Goal: Task Accomplishment & Management: Complete application form

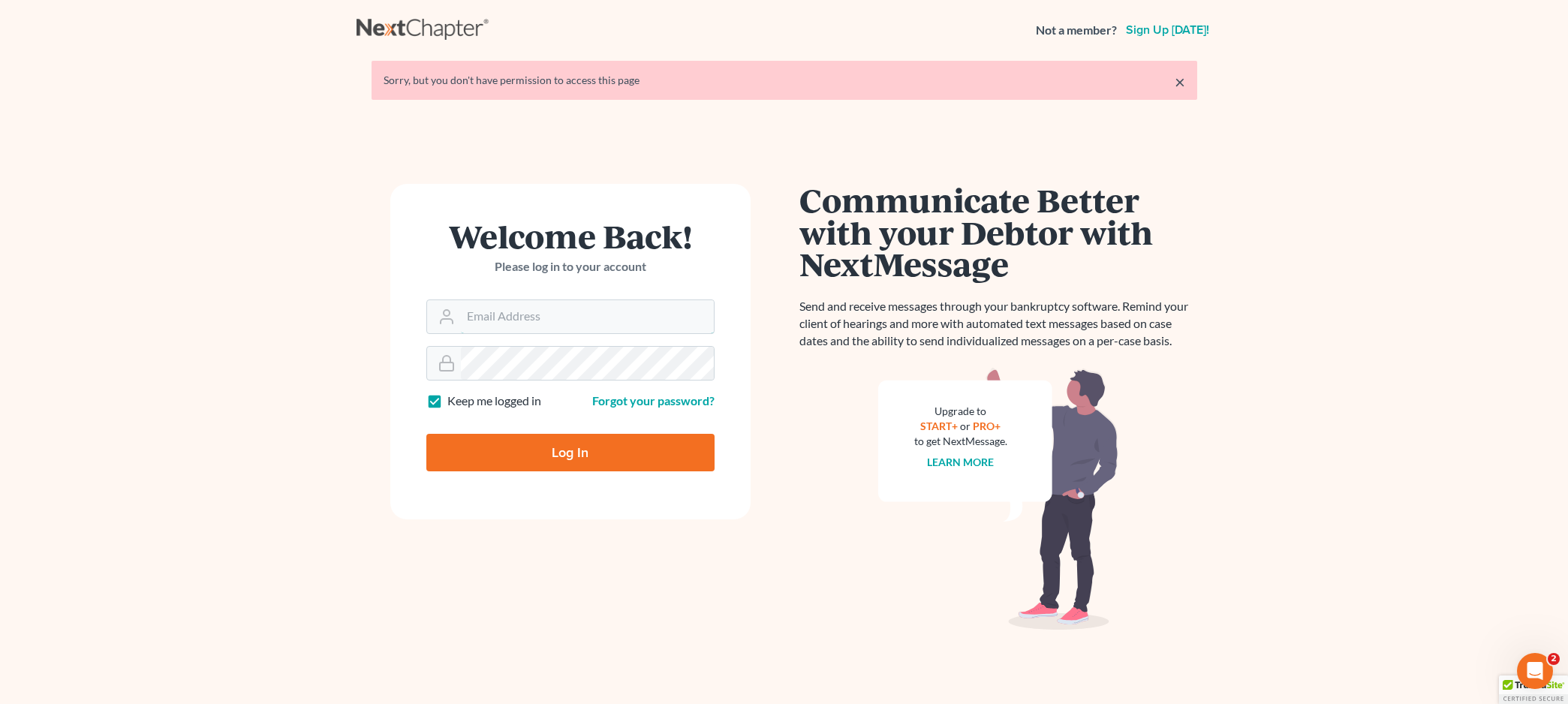
type input "cameraneil@gmail.com"
click at [553, 458] on input "Log In" at bounding box center [570, 453] width 288 height 38
type input "Thinking..."
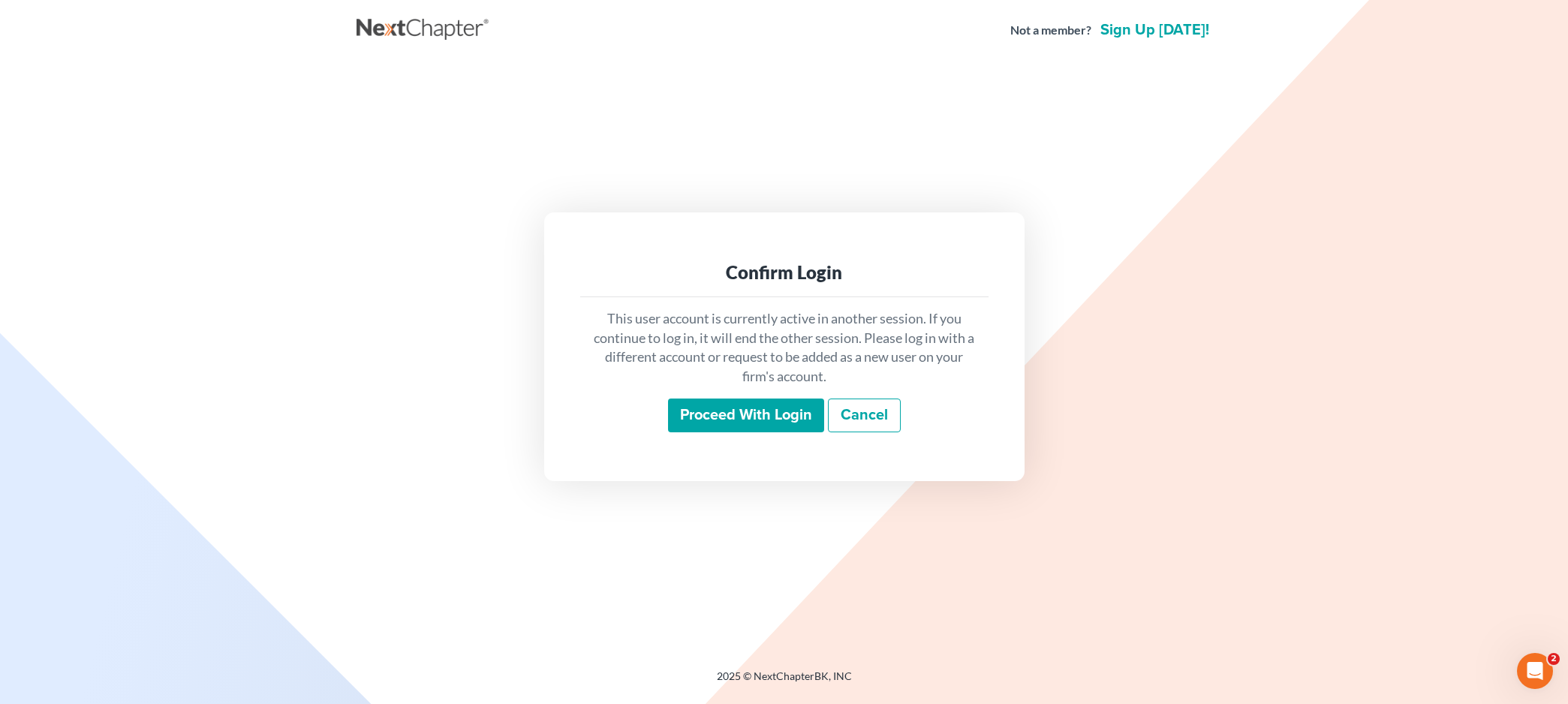
click at [731, 417] on input "Proceed with login" at bounding box center [746, 416] width 156 height 34
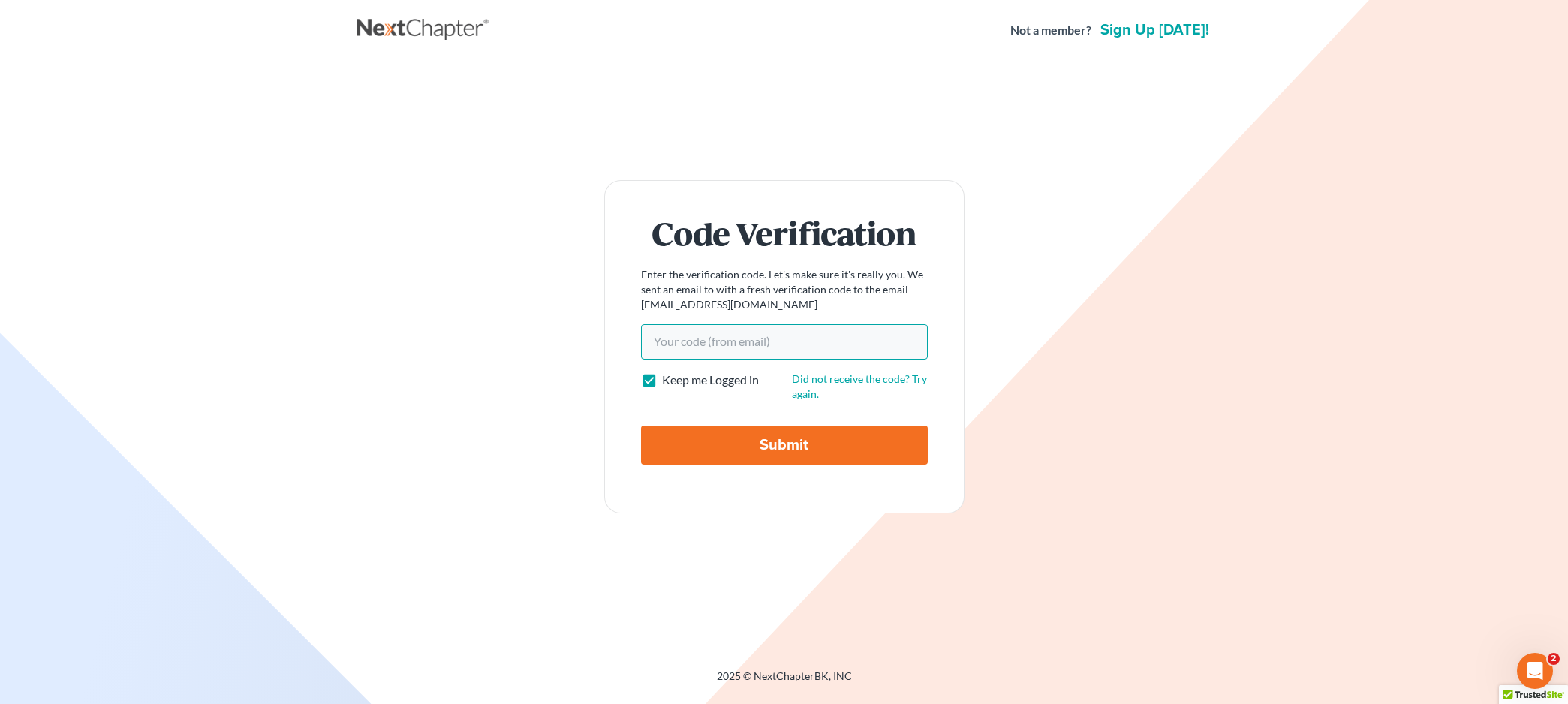
click at [687, 336] on input "Your code(from email)" at bounding box center [784, 342] width 287 height 34
type input "f9979f"
click at [758, 443] on input "Submit" at bounding box center [784, 445] width 287 height 39
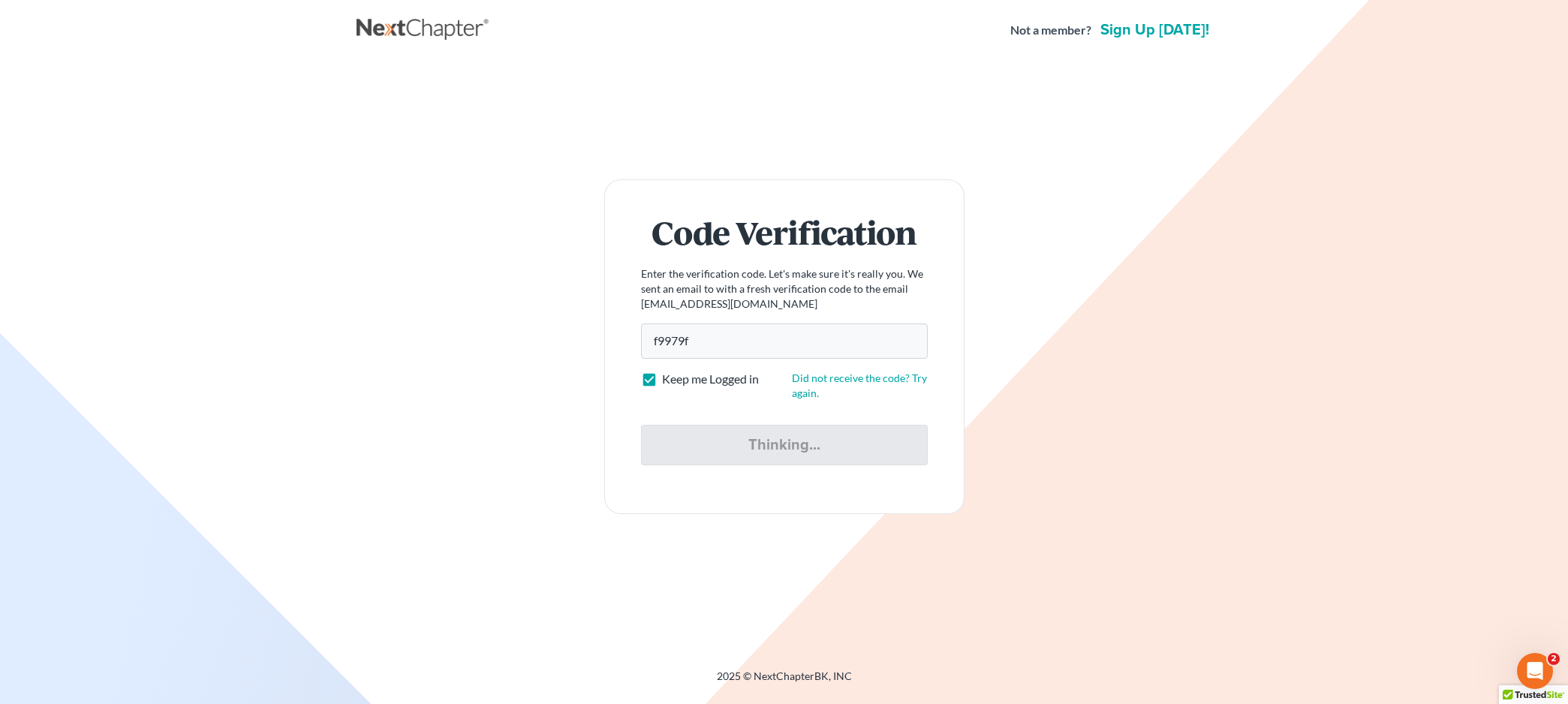
type input "Thinking..."
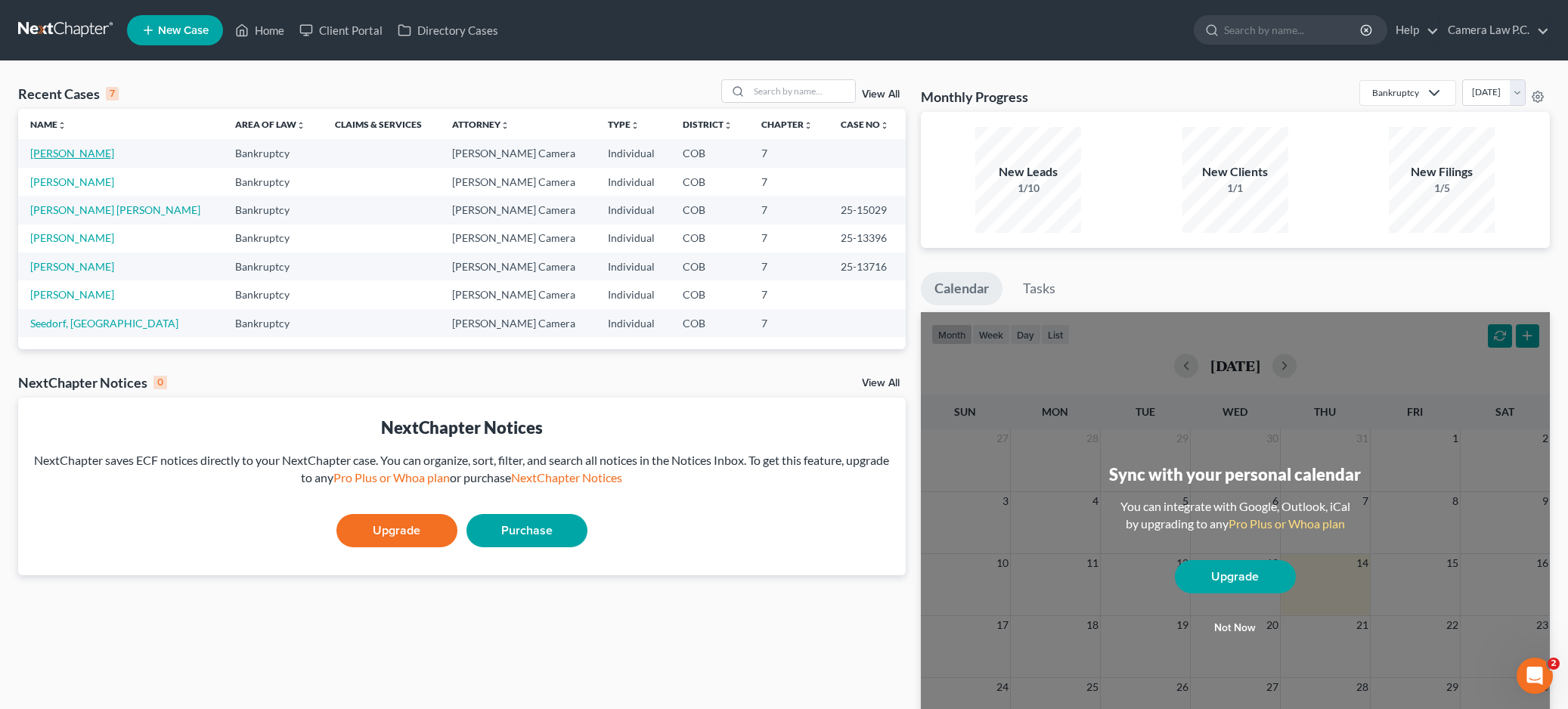
click at [53, 158] on link "[PERSON_NAME]" at bounding box center [72, 153] width 84 height 13
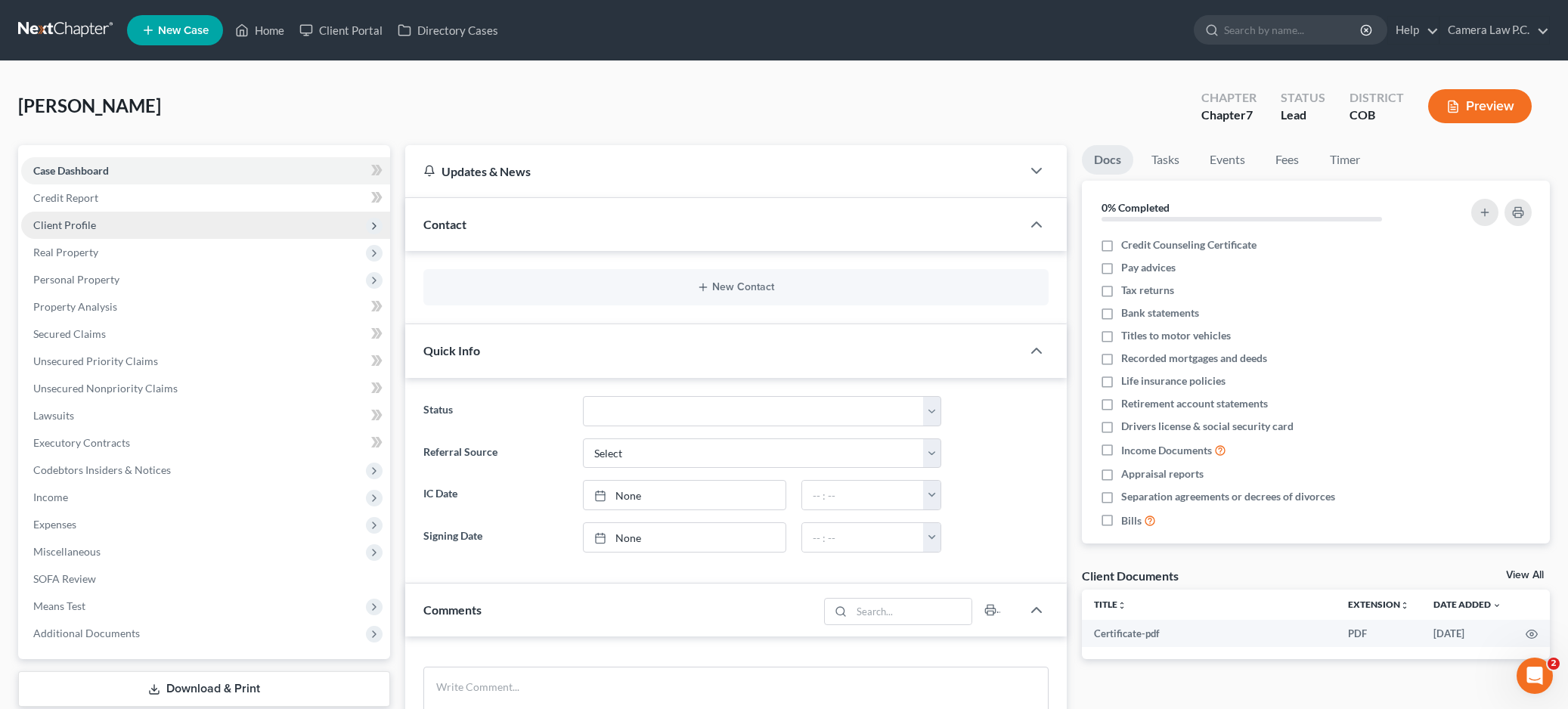
click at [73, 223] on span "Client Profile" at bounding box center [65, 225] width 63 height 13
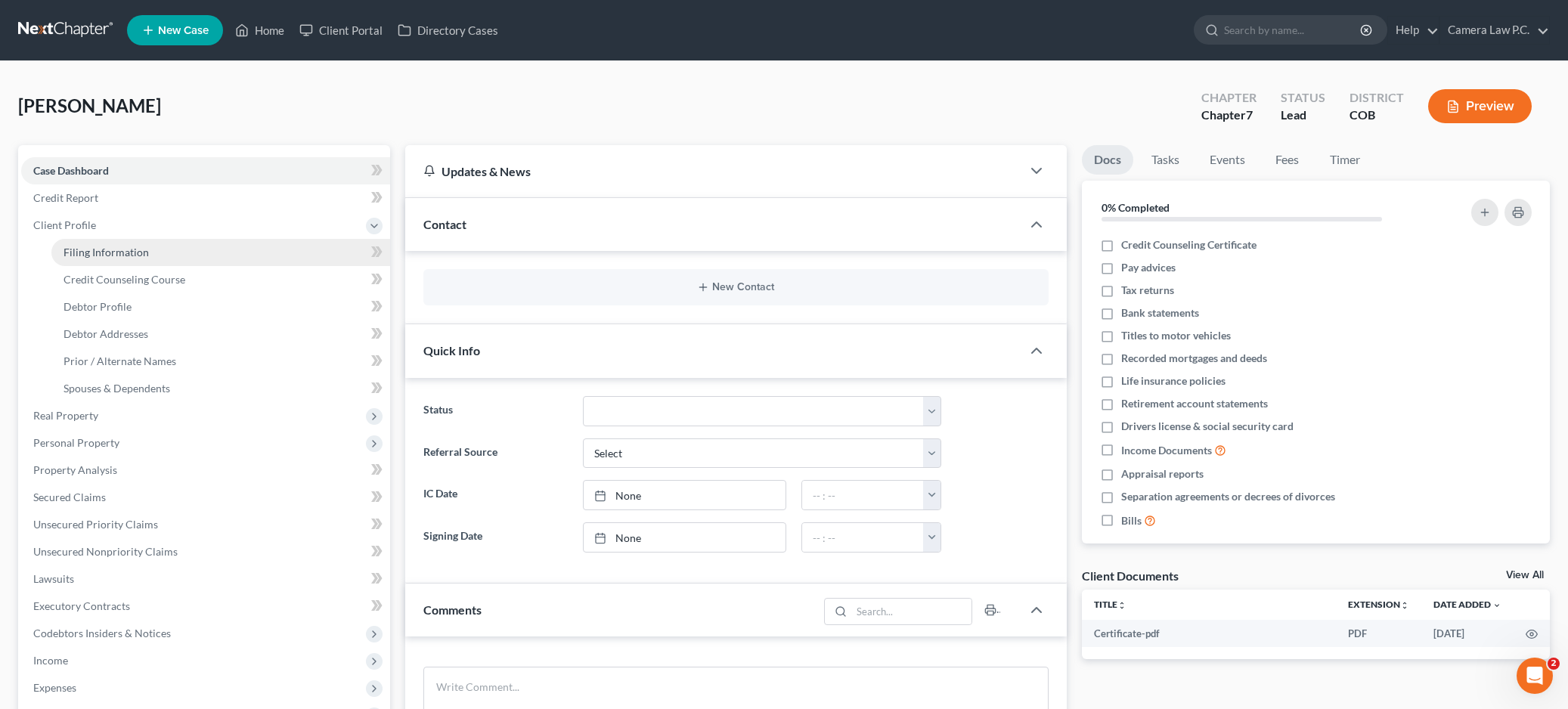
click at [84, 256] on span "Filing Information" at bounding box center [106, 252] width 85 height 13
select select "1"
select select "0"
select select "5"
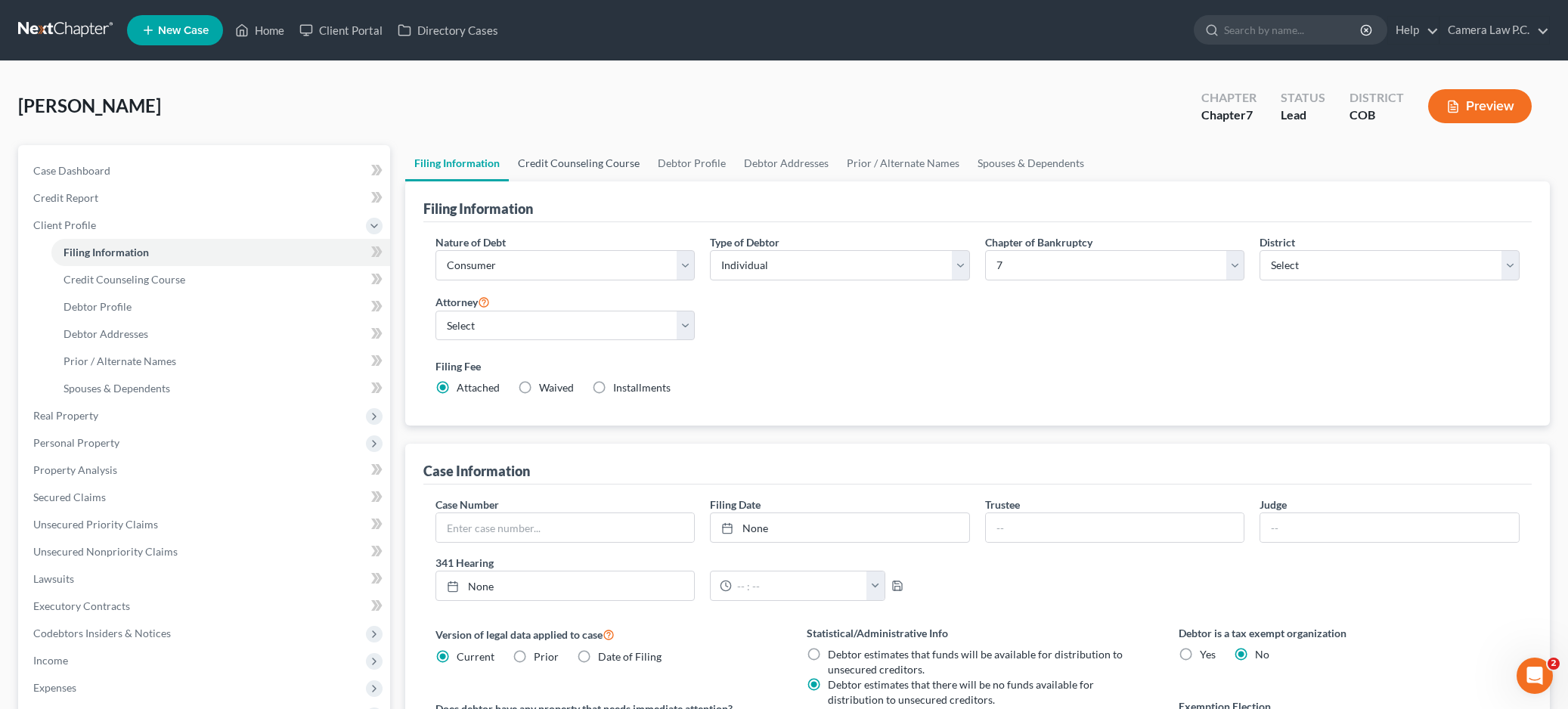
click at [579, 158] on link "Credit Counseling Course" at bounding box center [579, 163] width 140 height 36
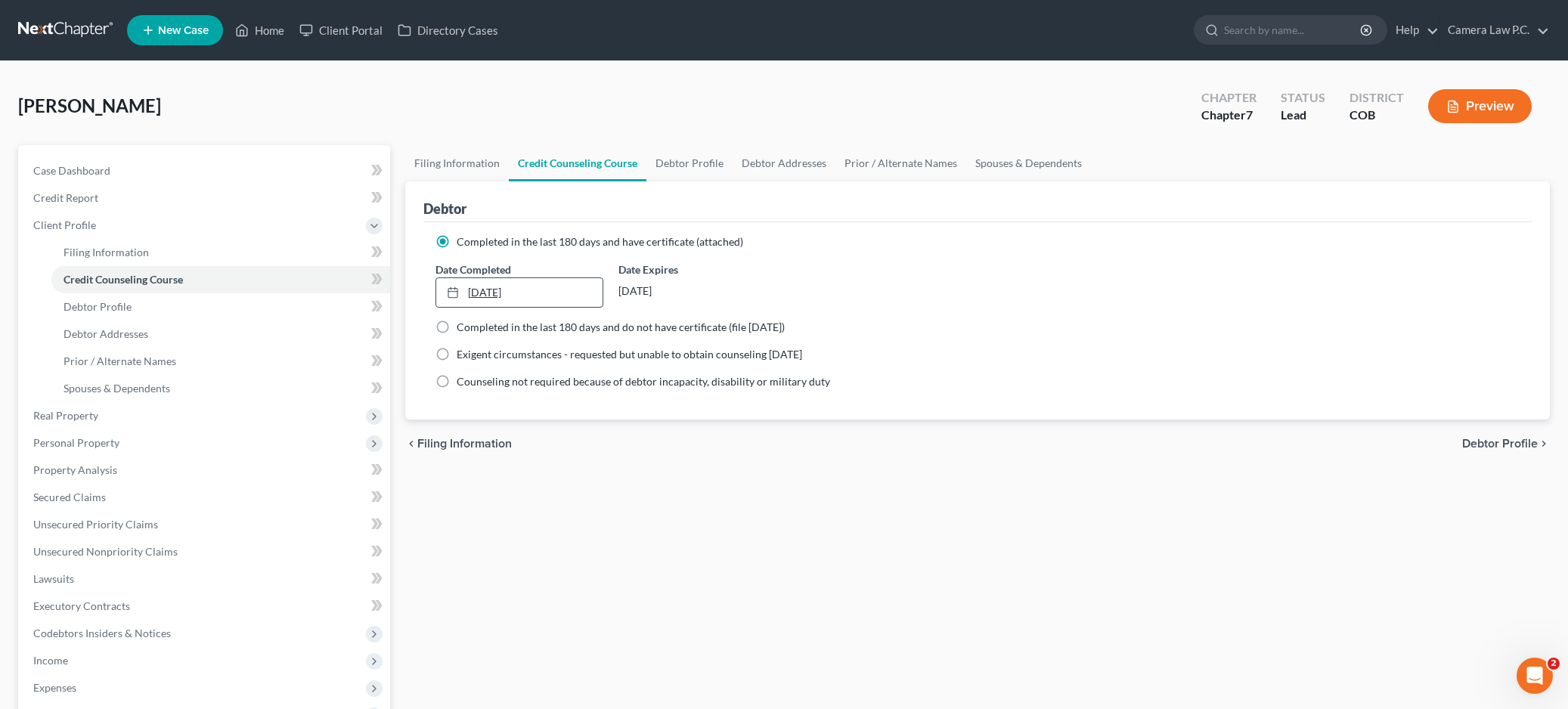
click at [486, 289] on link "[DATE]" at bounding box center [519, 292] width 166 height 28
click at [585, 526] on div "Filing Information Credit Counseling Course Debtor Profile Debtor Addresses Pri…" at bounding box center [978, 527] width 1161 height 764
click at [672, 161] on link "Debtor Profile" at bounding box center [689, 163] width 86 height 36
select select "3"
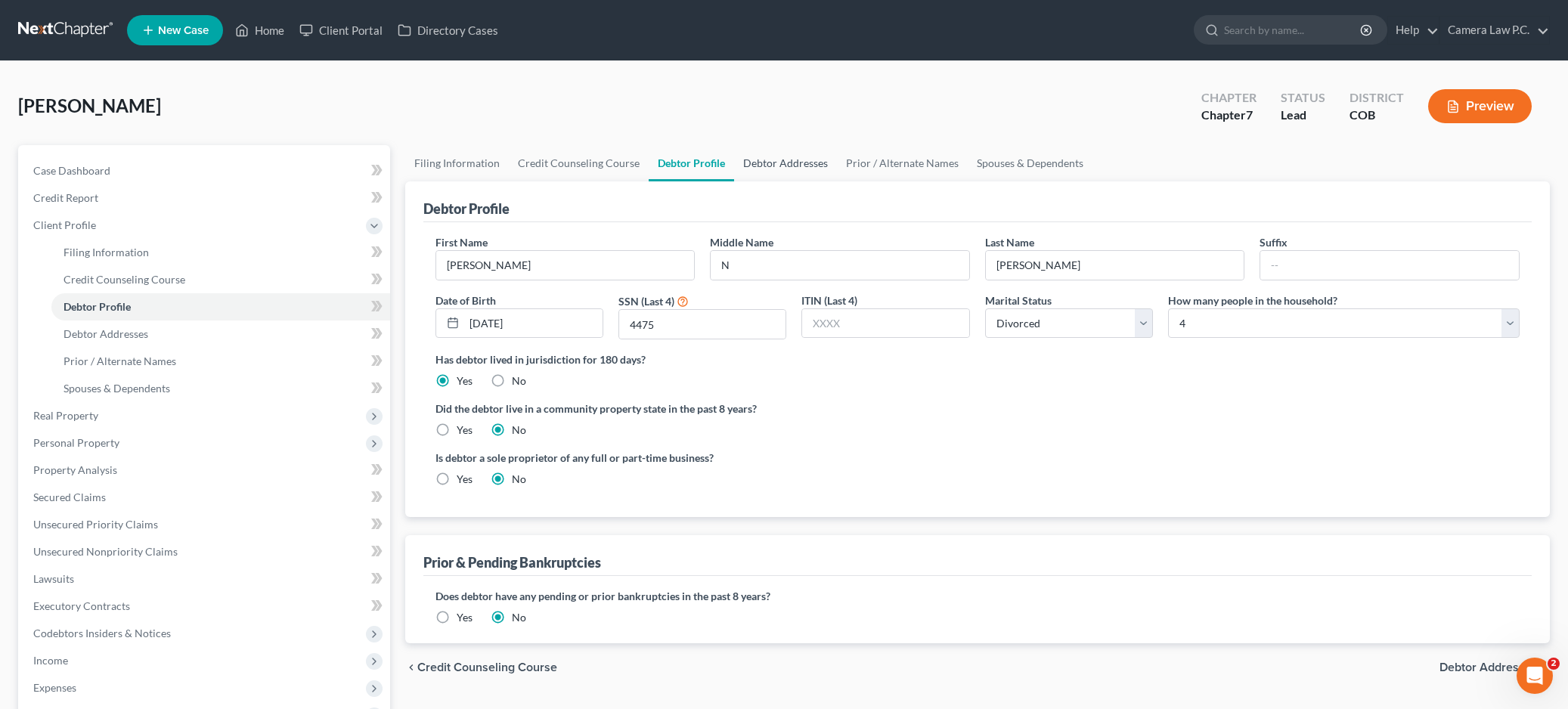
click at [786, 158] on link "Debtor Addresses" at bounding box center [786, 163] width 103 height 36
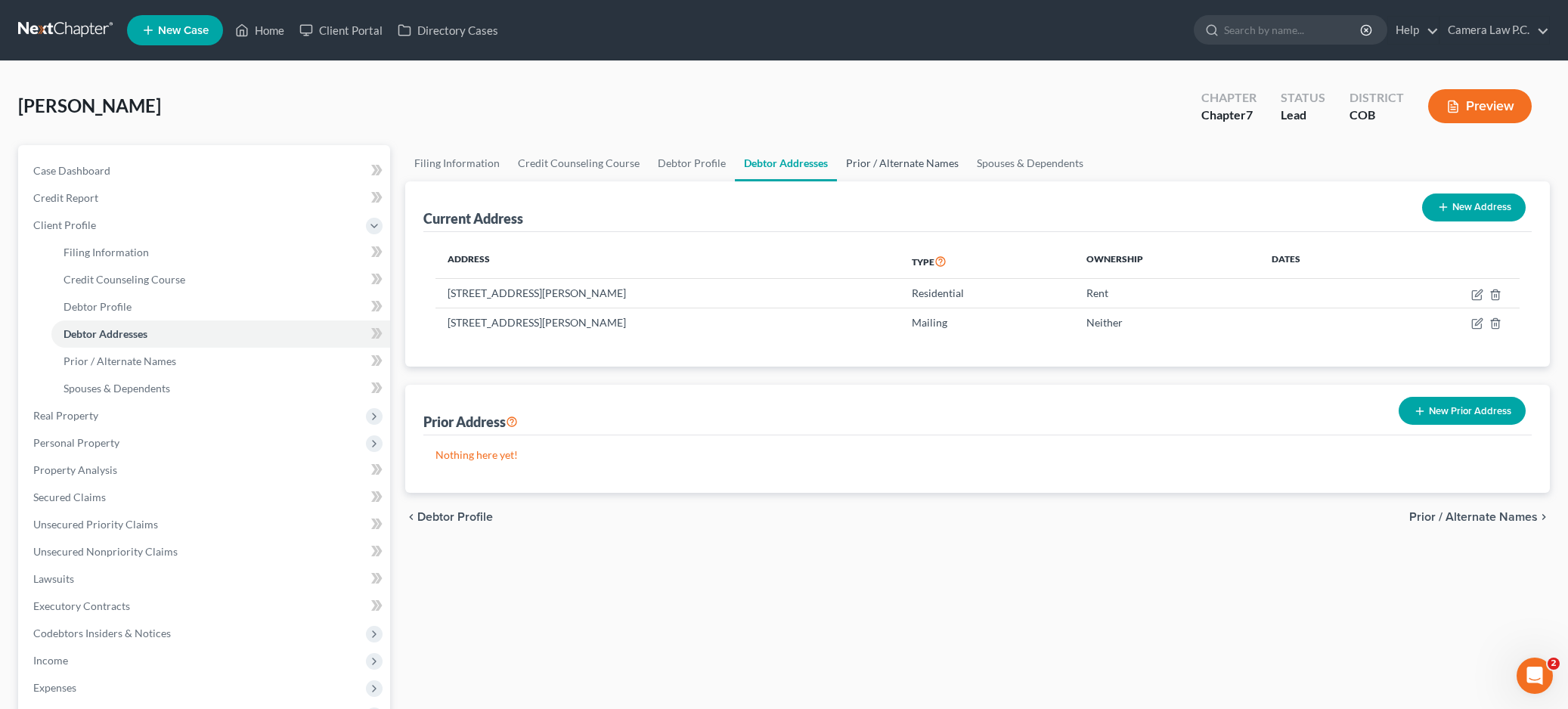
click at [877, 165] on link "Prior / Alternate Names" at bounding box center [902, 163] width 131 height 36
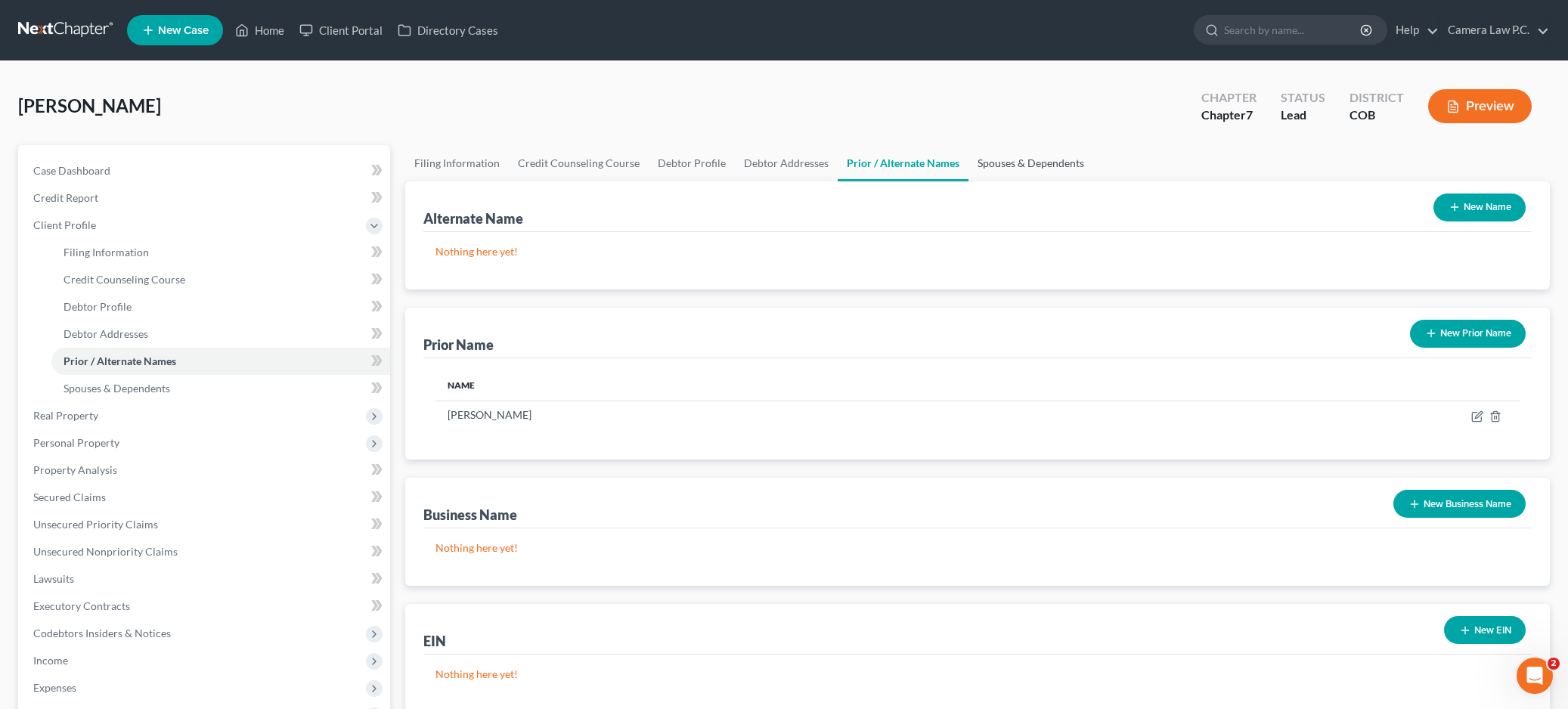
click at [992, 160] on link "Spouses & Dependents" at bounding box center [1031, 163] width 124 height 36
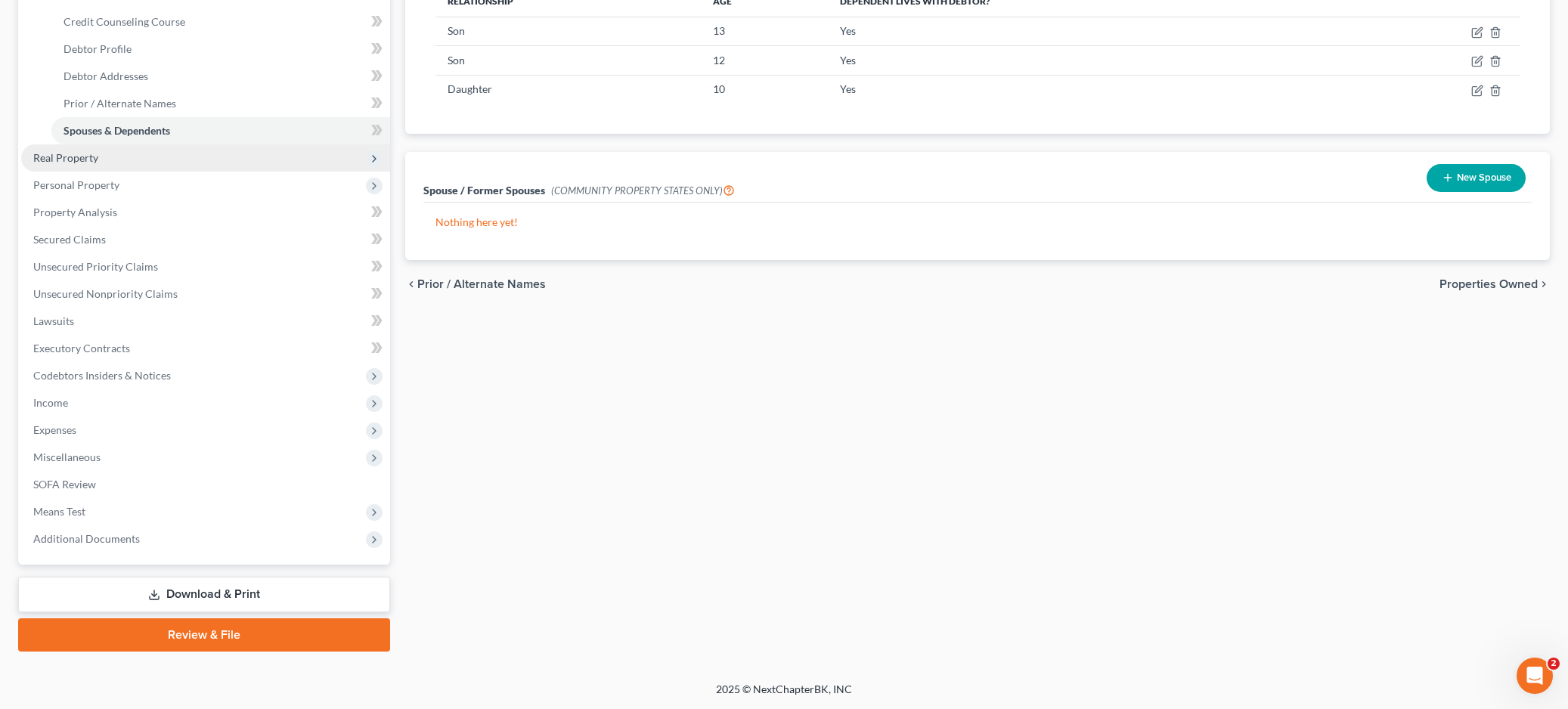
click at [54, 152] on span "Real Property" at bounding box center [65, 158] width 65 height 13
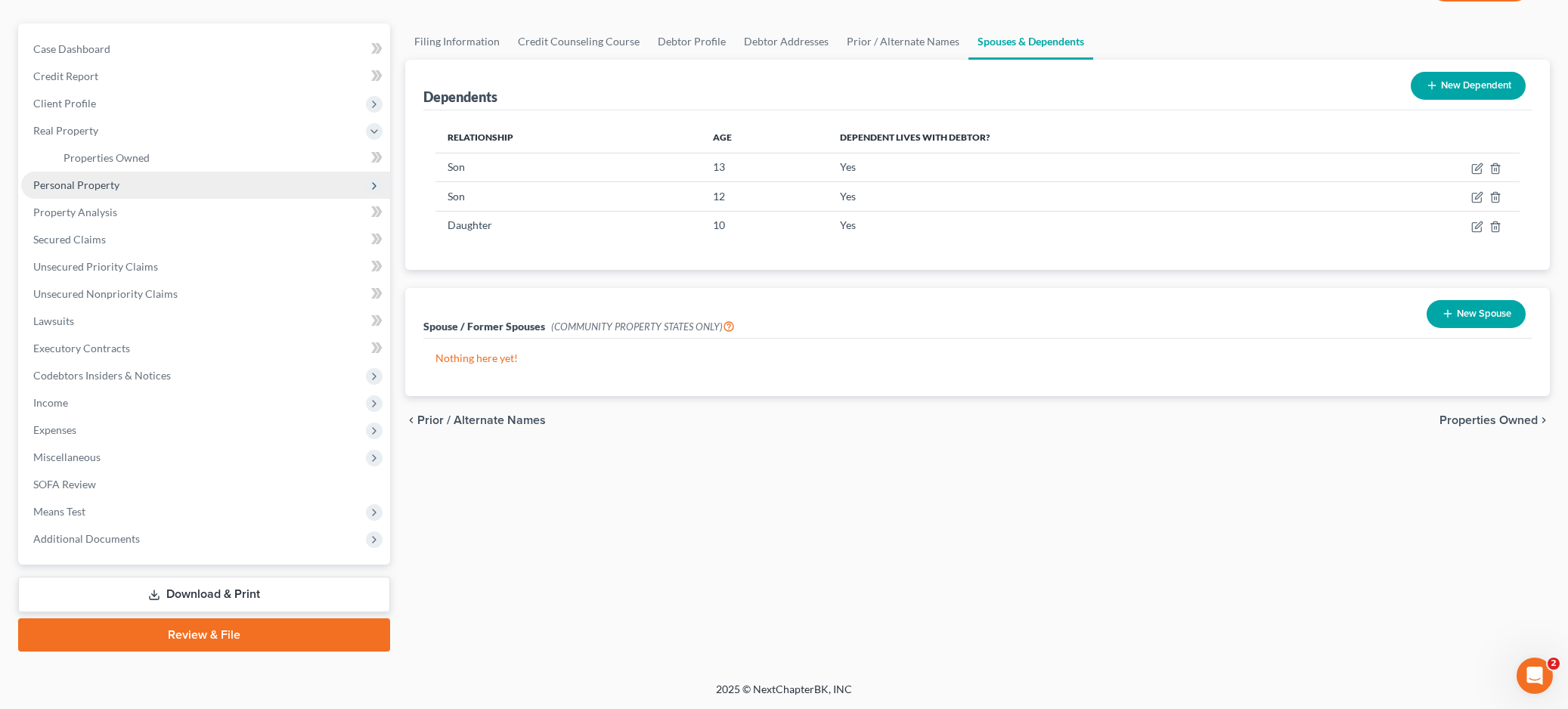
click at [80, 180] on span "Personal Property" at bounding box center [76, 184] width 86 height 13
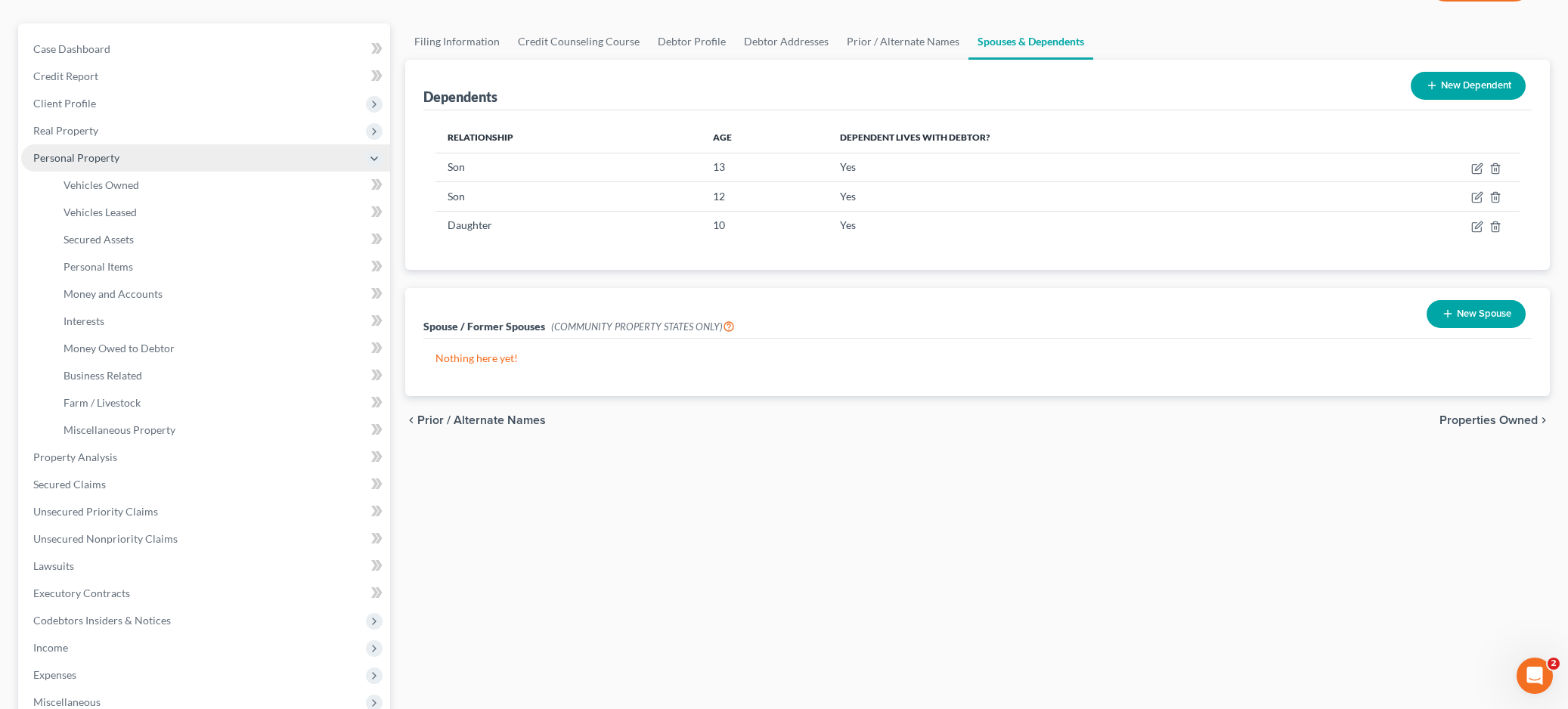
scroll to position [217, 0]
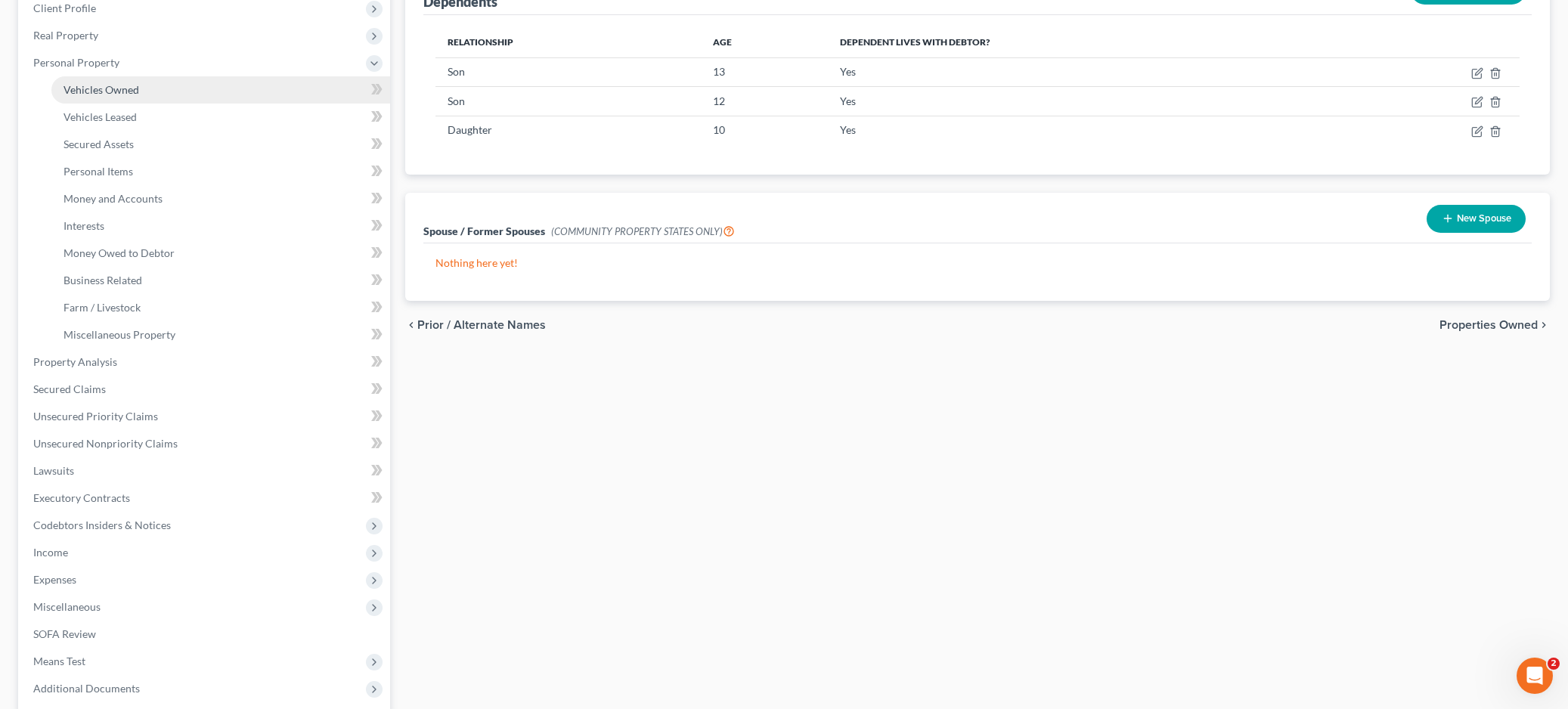
click at [119, 91] on span "Vehicles Owned" at bounding box center [102, 90] width 76 height 13
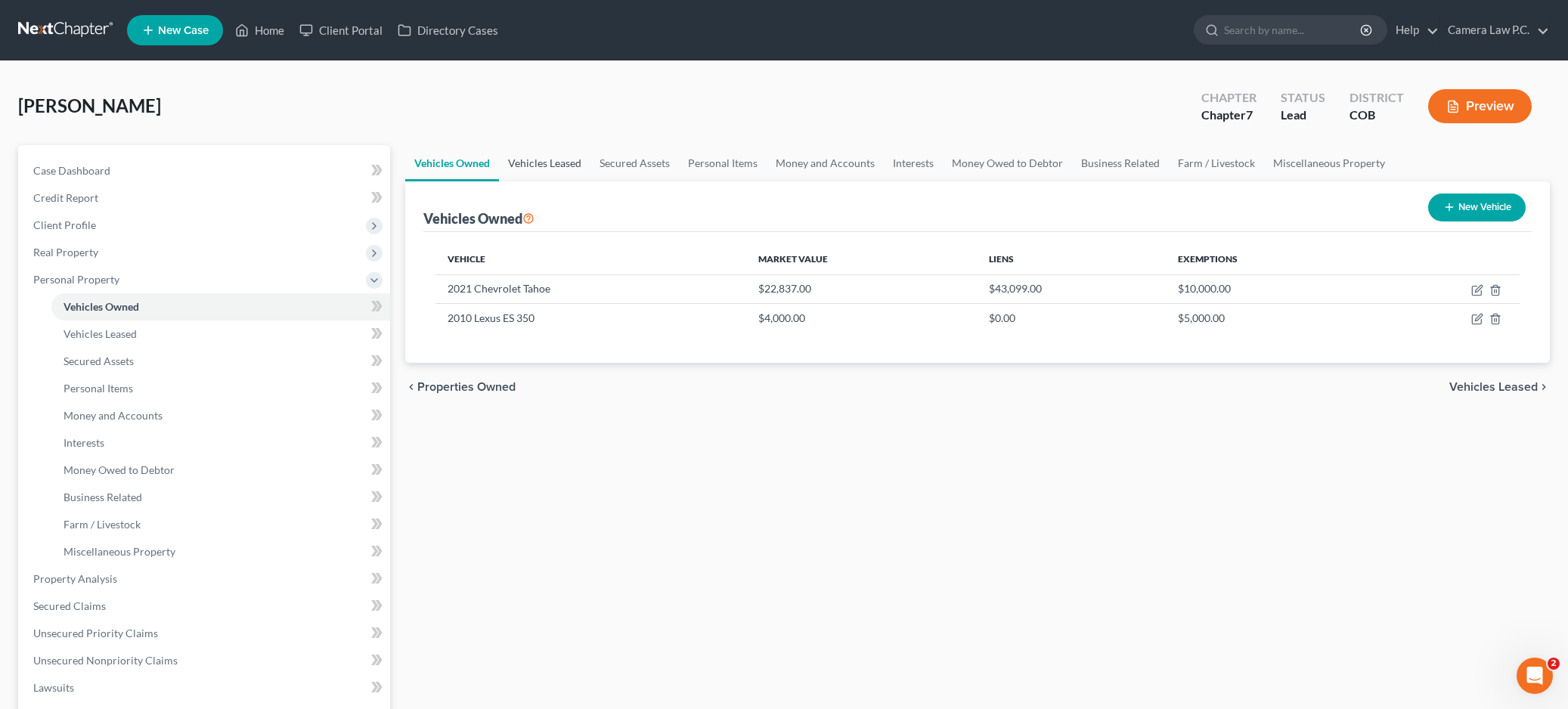
click at [533, 163] on link "Vehicles Leased" at bounding box center [544, 163] width 91 height 36
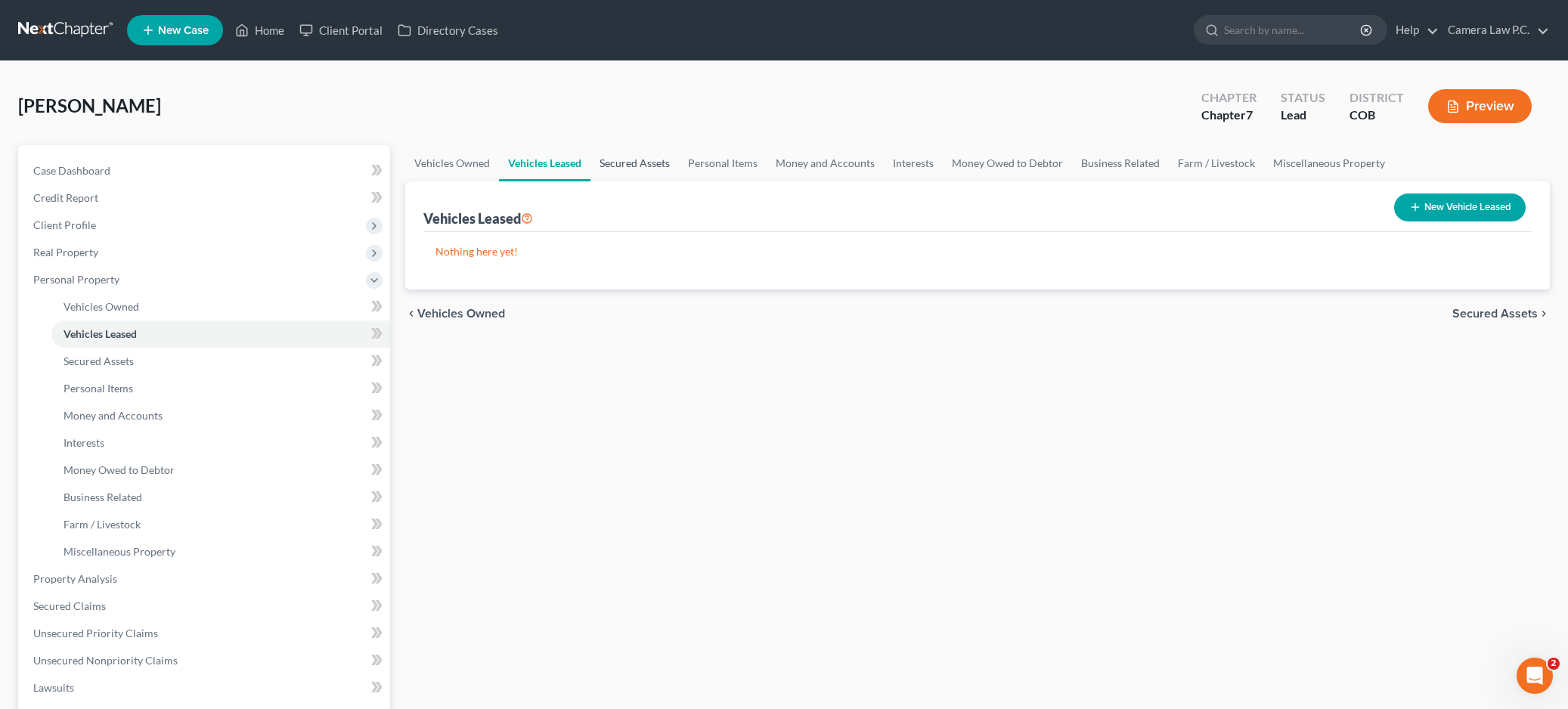
click at [620, 165] on link "Secured Assets" at bounding box center [634, 163] width 88 height 36
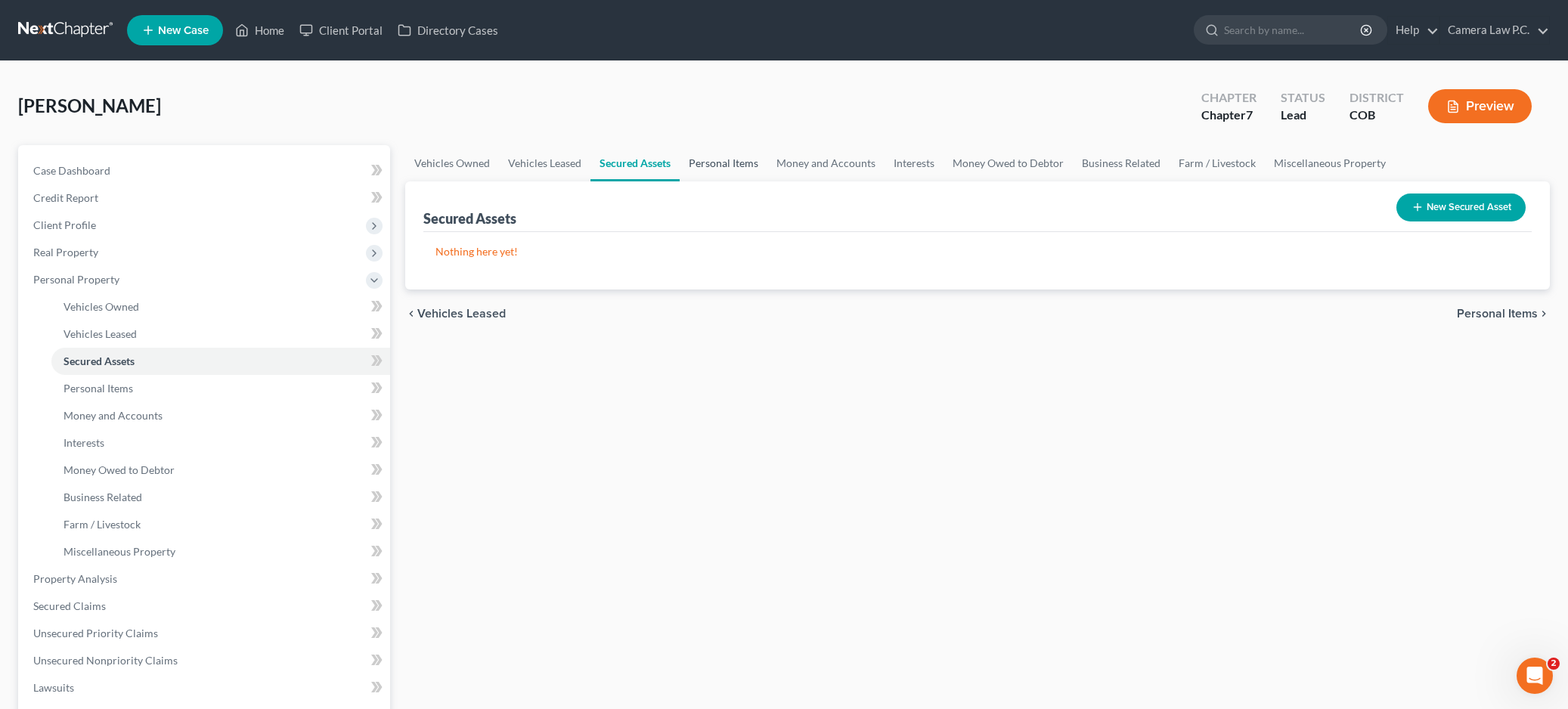
click at [719, 161] on link "Personal Items" at bounding box center [723, 163] width 87 height 36
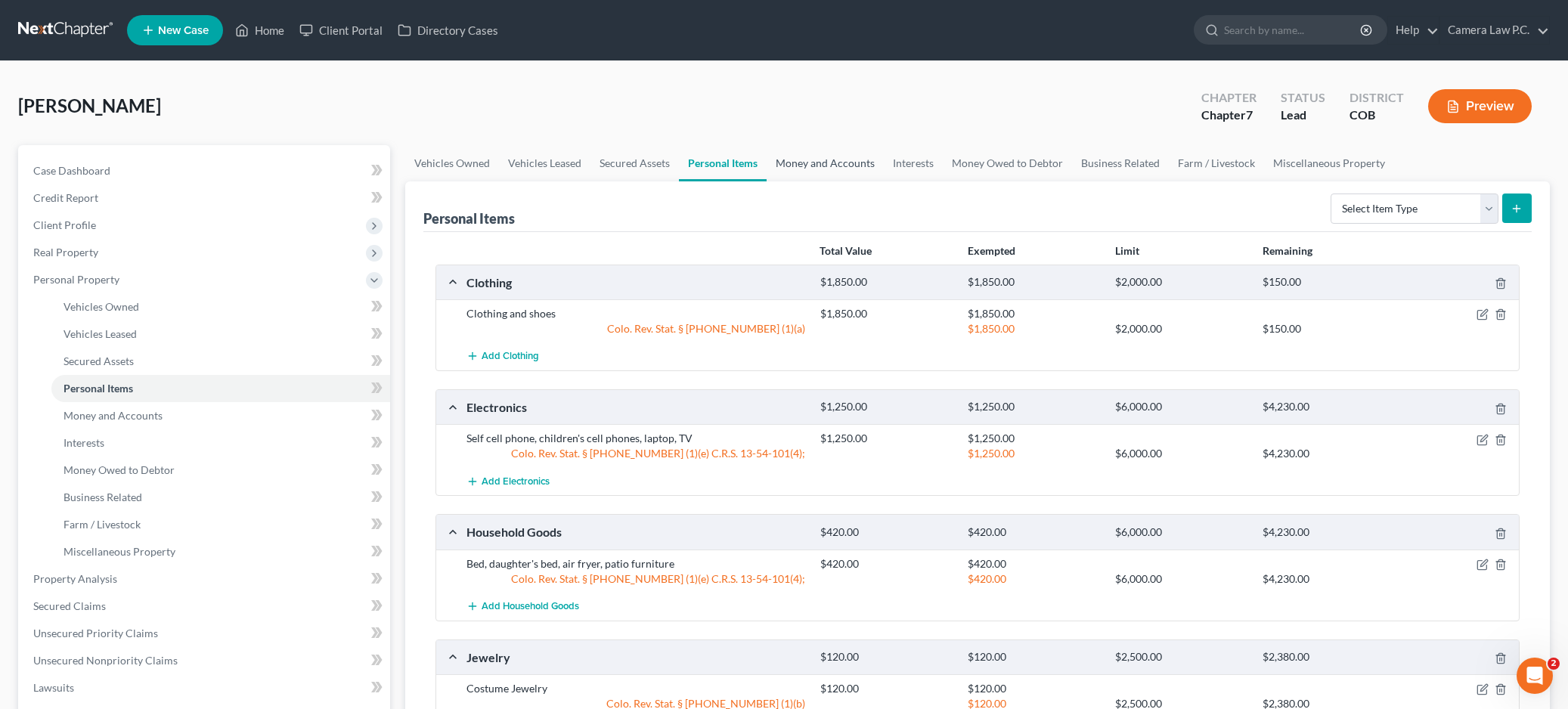
click at [819, 168] on link "Money and Accounts" at bounding box center [825, 163] width 117 height 36
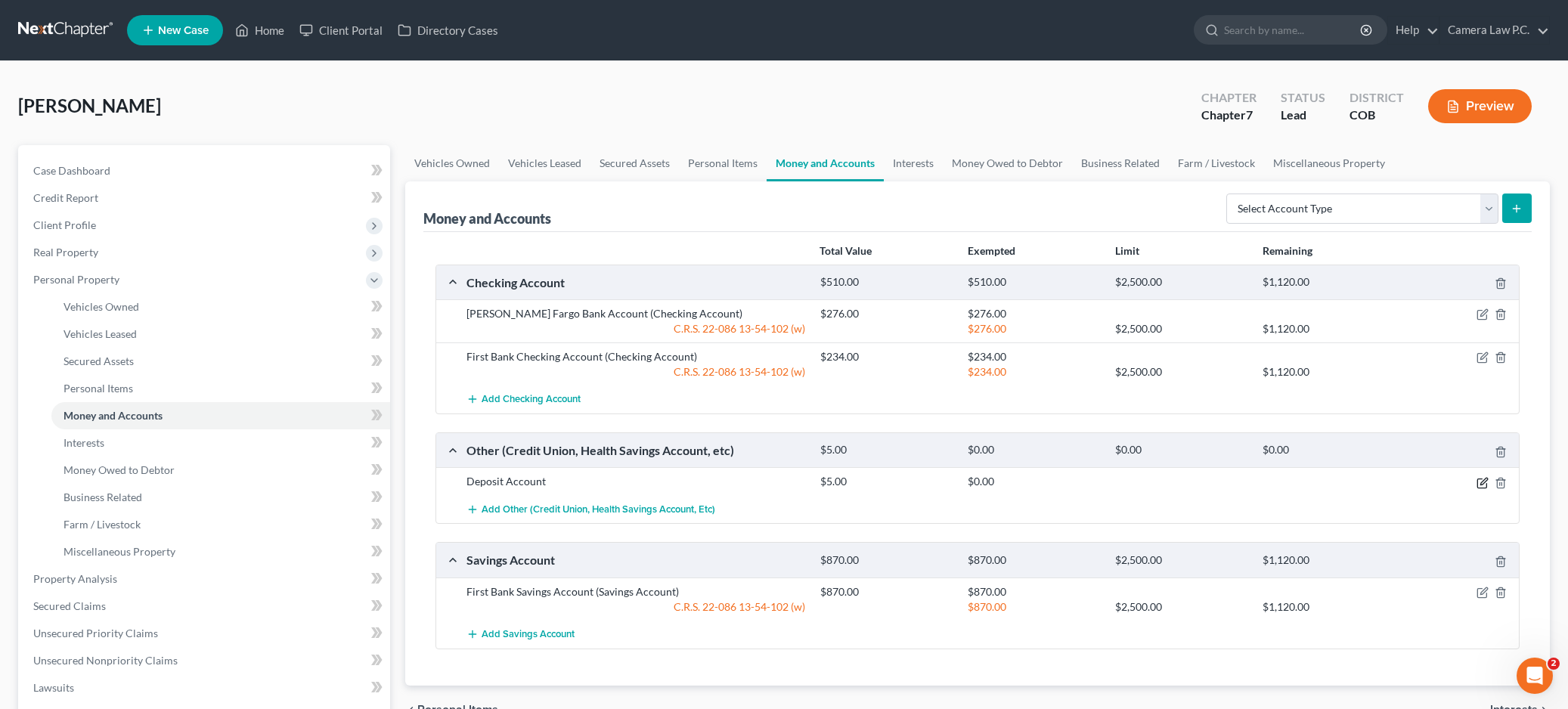
click at [1486, 482] on icon "button" at bounding box center [1482, 483] width 12 height 12
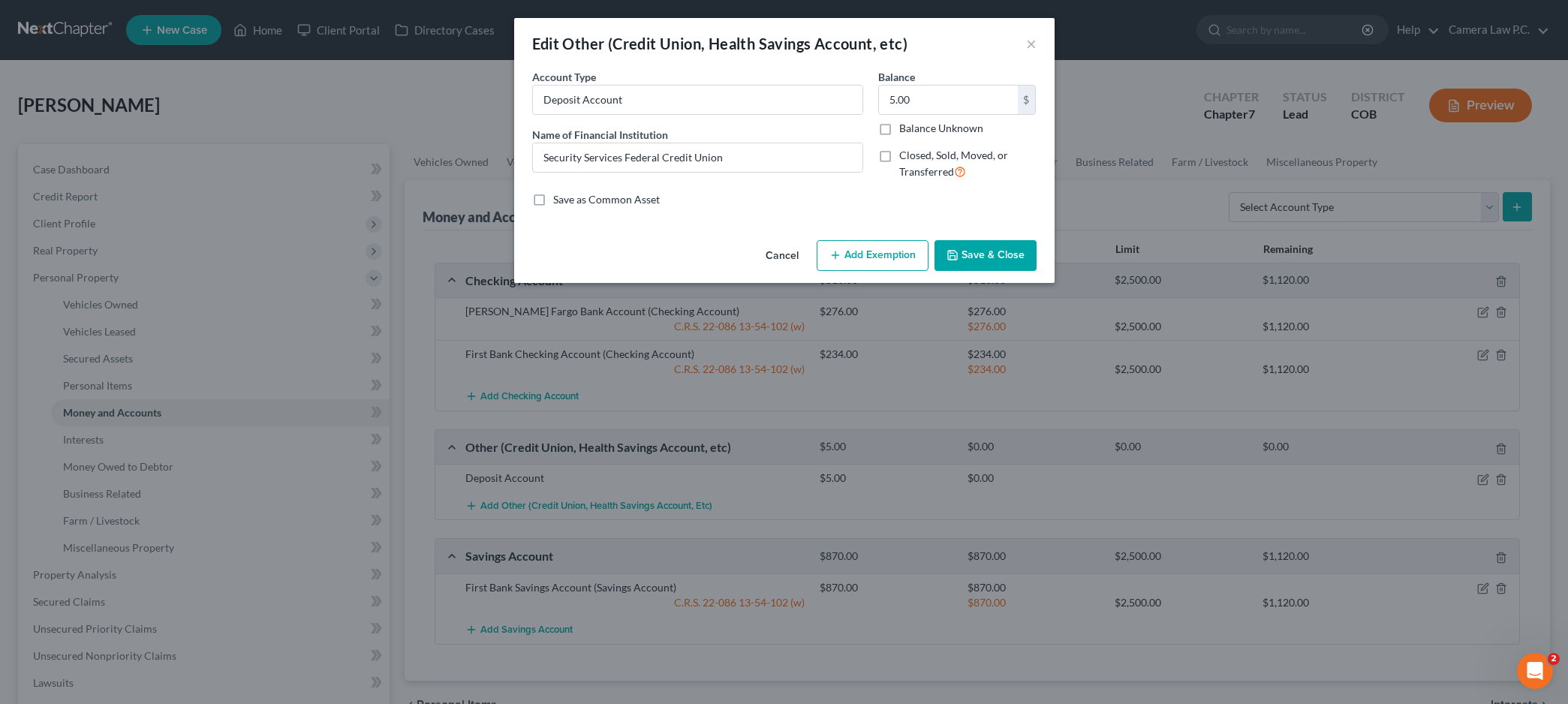
click at [869, 255] on button "Add Exemption" at bounding box center [872, 256] width 112 height 31
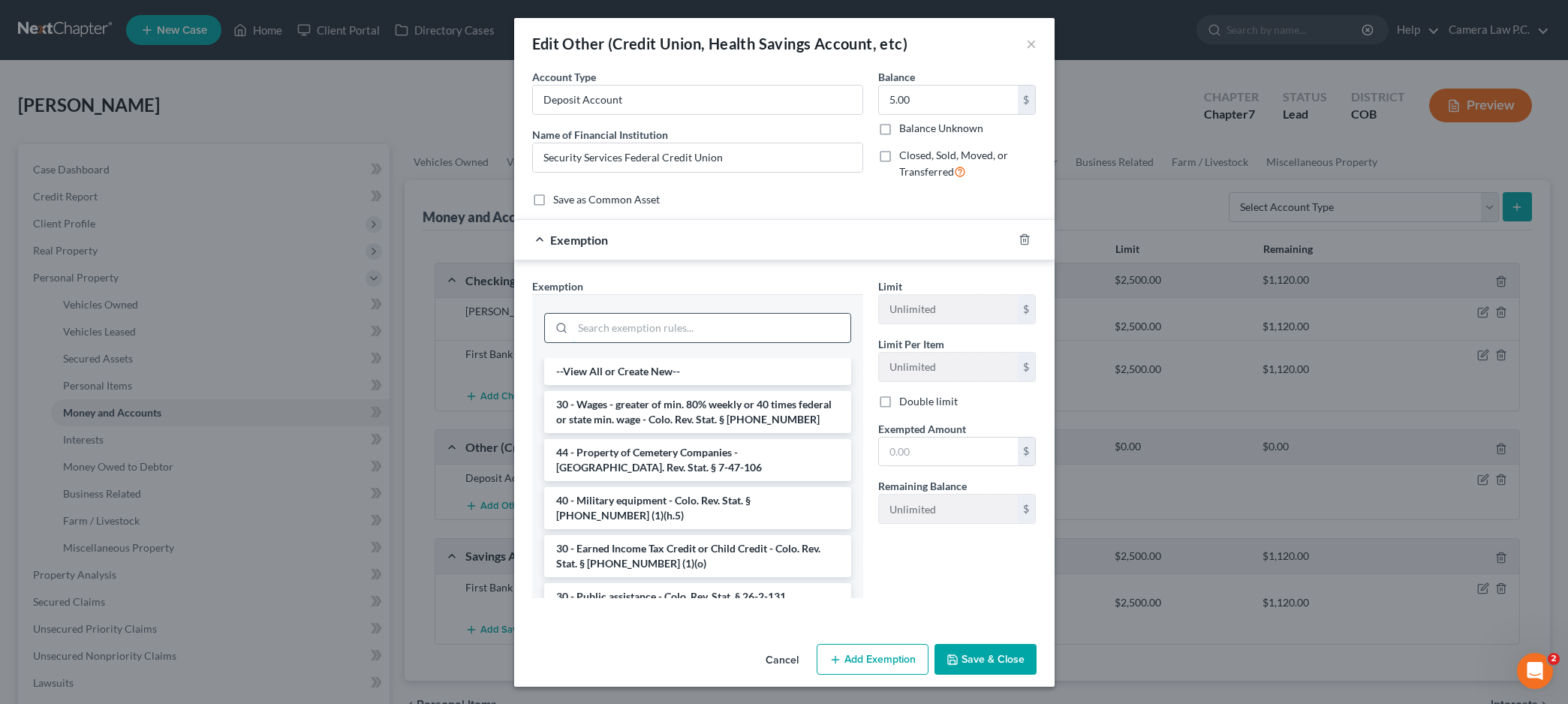
click at [608, 325] on input "search" at bounding box center [711, 328] width 278 height 28
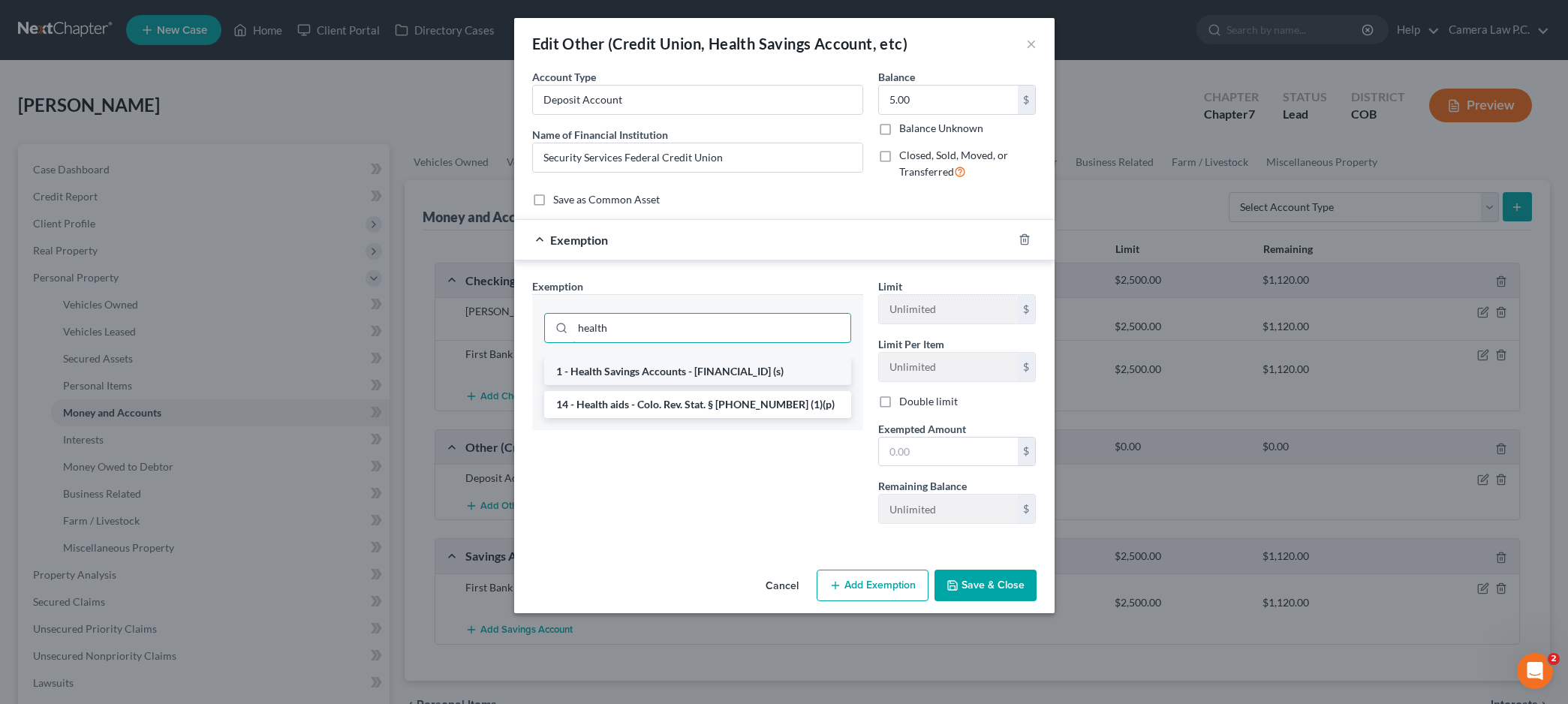
type input "health"
click at [659, 378] on li "1 - Health Savings Accounts - [FINANCIAL_ID] (s)" at bounding box center [698, 372] width 307 height 27
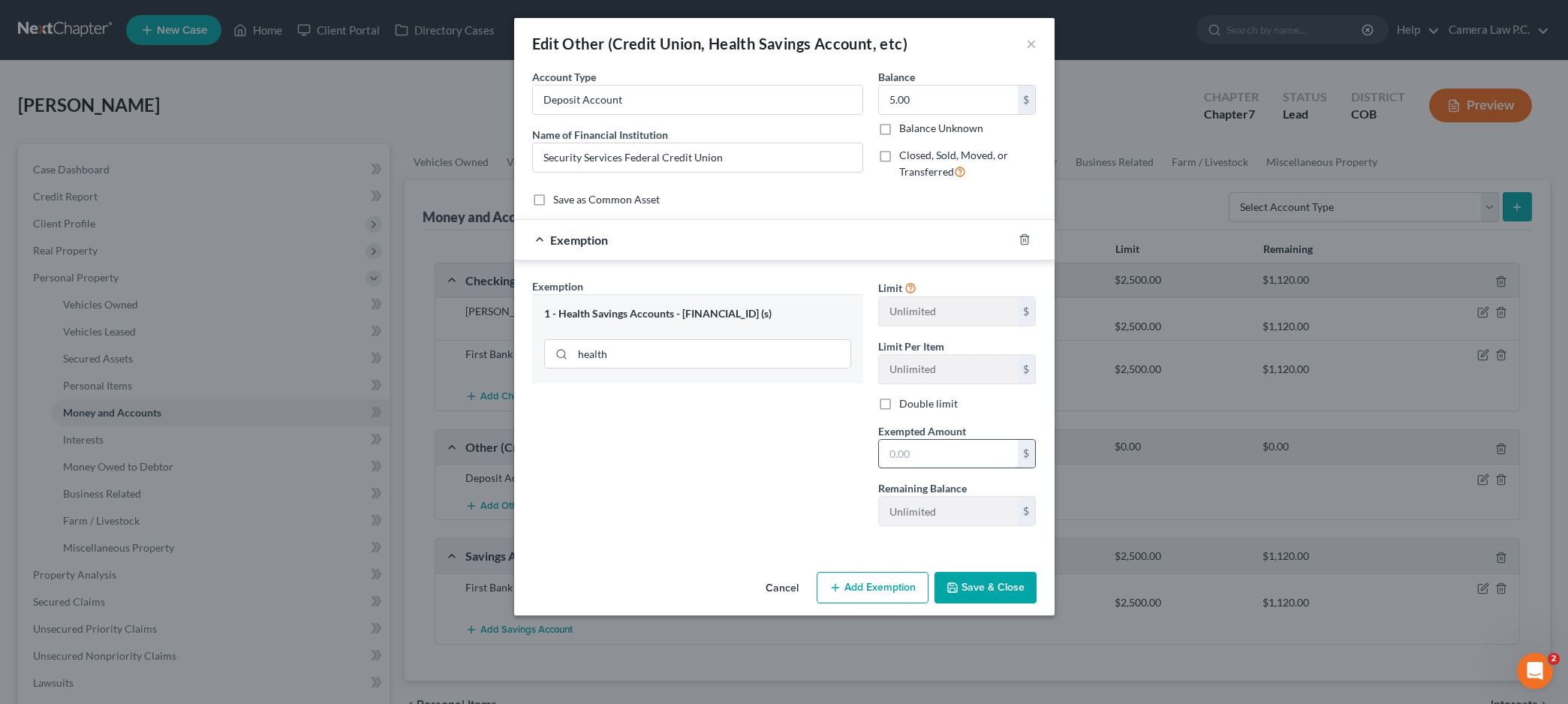
click at [920, 451] on input "text" at bounding box center [949, 454] width 139 height 28
type input "5"
click at [796, 506] on div "Exemption Set must be selected for CA. Exemption * 1 - Health Savings Accounts …" at bounding box center [698, 408] width 346 height 260
click at [972, 584] on button "Save & Close" at bounding box center [985, 587] width 102 height 31
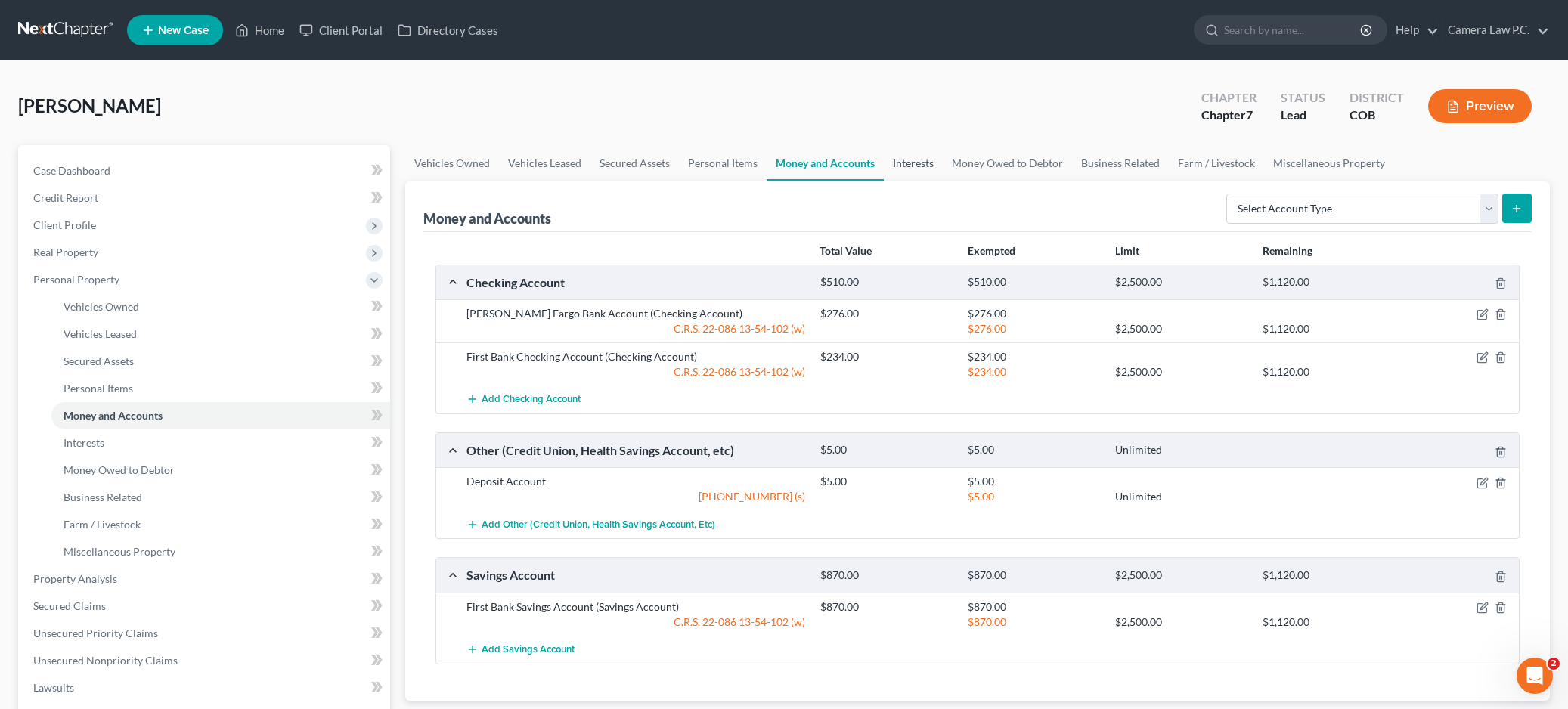
click at [922, 159] on link "Interests" at bounding box center [913, 163] width 59 height 36
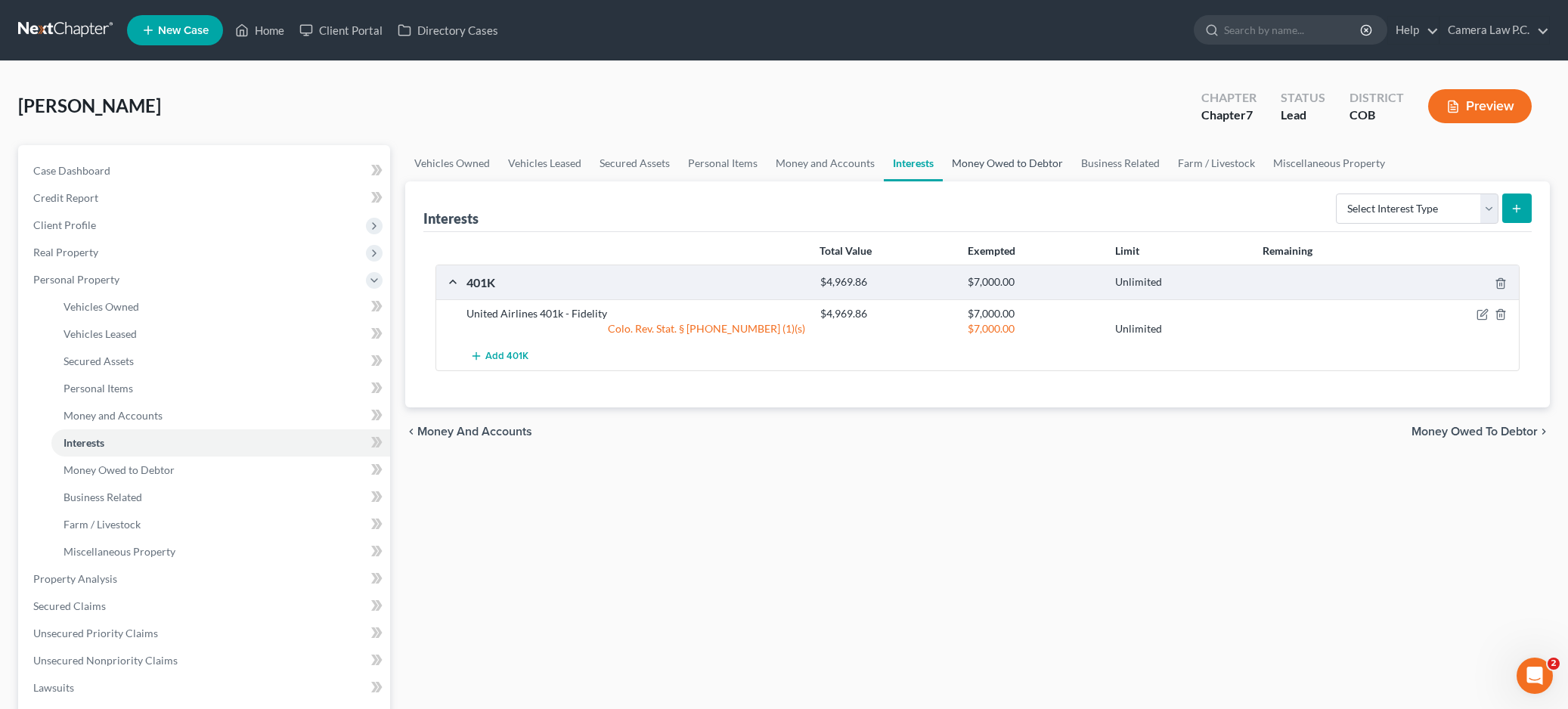
click at [1007, 168] on link "Money Owed to Debtor" at bounding box center [1008, 163] width 129 height 36
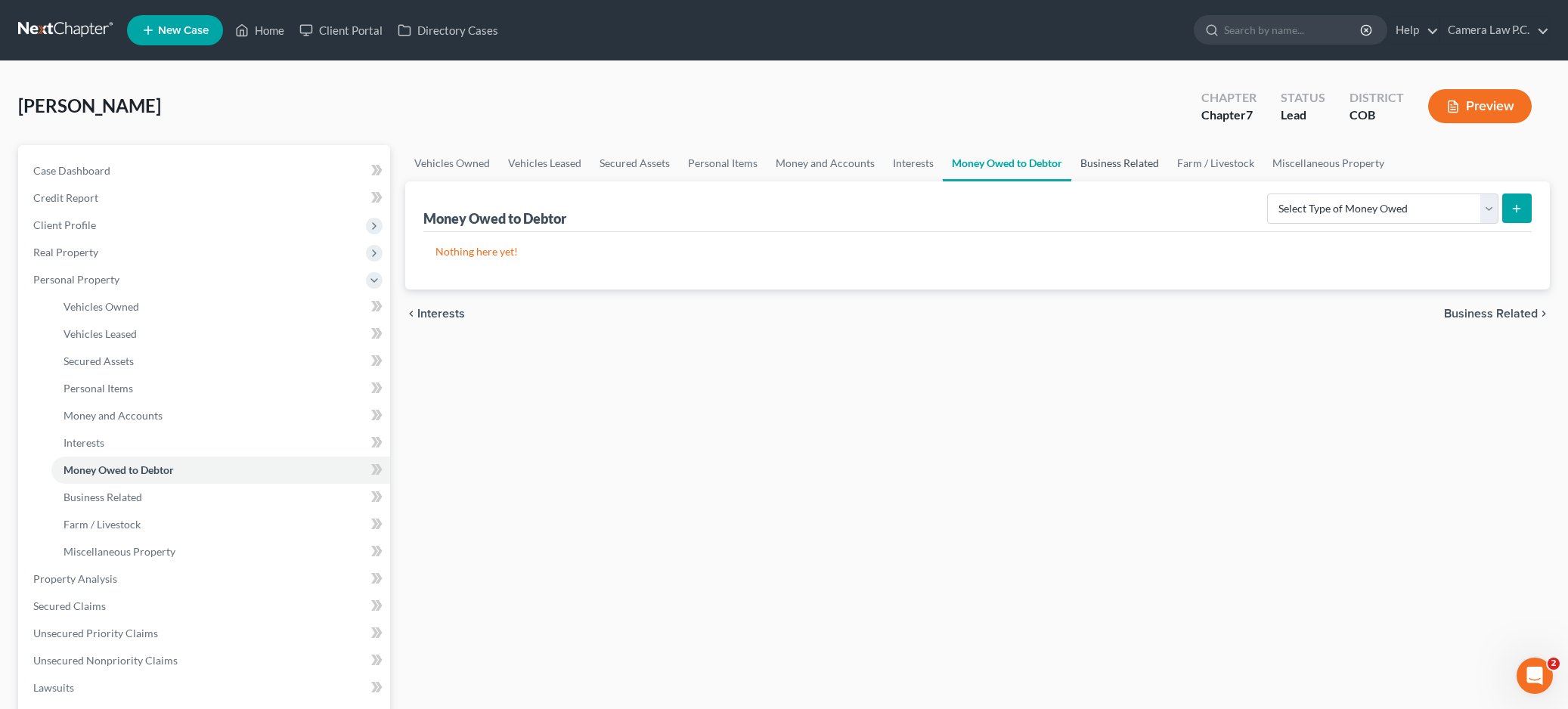
click at [1105, 164] on link "Business Related" at bounding box center [1120, 163] width 97 height 36
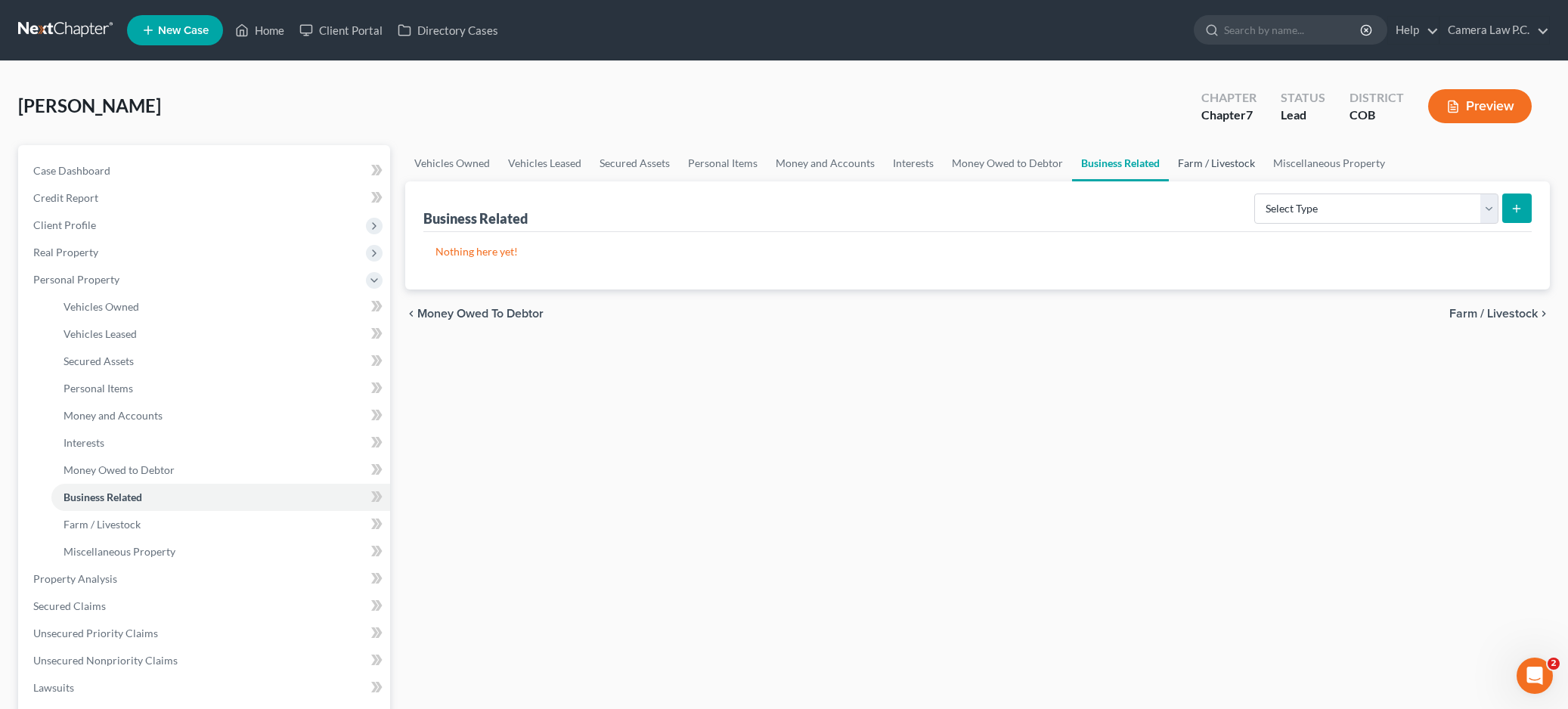
click at [1198, 168] on link "Farm / Livestock" at bounding box center [1217, 163] width 95 height 36
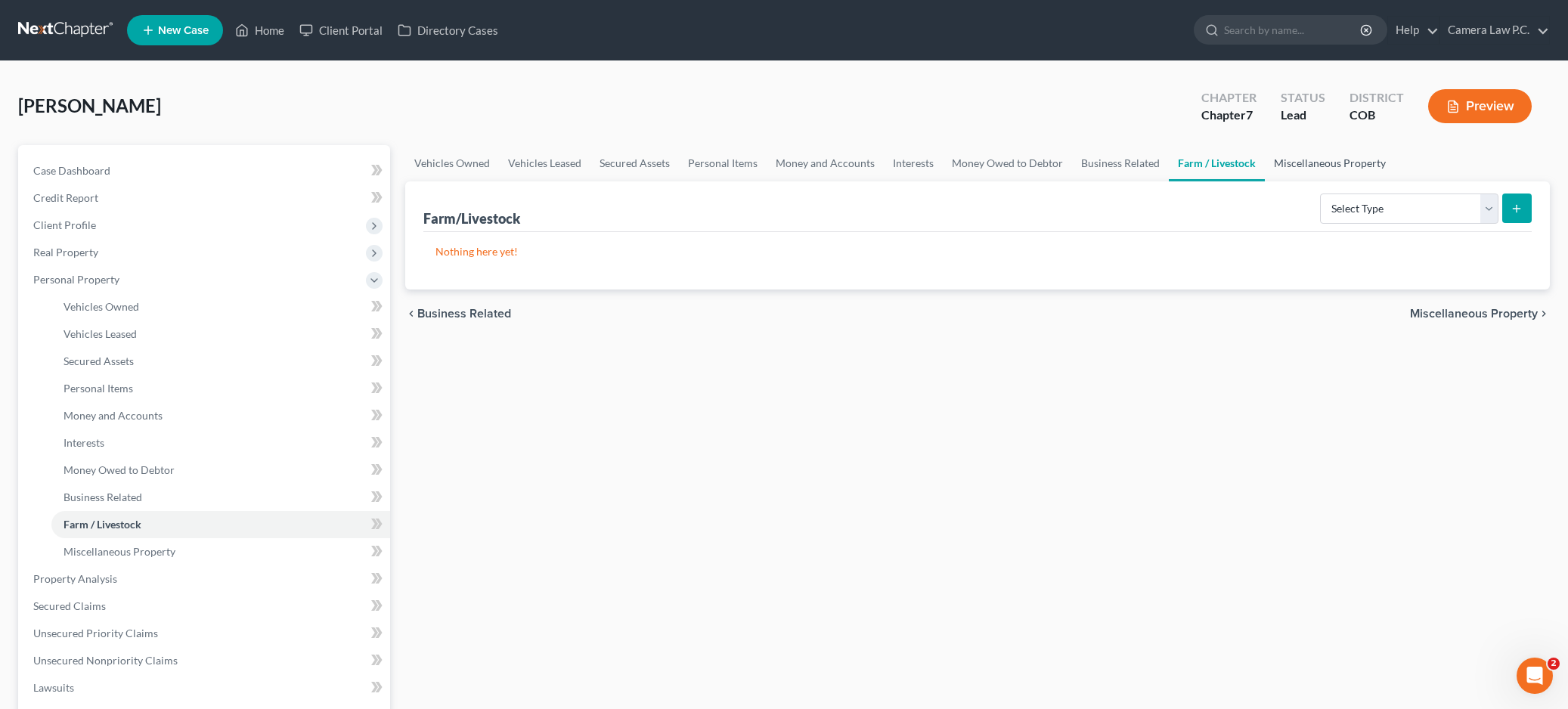
click at [1322, 163] on link "Miscellaneous Property" at bounding box center [1329, 163] width 130 height 36
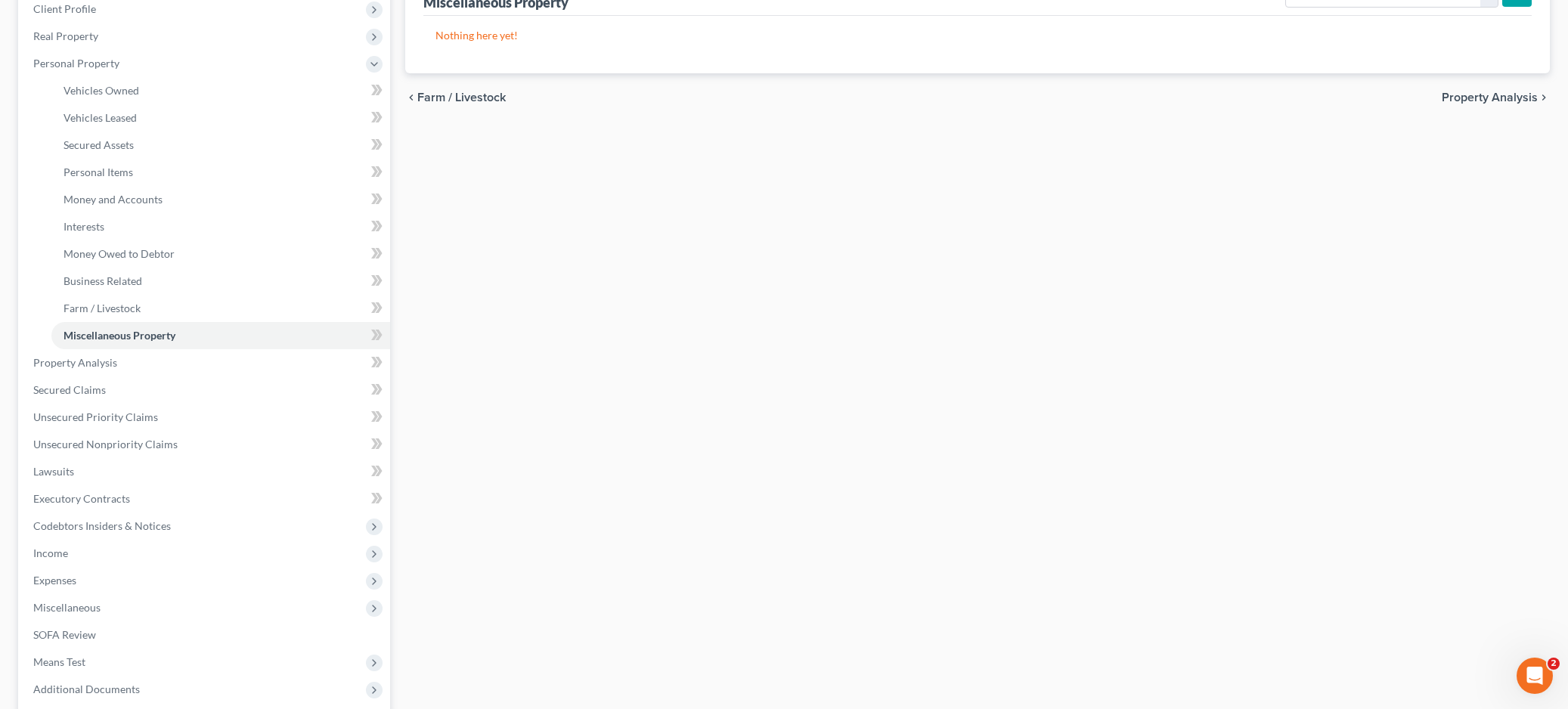
scroll to position [366, 0]
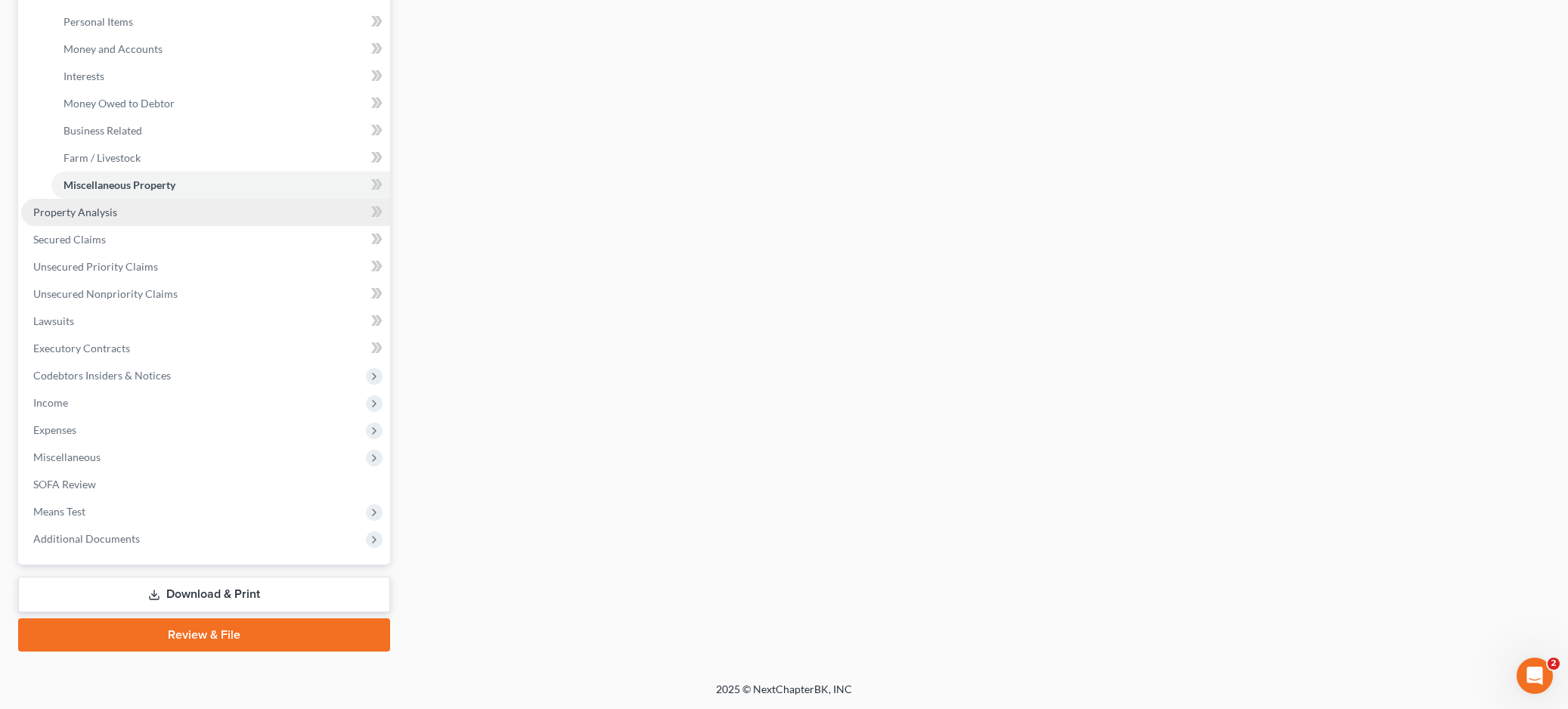
click at [58, 217] on span "Property Analysis" at bounding box center [75, 212] width 84 height 13
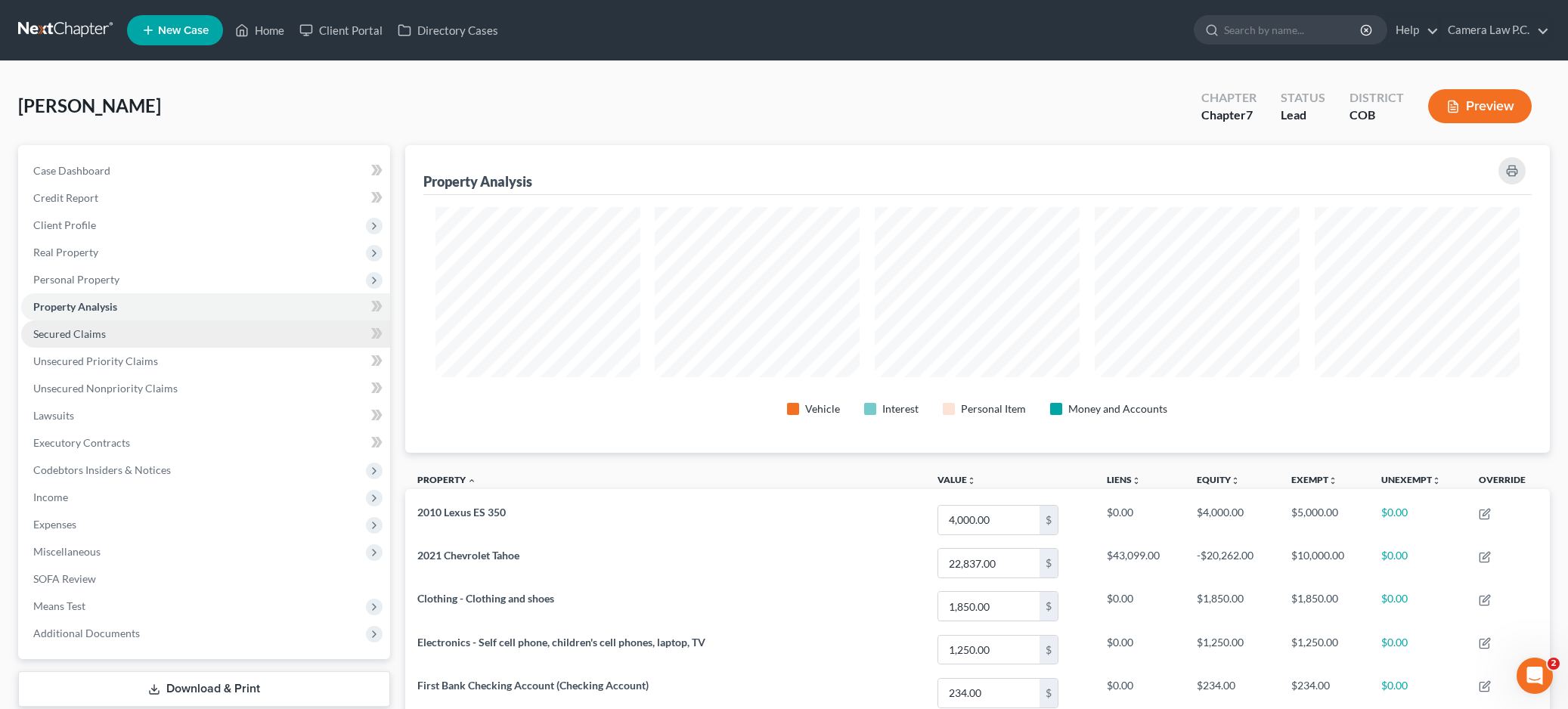
click at [46, 335] on span "Secured Claims" at bounding box center [69, 334] width 72 height 13
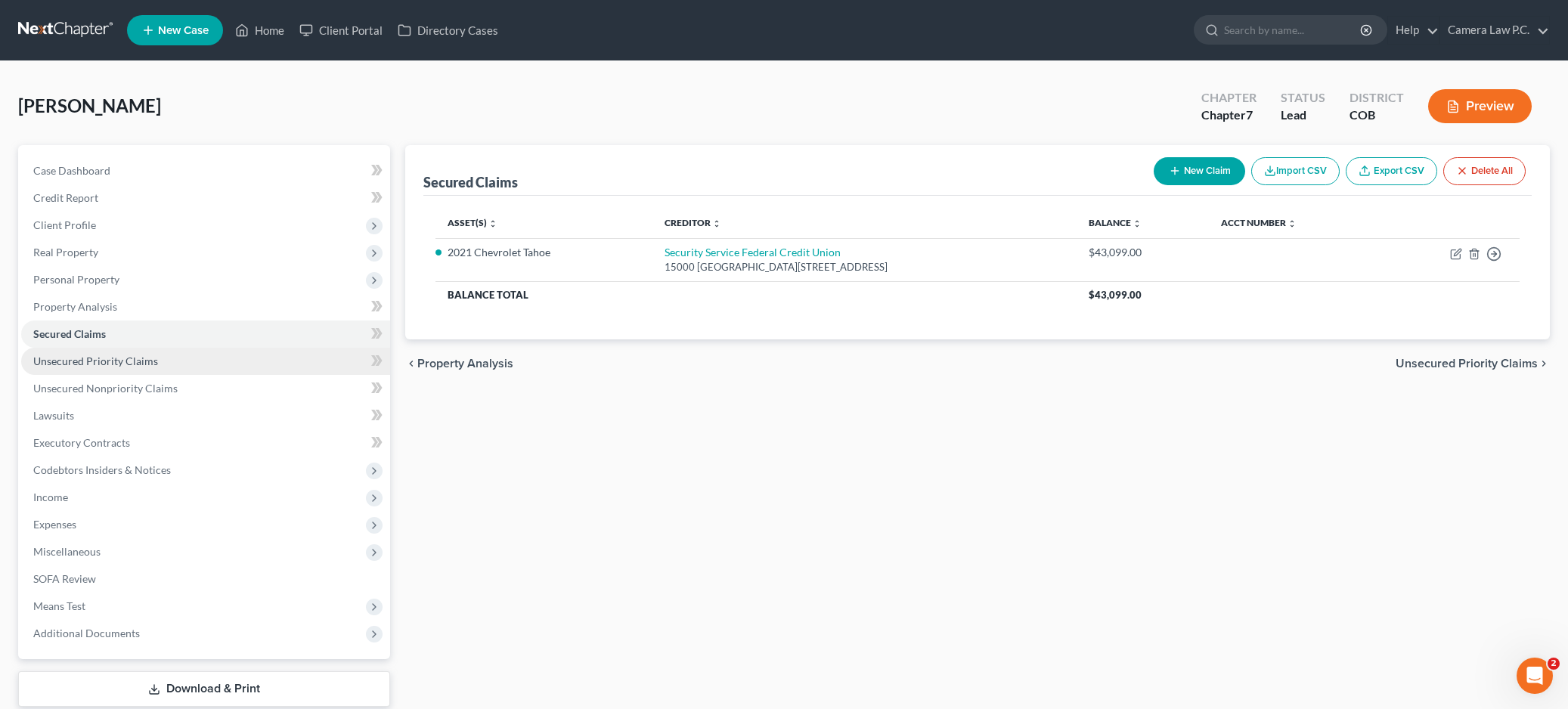
click at [58, 366] on span "Unsecured Priority Claims" at bounding box center [95, 361] width 124 height 13
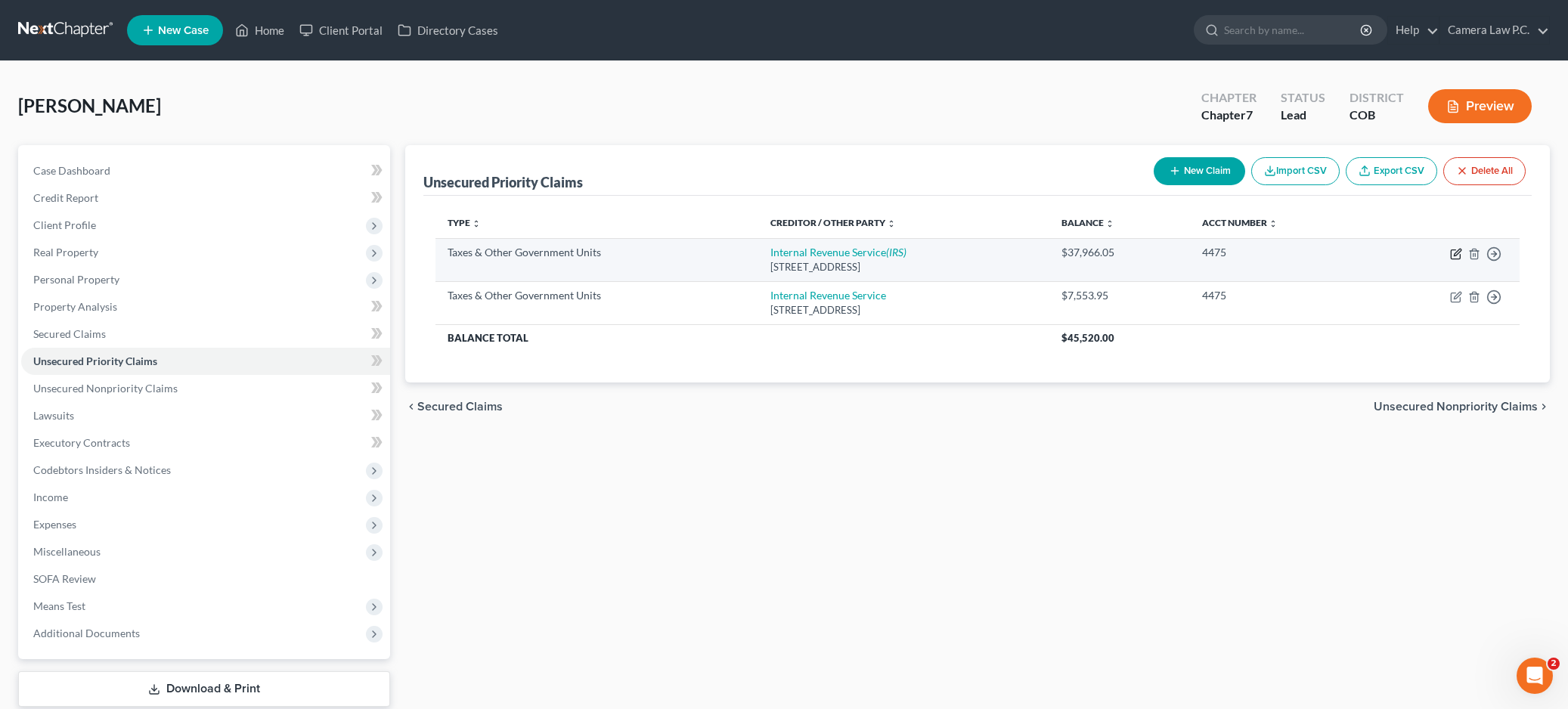
click at [1456, 254] on icon "button" at bounding box center [1457, 252] width 7 height 7
select select "0"
select select "28"
select select "0"
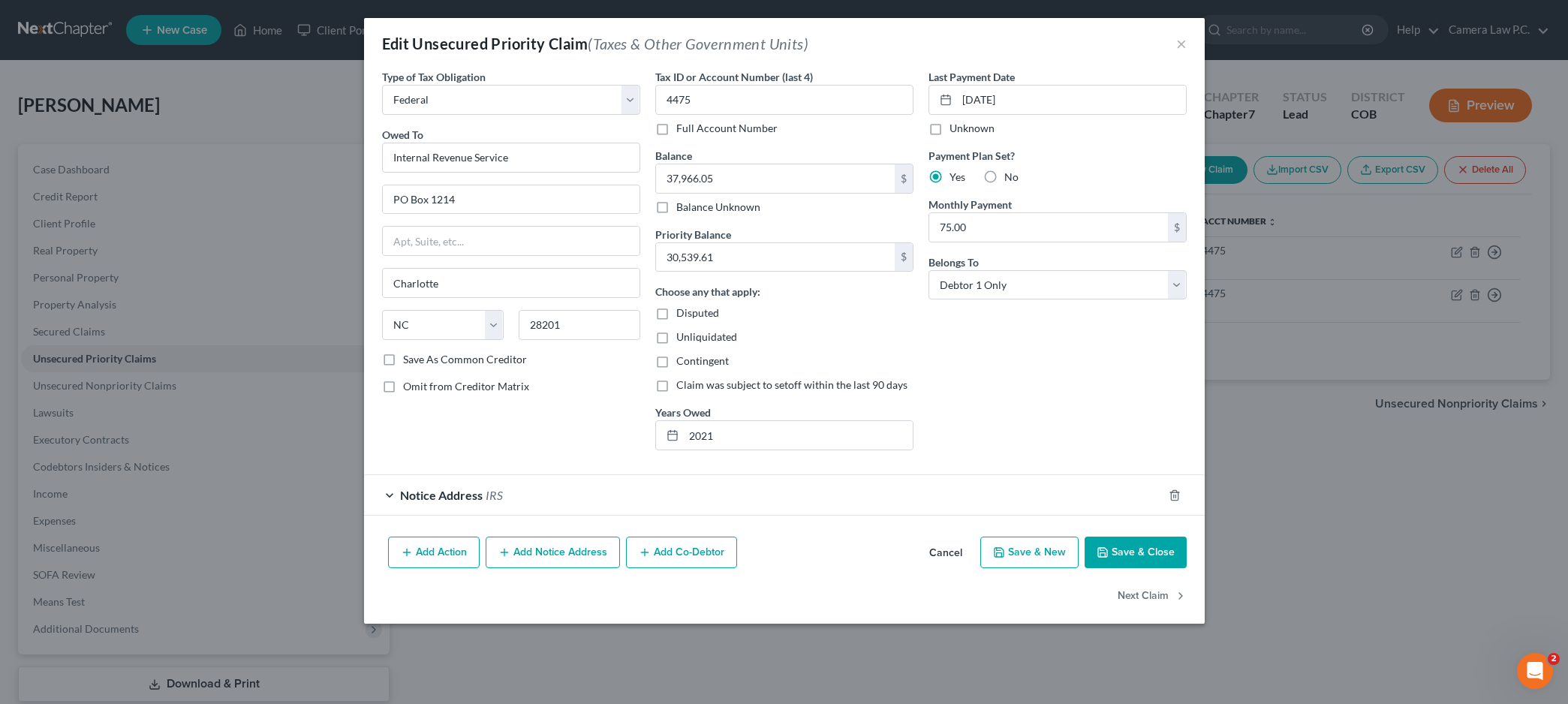
click at [419, 496] on span "Notice Address" at bounding box center [441, 495] width 83 height 14
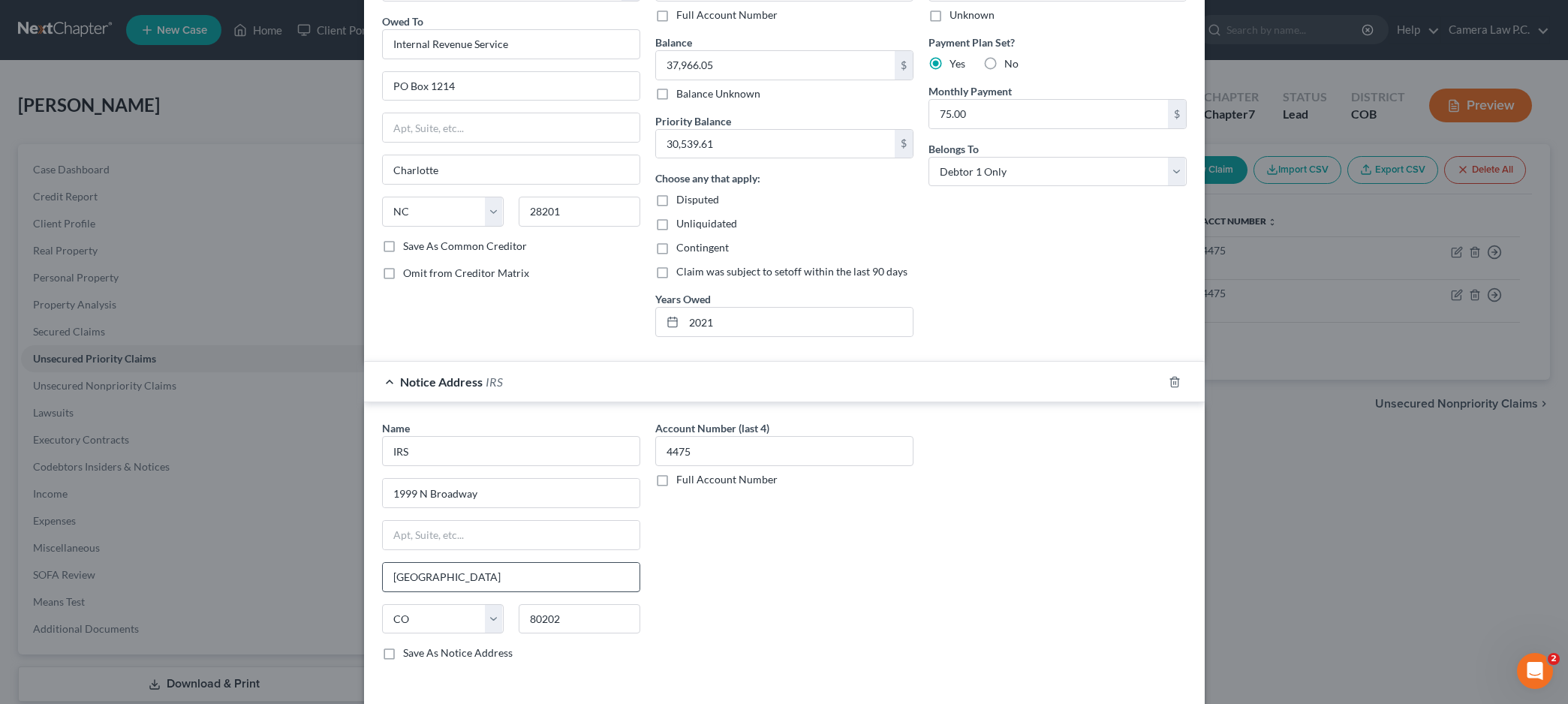
scroll to position [220, 0]
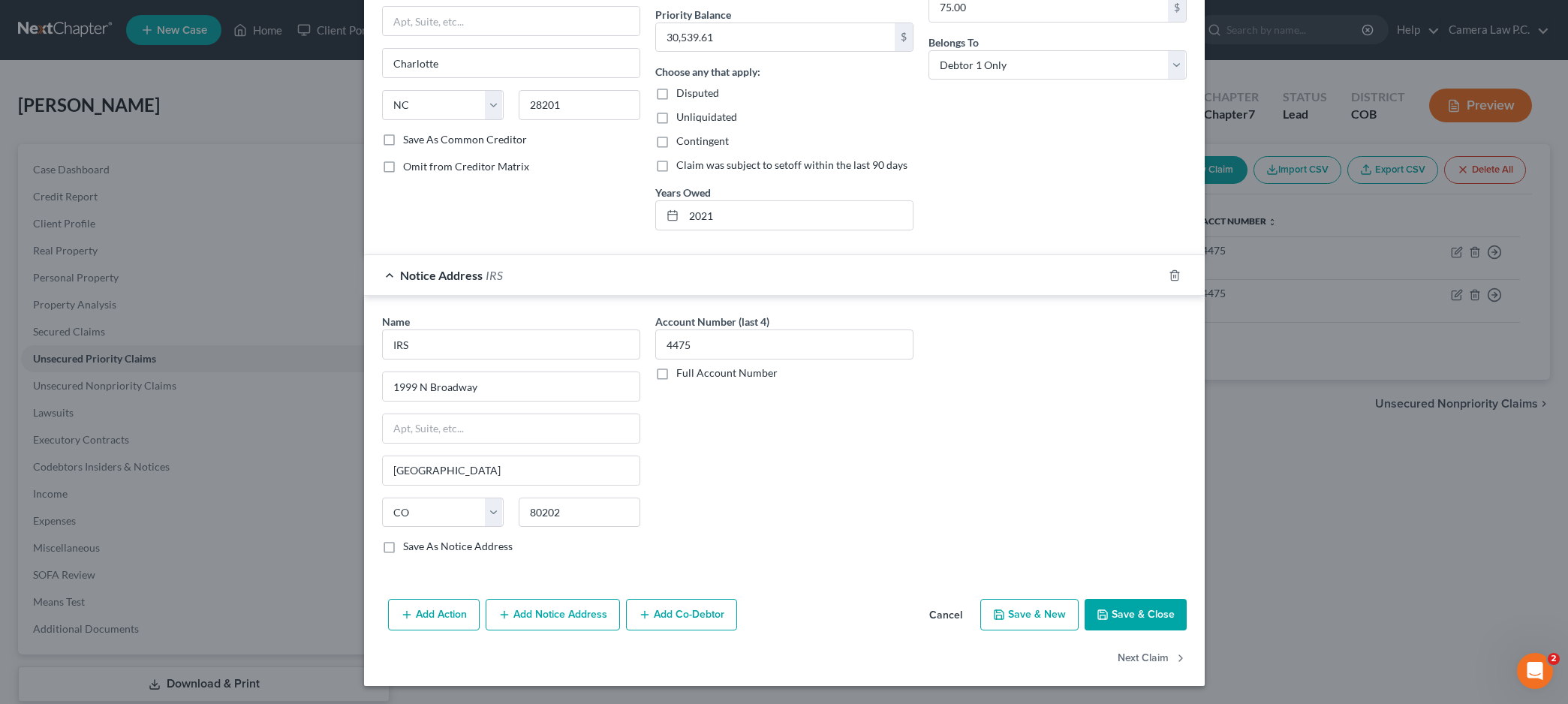
click at [1128, 621] on button "Save & Close" at bounding box center [1136, 615] width 102 height 31
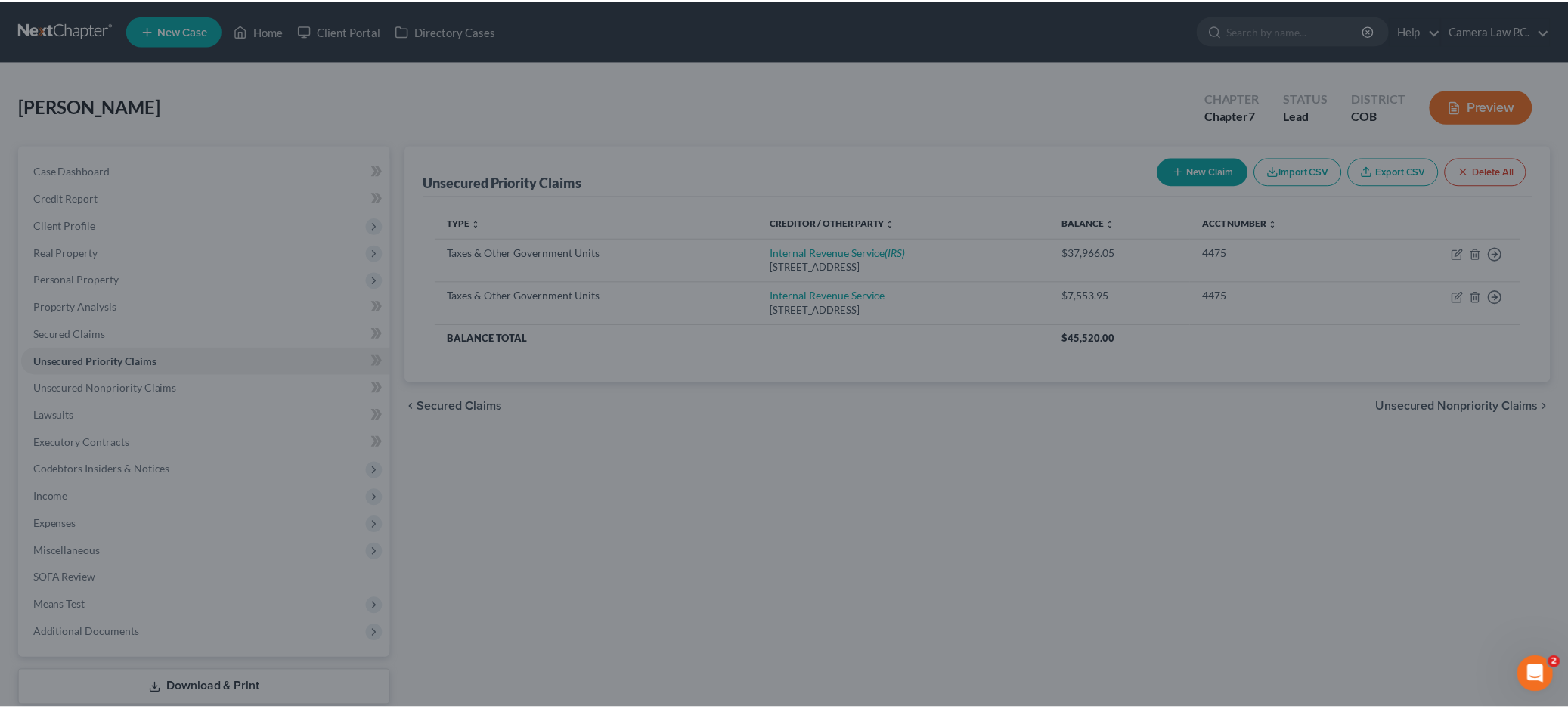
scroll to position [0, 0]
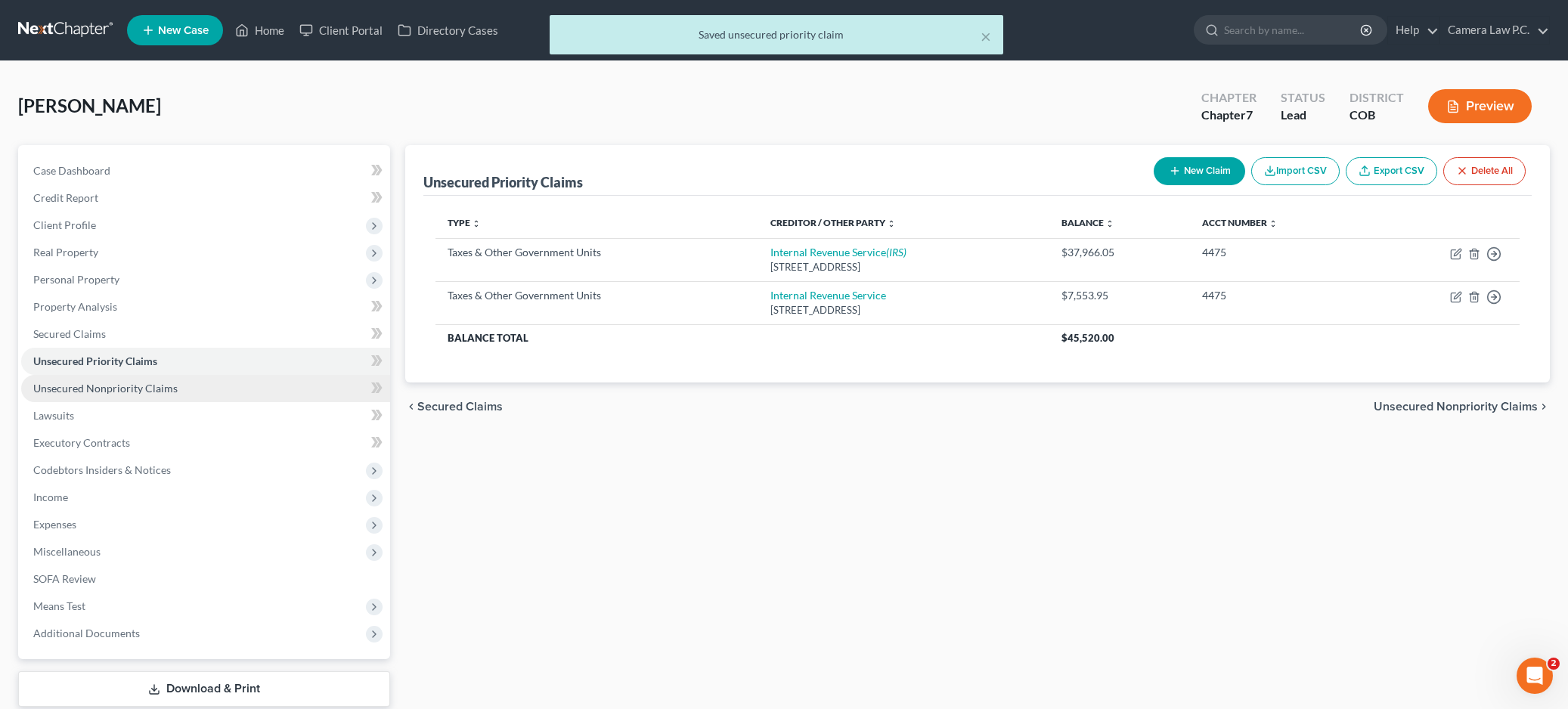
click at [83, 394] on span "Unsecured Nonpriority Claims" at bounding box center [105, 388] width 144 height 13
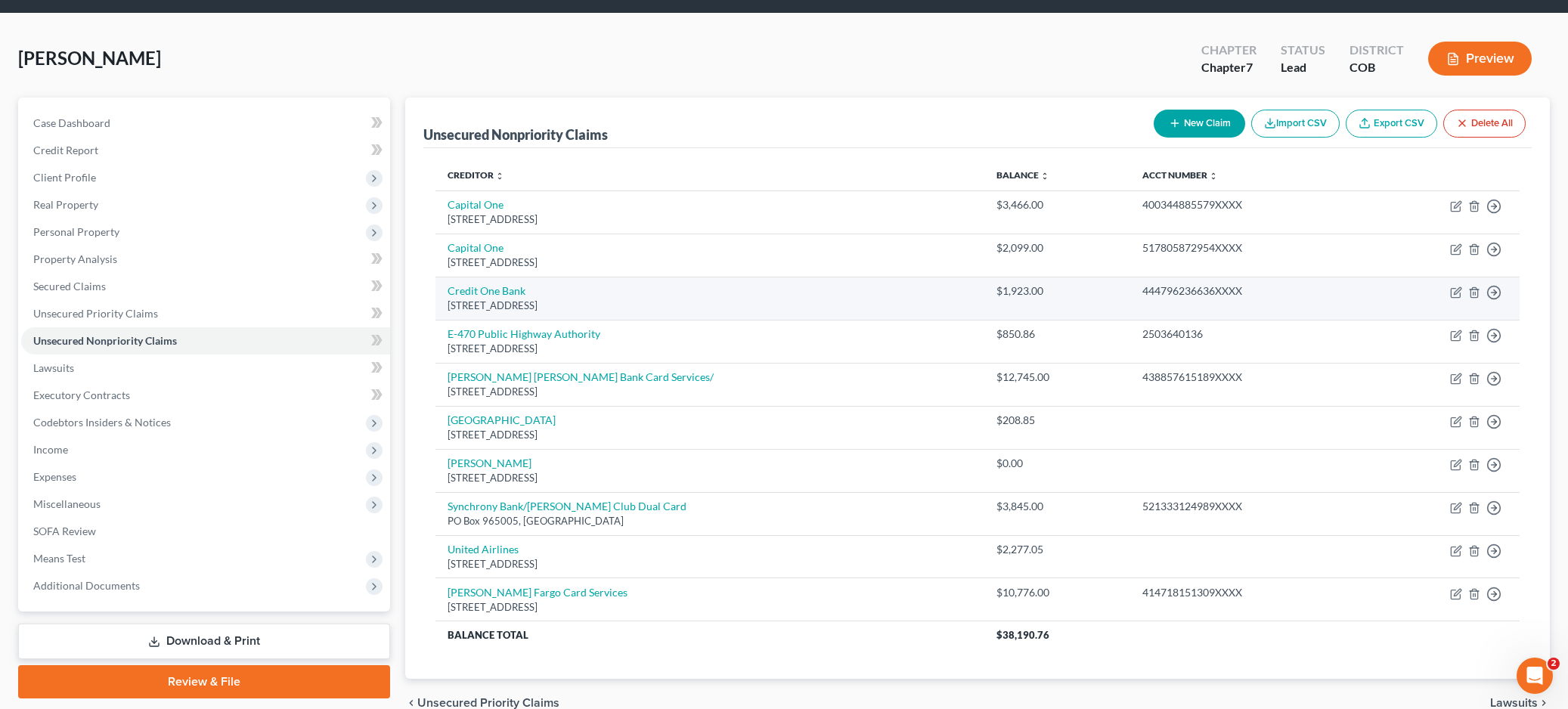
scroll to position [123, 0]
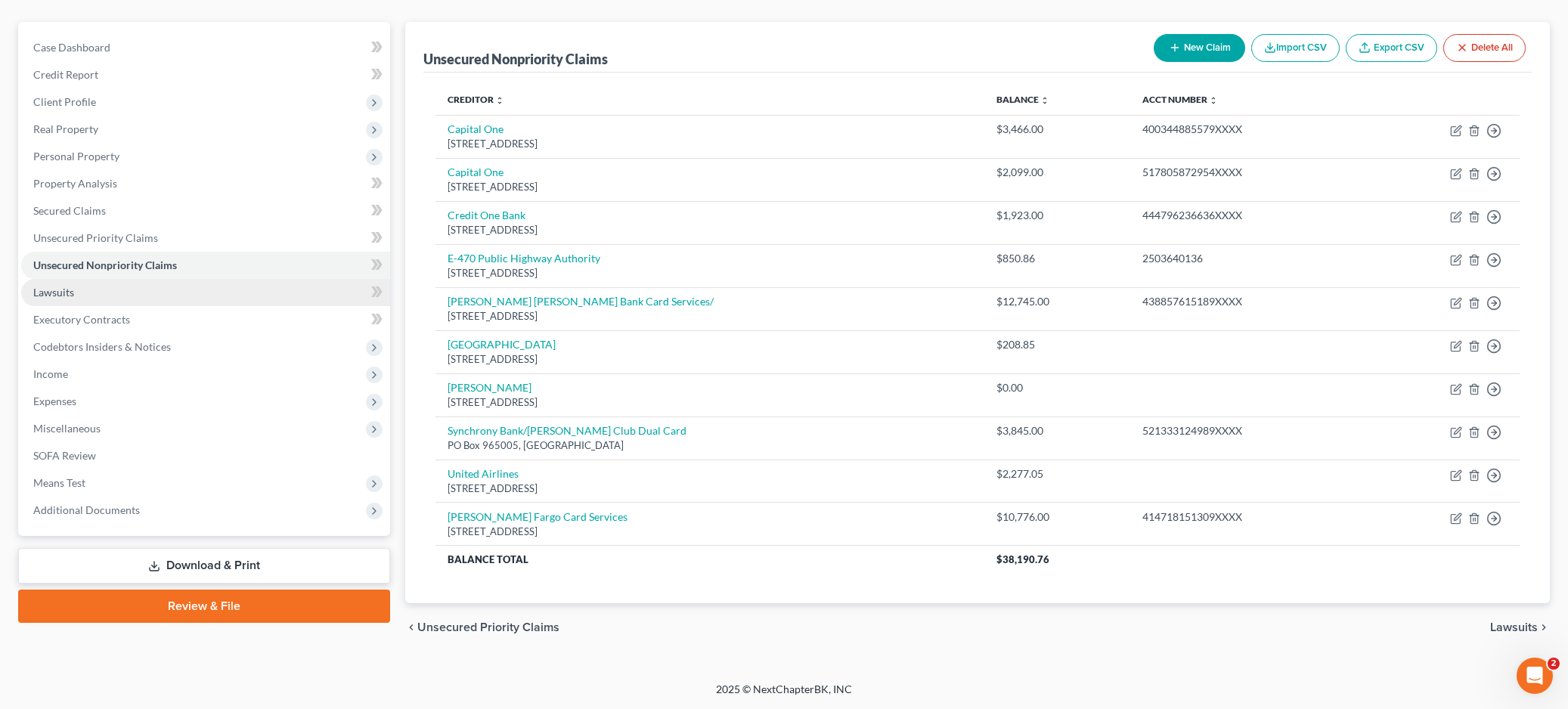
click at [64, 291] on span "Lawsuits" at bounding box center [54, 292] width 41 height 13
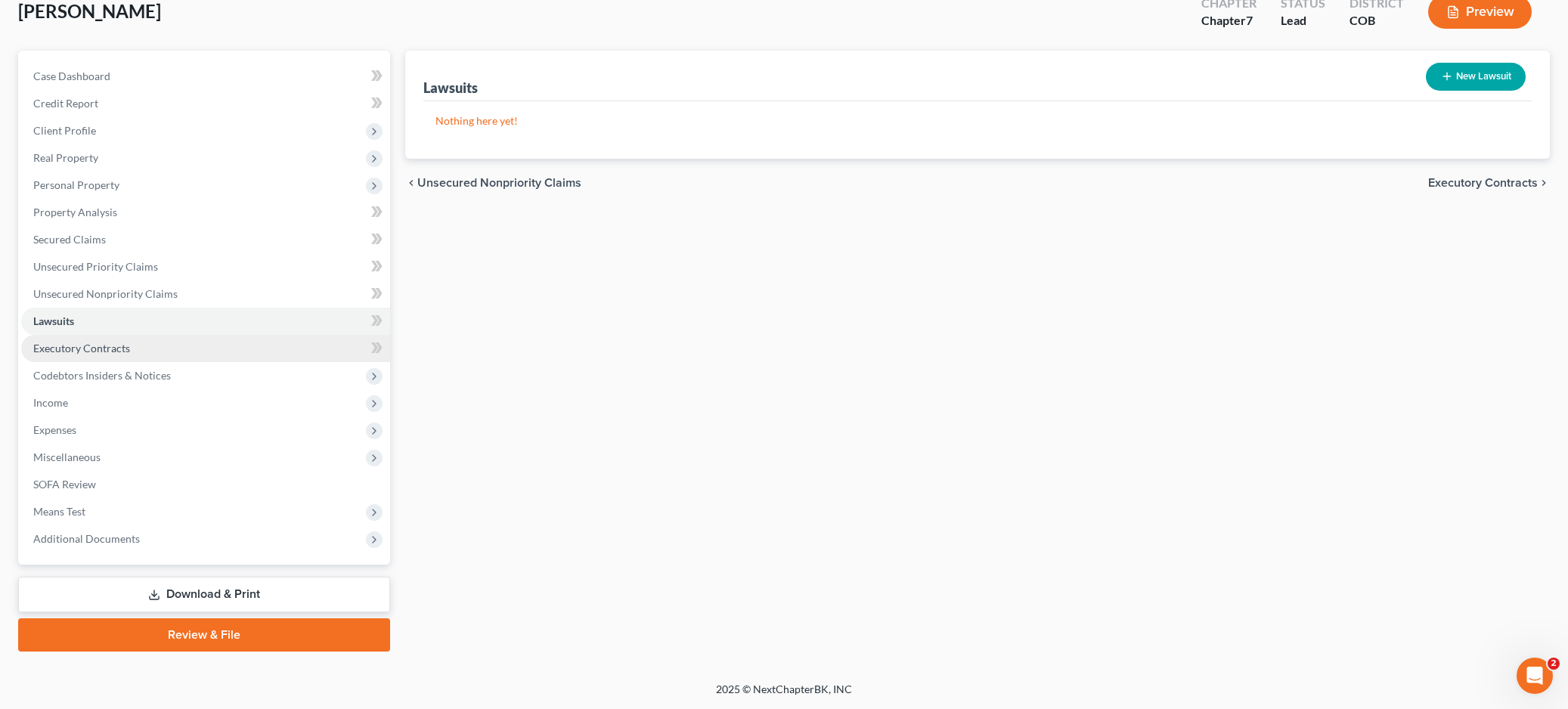
click at [87, 345] on span "Executory Contracts" at bounding box center [81, 348] width 97 height 13
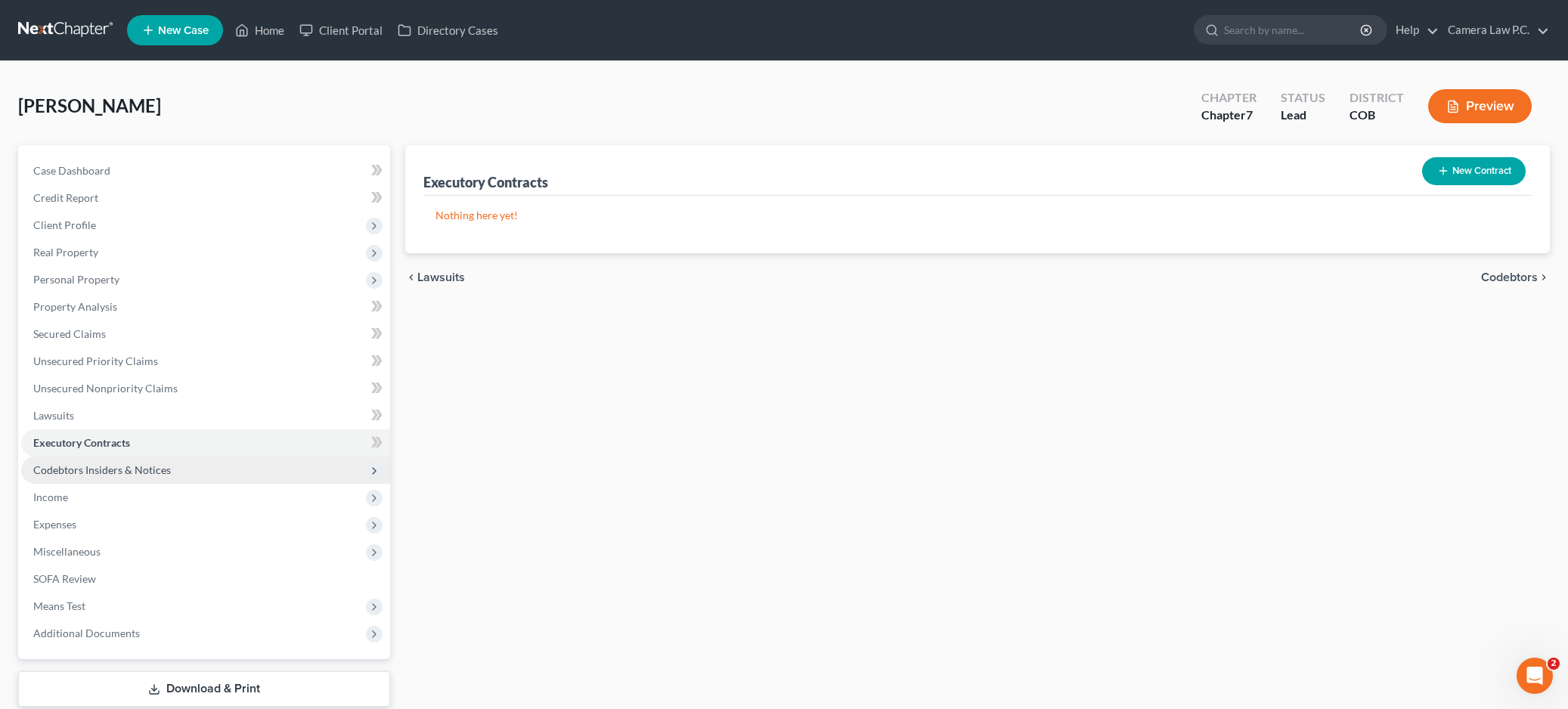
click at [66, 469] on span "Codebtors Insiders & Notices" at bounding box center [102, 470] width 138 height 13
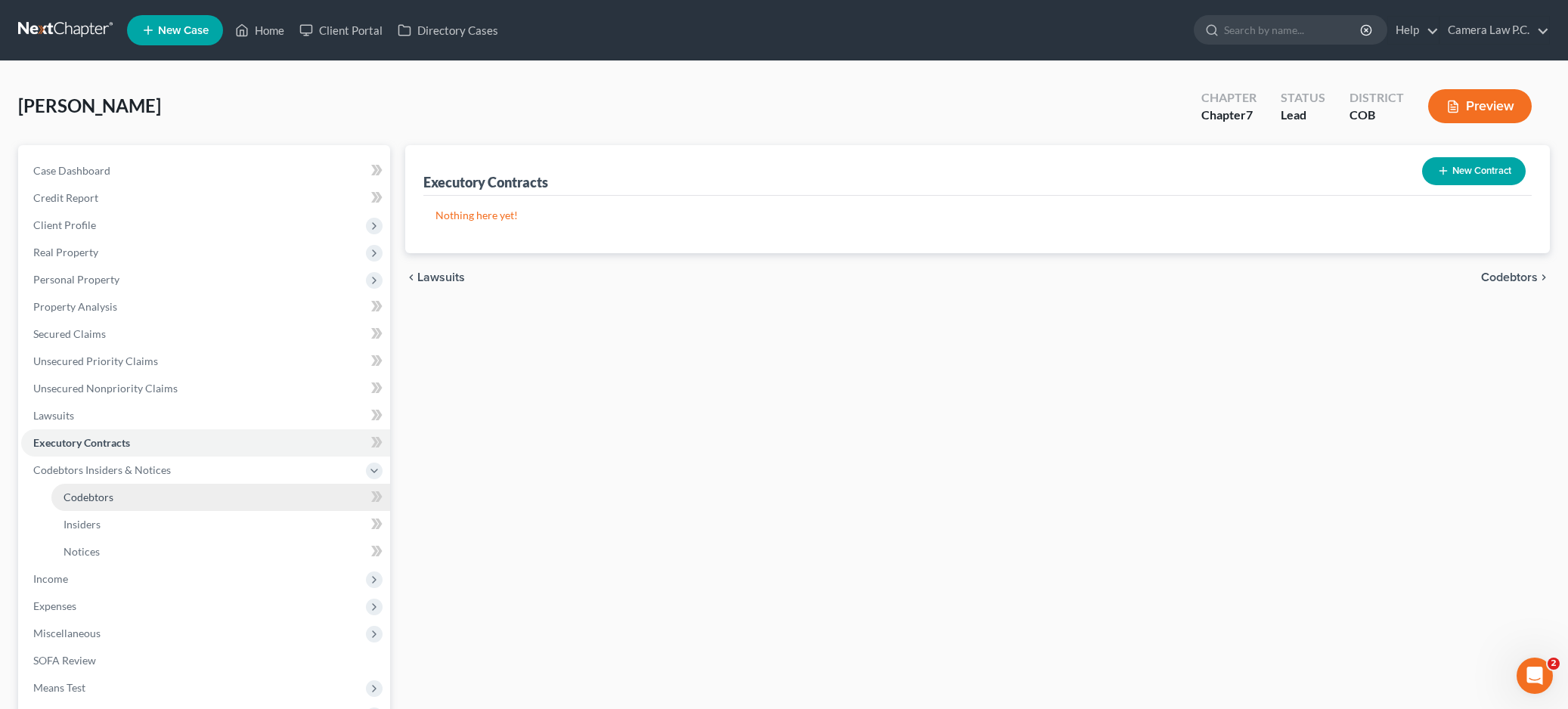
click at [72, 501] on span "Codebtors" at bounding box center [88, 497] width 50 height 13
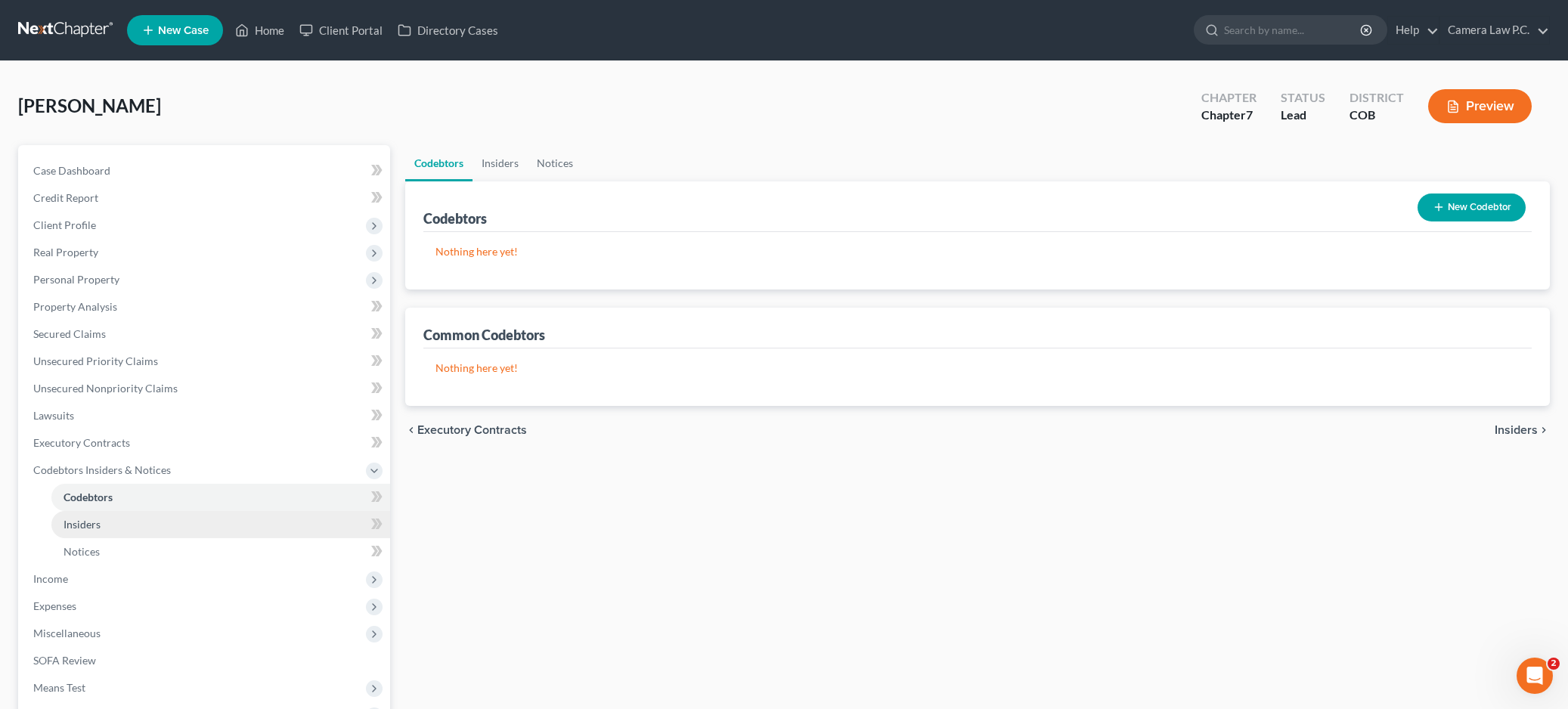
click at [76, 525] on span "Insiders" at bounding box center [82, 524] width 37 height 13
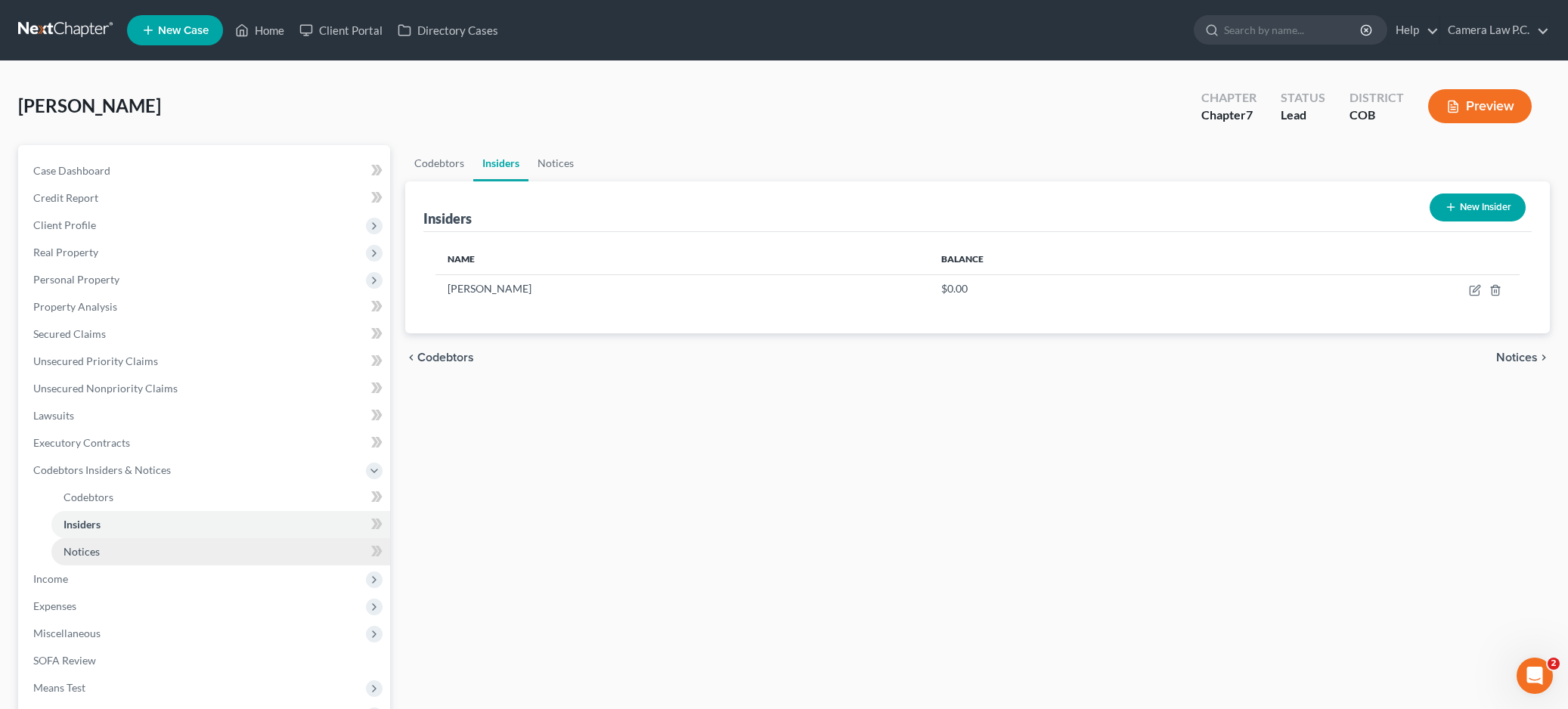
click at [79, 545] on span "Notices" at bounding box center [82, 551] width 36 height 13
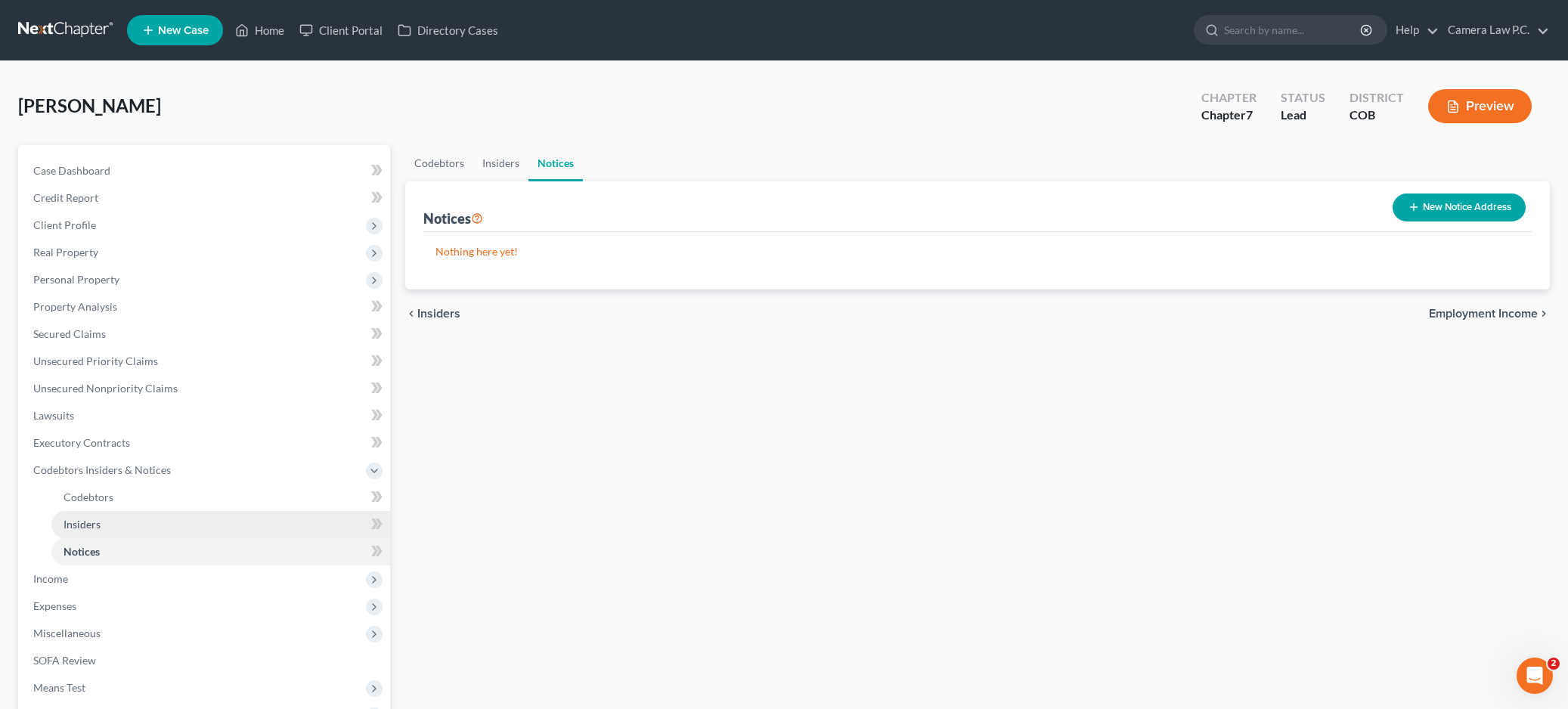
scroll to position [176, 0]
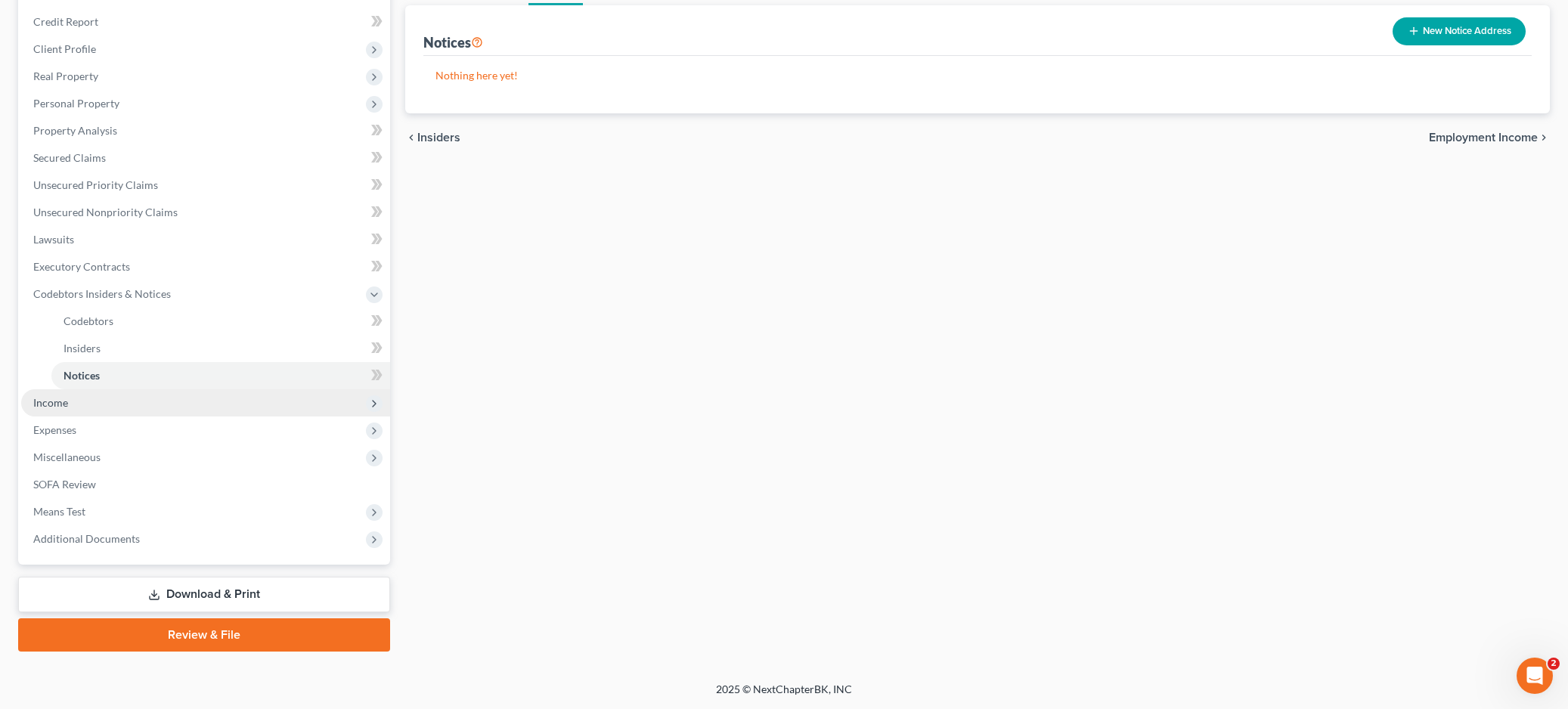
click at [58, 399] on span "Income" at bounding box center [50, 403] width 35 height 13
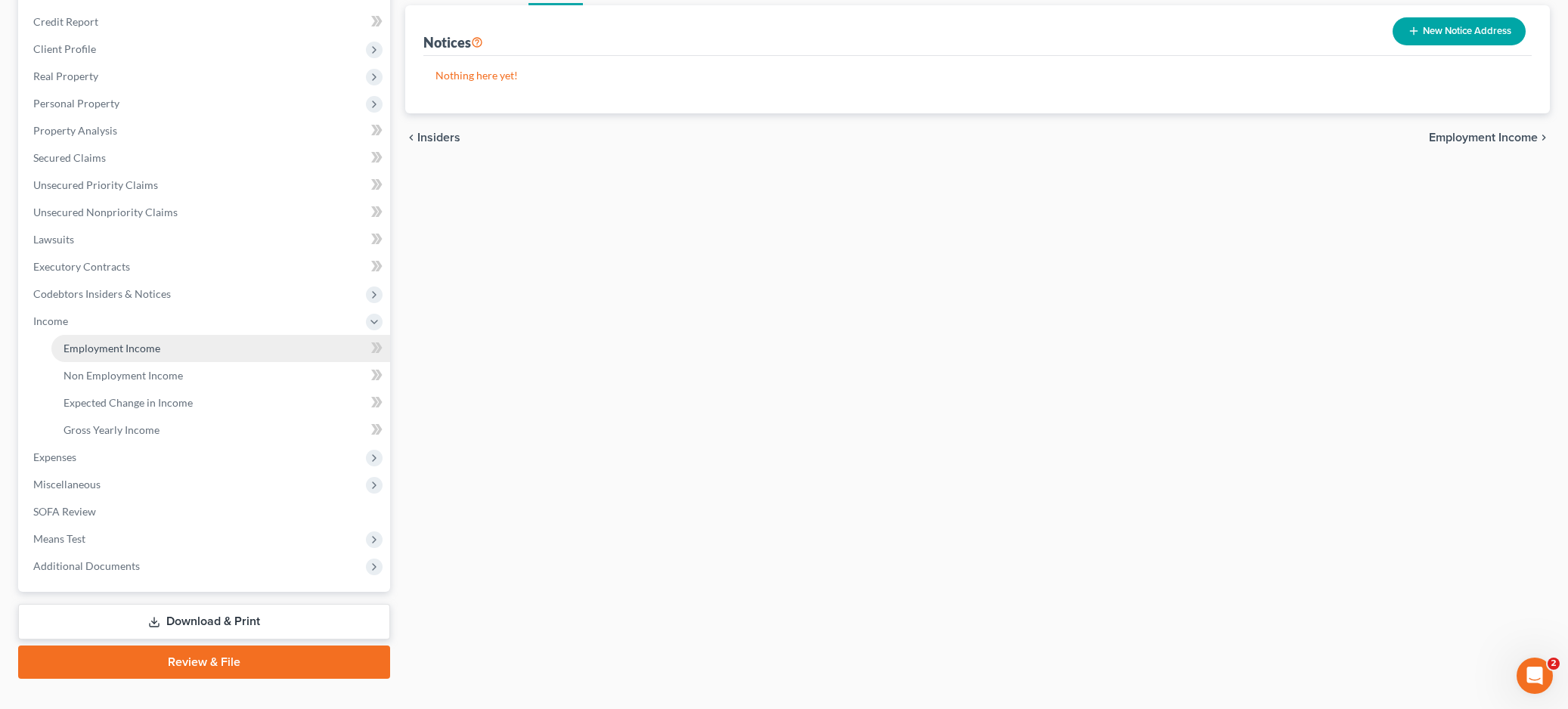
click at [118, 351] on span "Employment Income" at bounding box center [112, 348] width 97 height 13
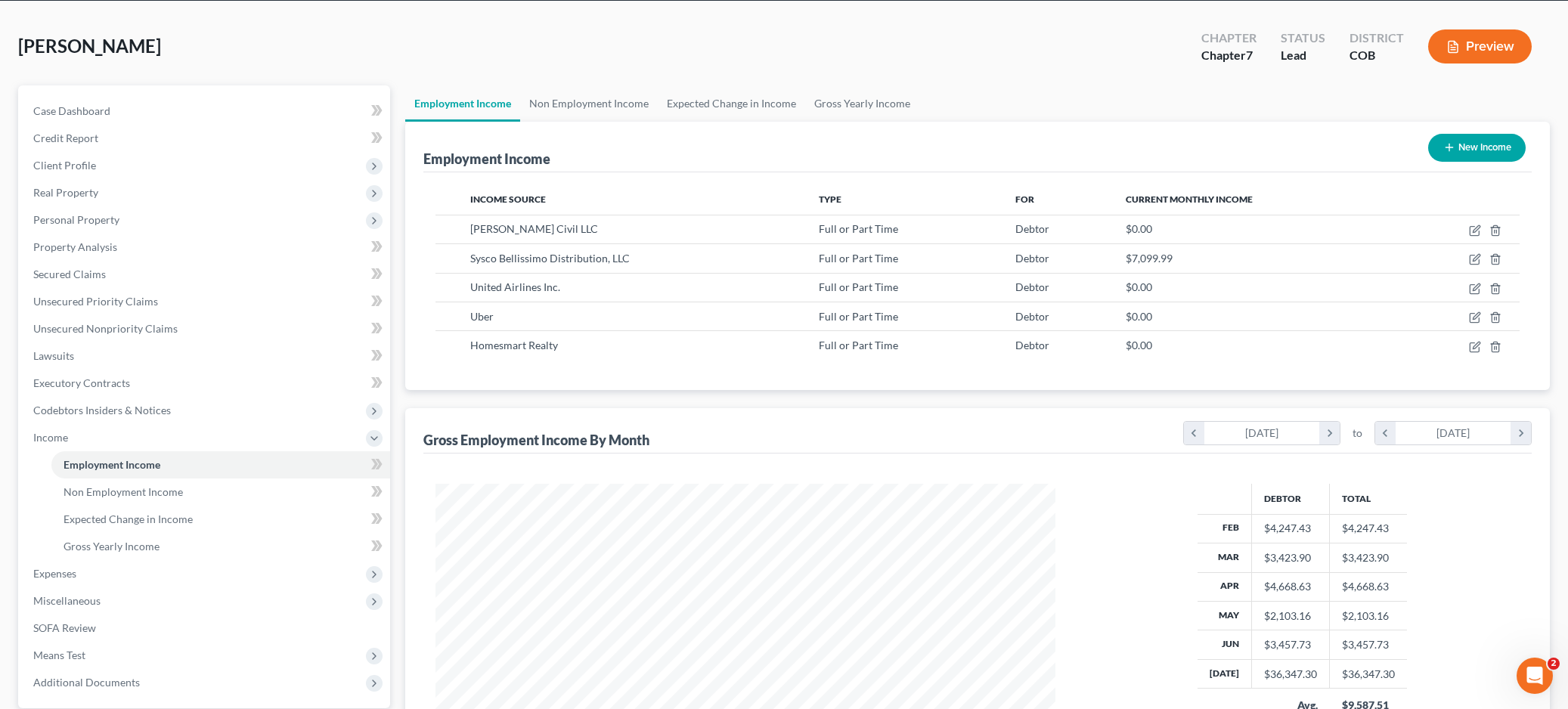
scroll to position [21, 0]
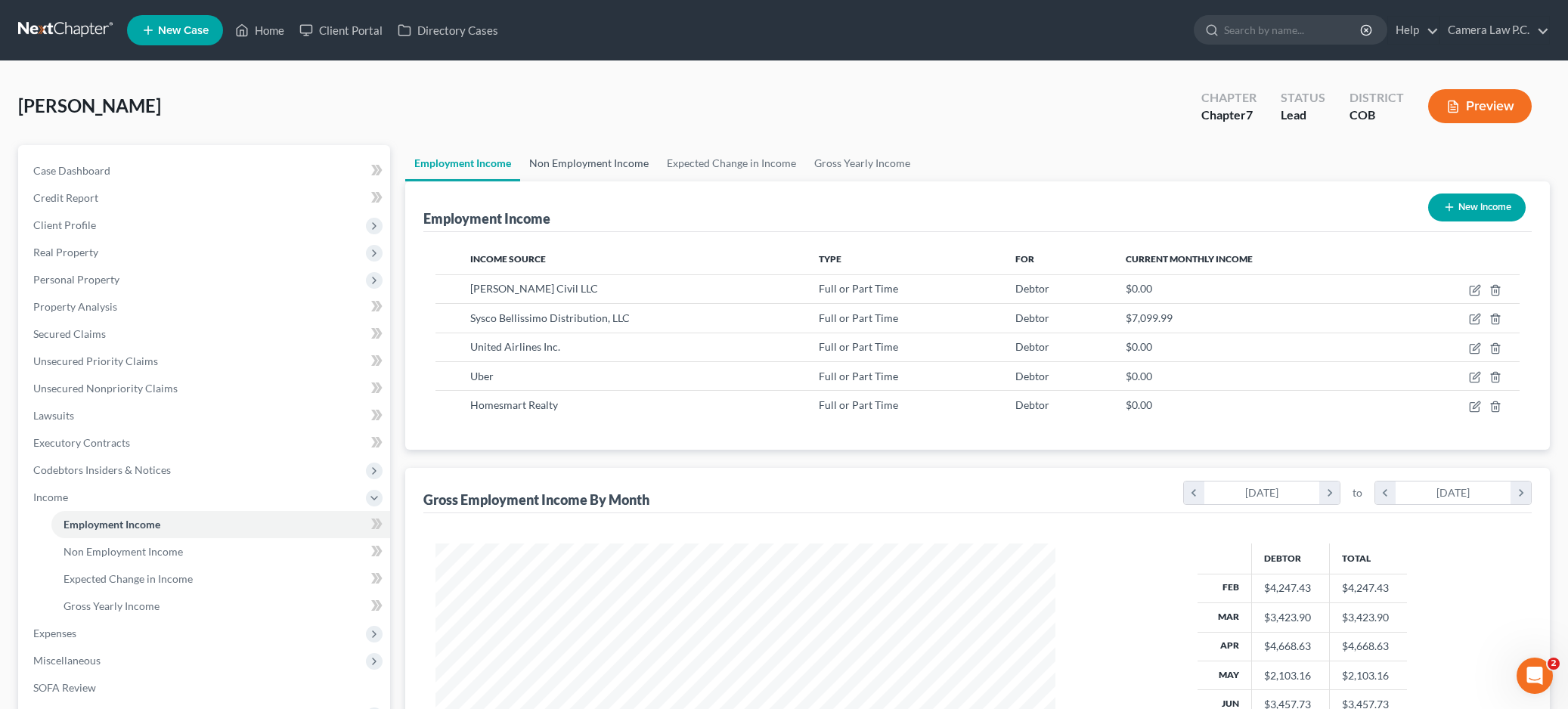
click at [597, 162] on link "Non Employment Income" at bounding box center [589, 163] width 138 height 36
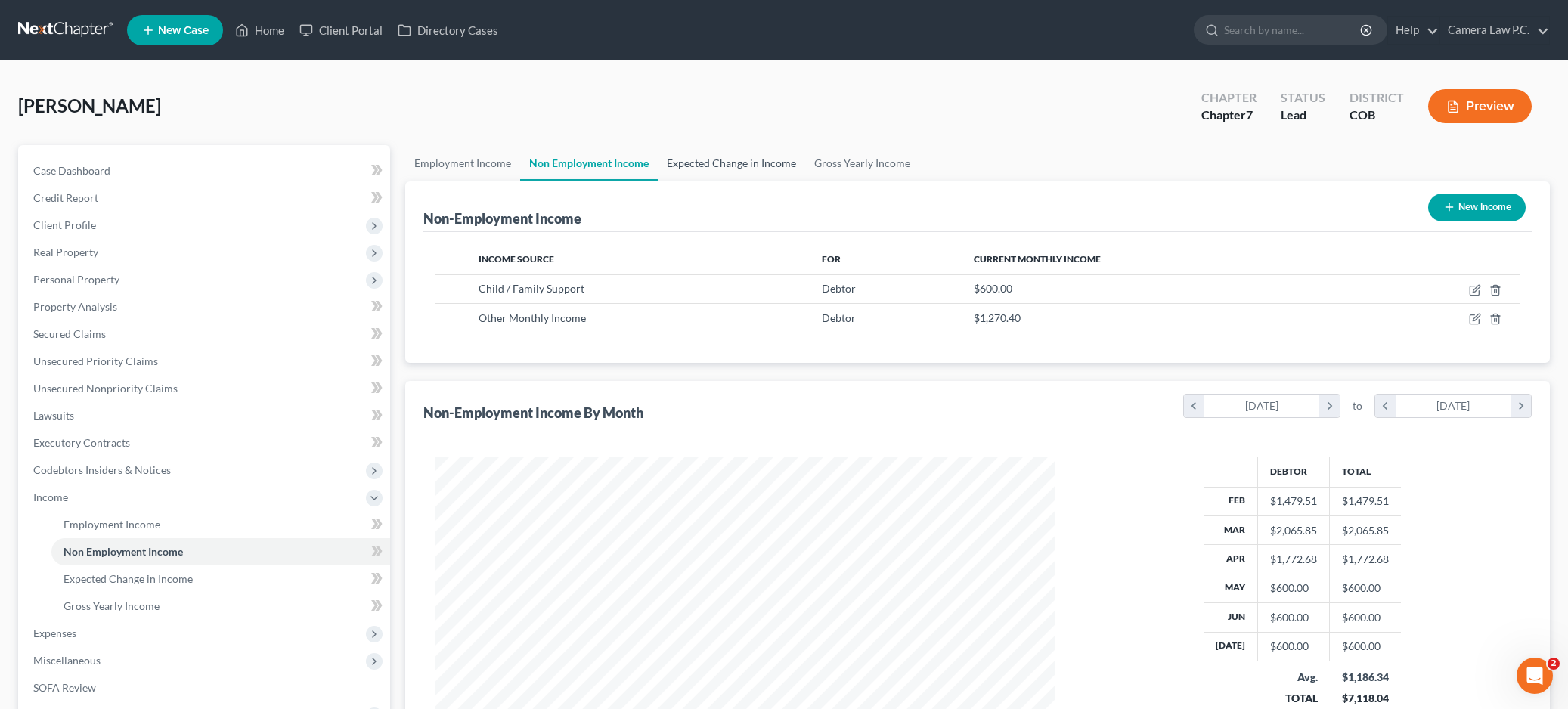
click at [704, 160] on link "Expected Change in Income" at bounding box center [731, 163] width 147 height 36
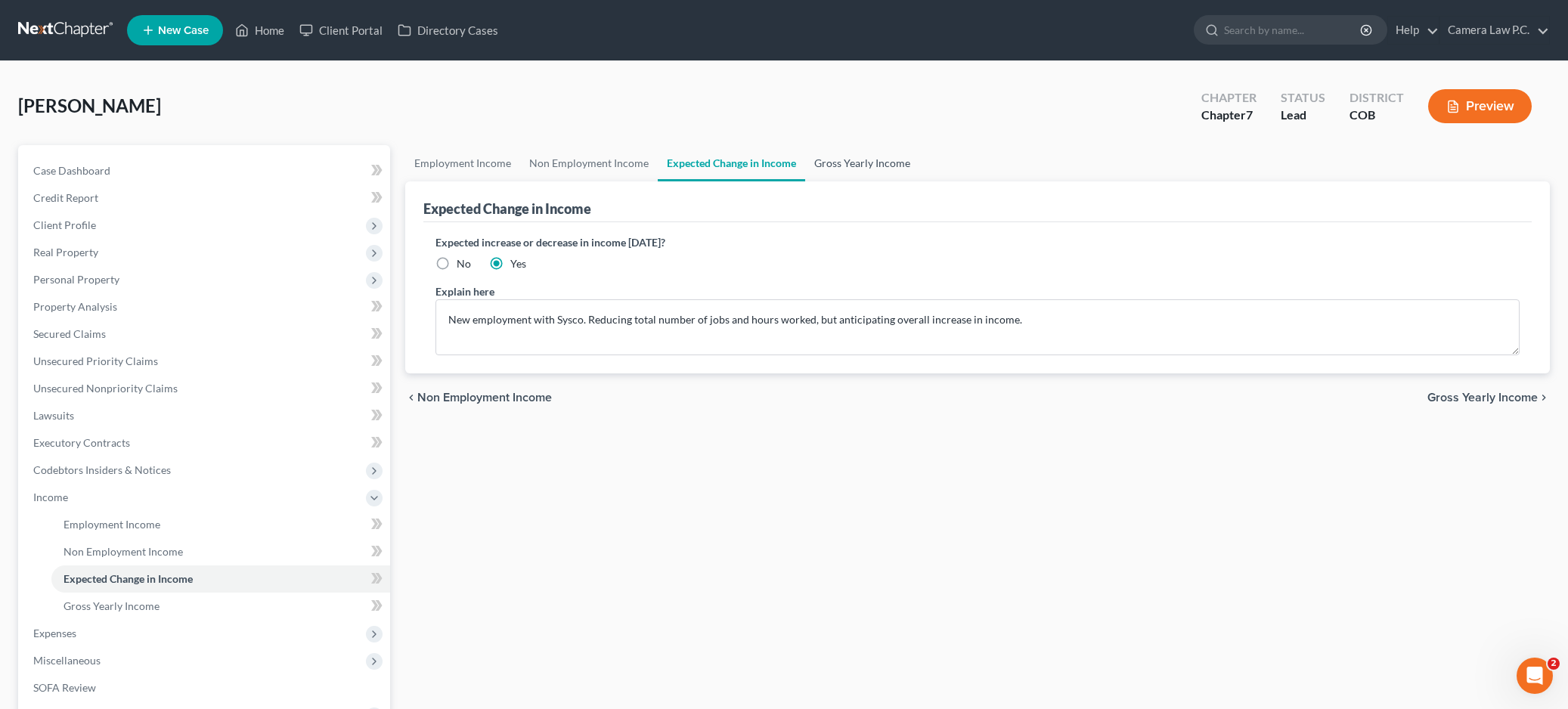
click at [848, 166] on link "Gross Yearly Income" at bounding box center [862, 163] width 114 height 36
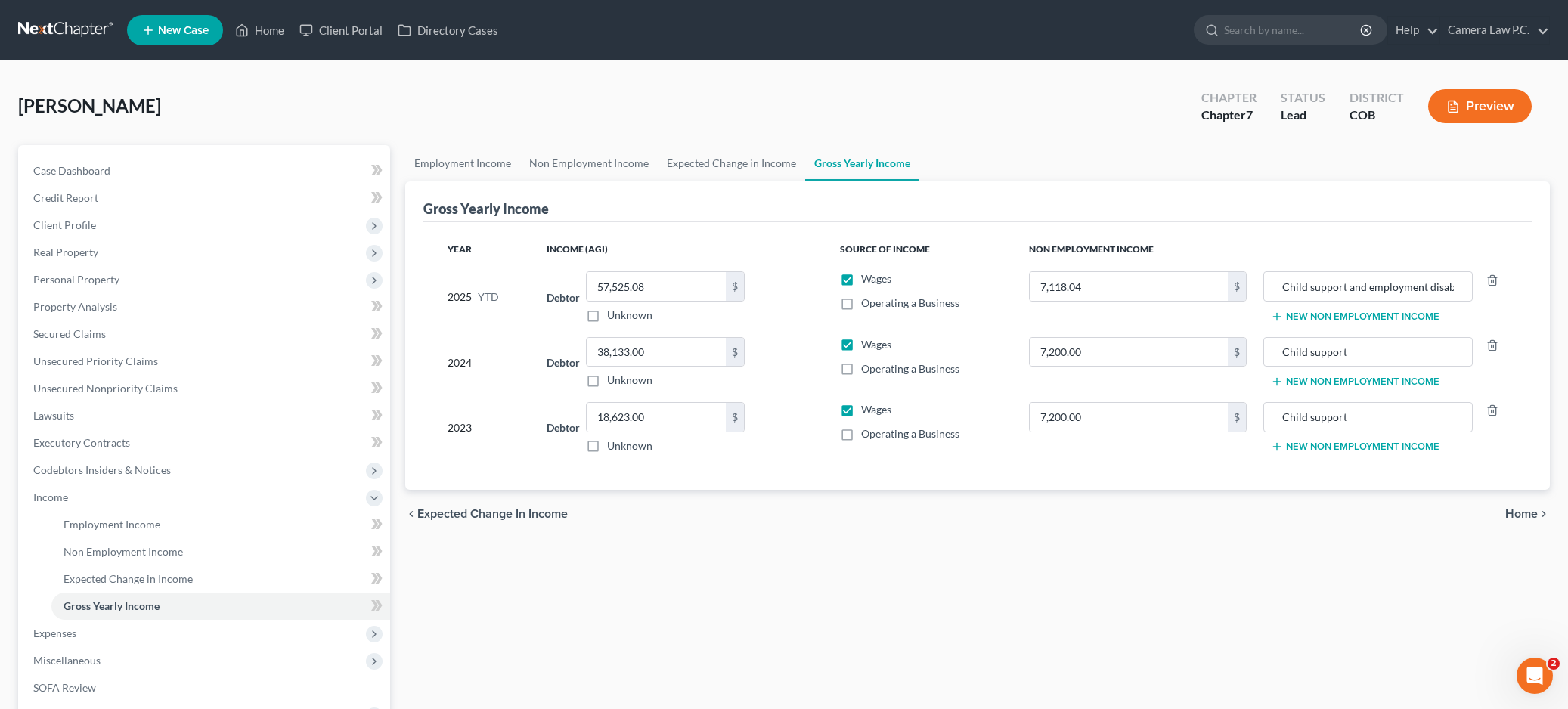
scroll to position [203, 0]
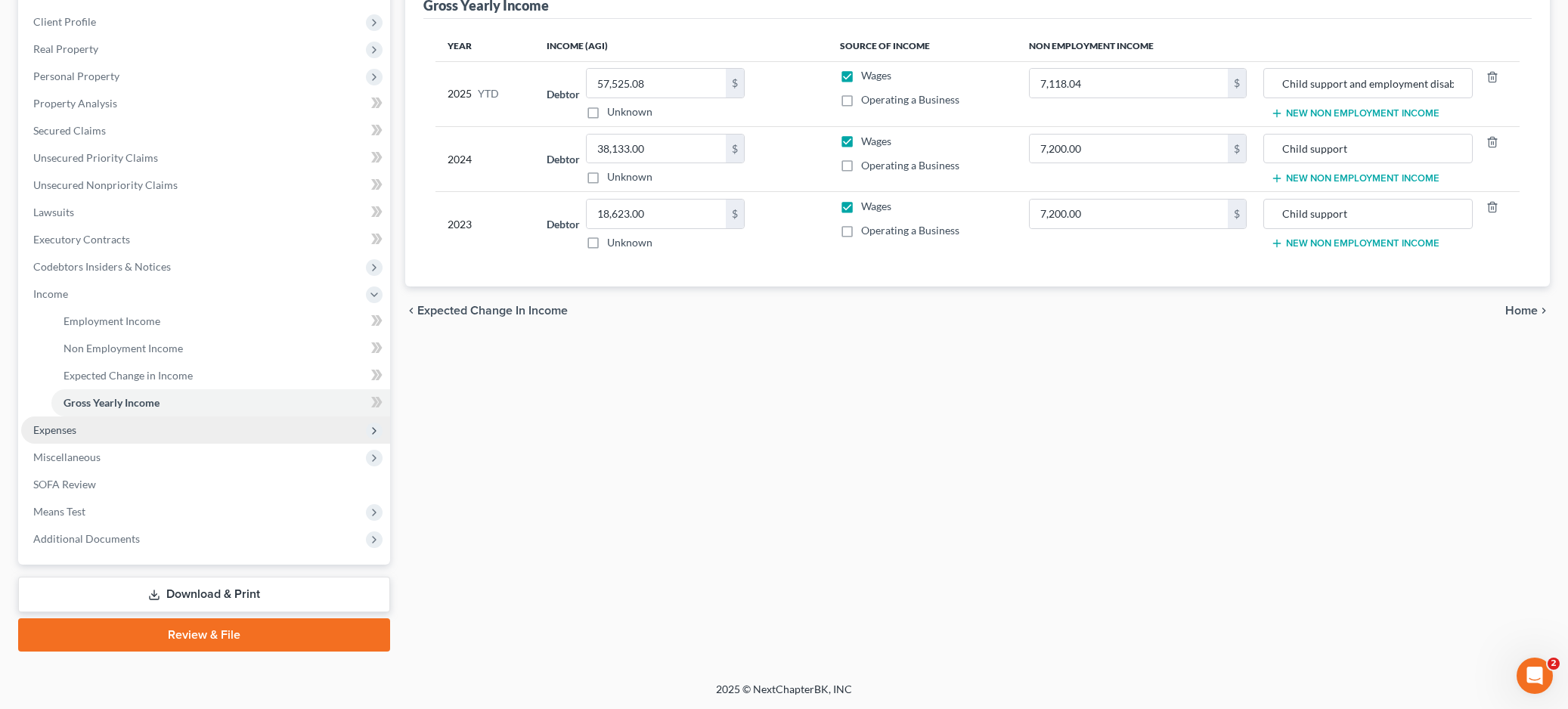
click at [66, 426] on span "Expenses" at bounding box center [54, 429] width 43 height 13
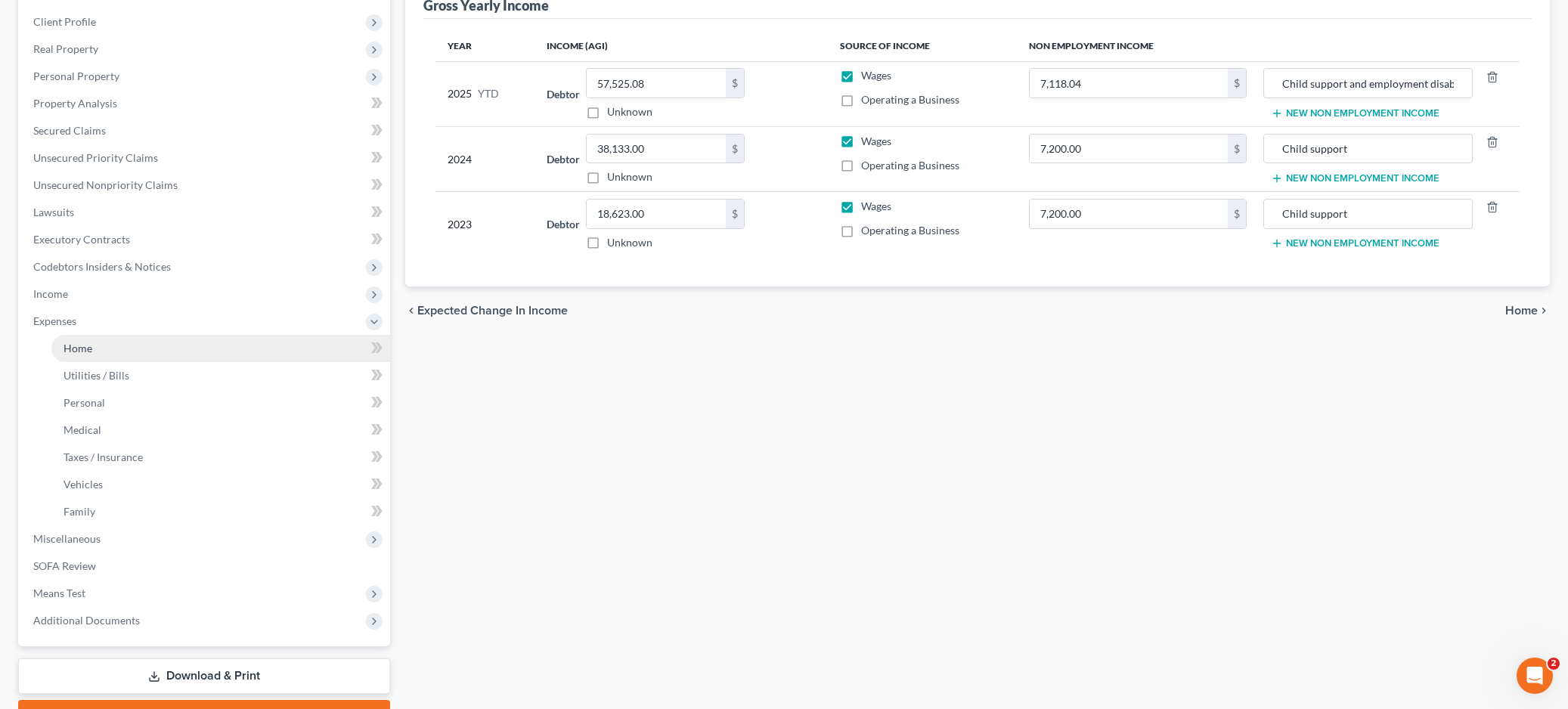
click at [87, 343] on span "Home" at bounding box center [78, 348] width 28 height 13
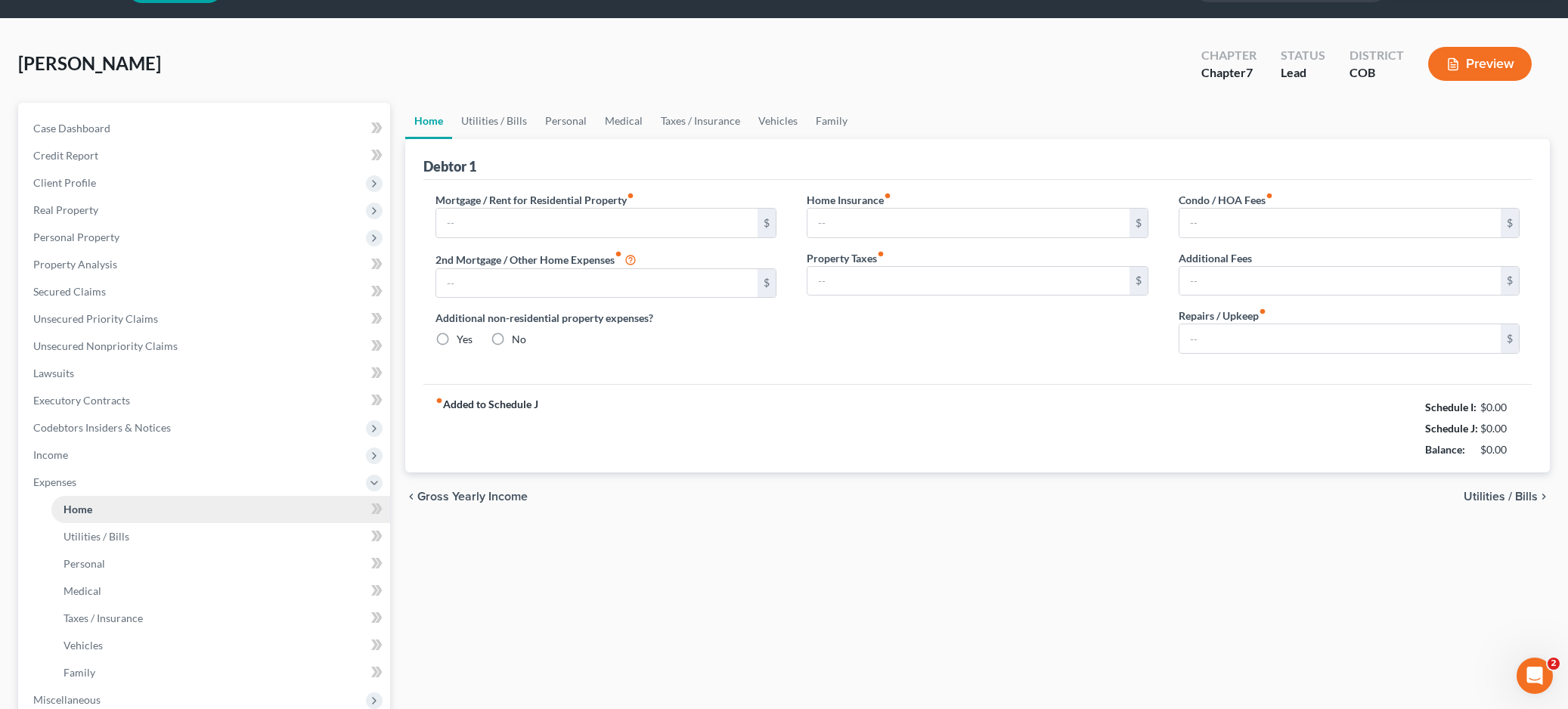
type input "2,500.00"
type input "0.00"
radio input "true"
type input "0.00"
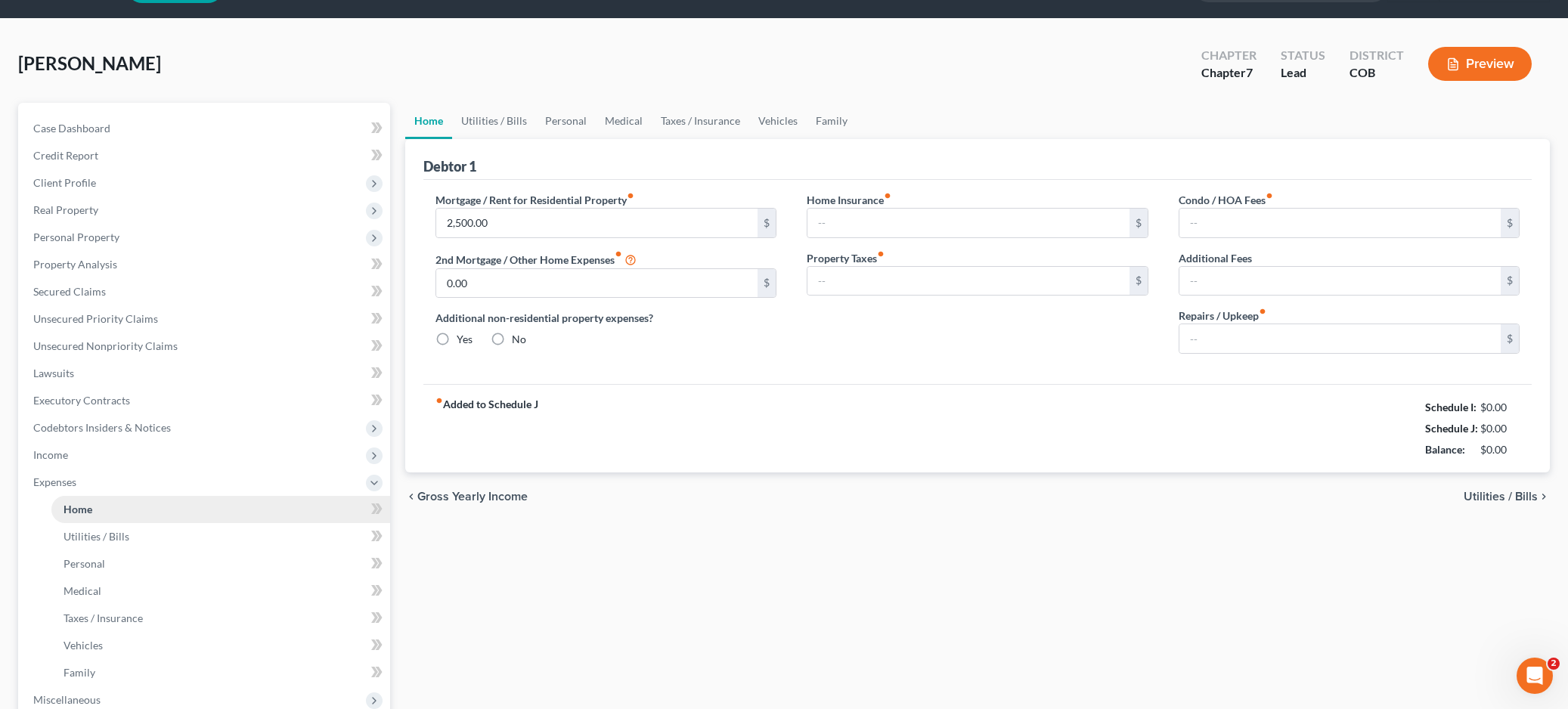
type input "0.00"
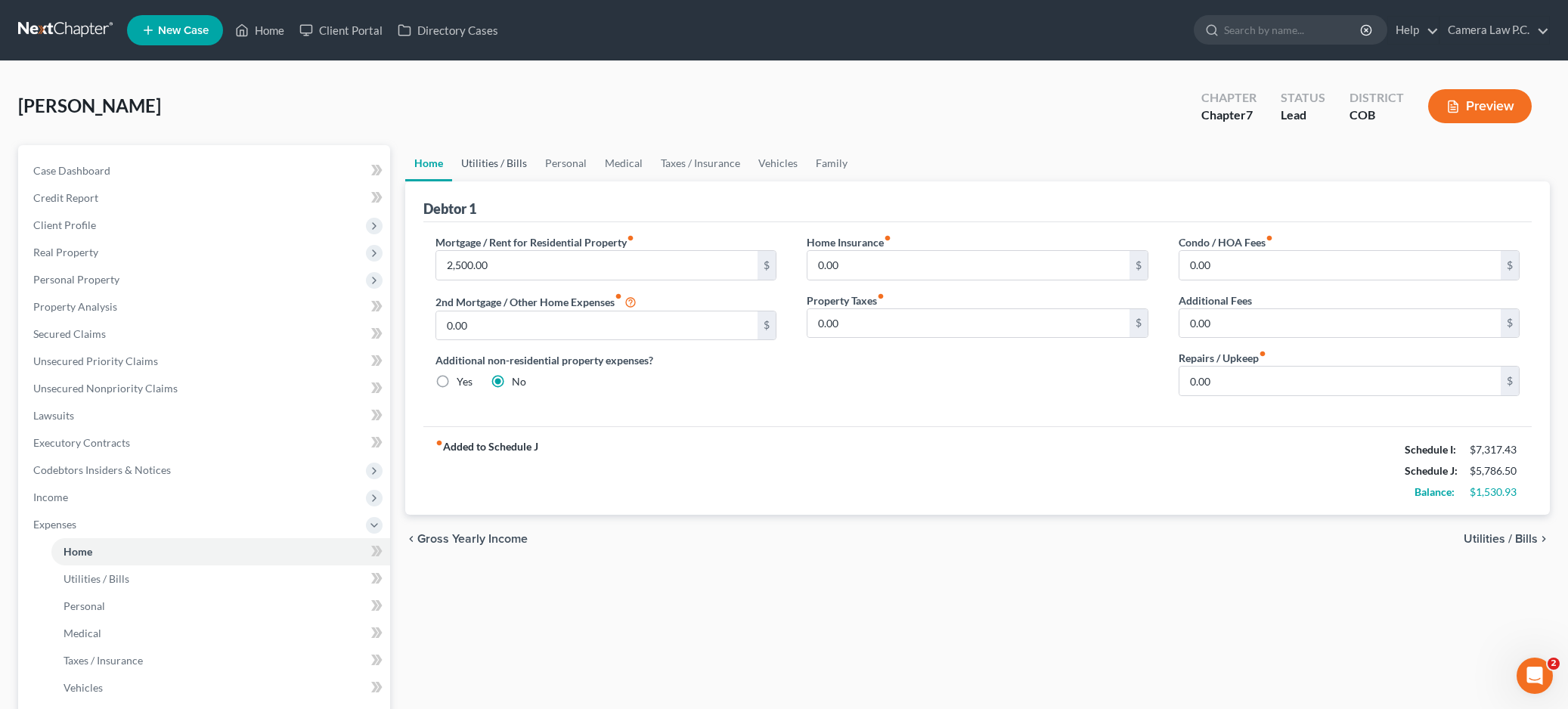
click at [481, 150] on link "Utilities / Bills" at bounding box center [494, 163] width 84 height 36
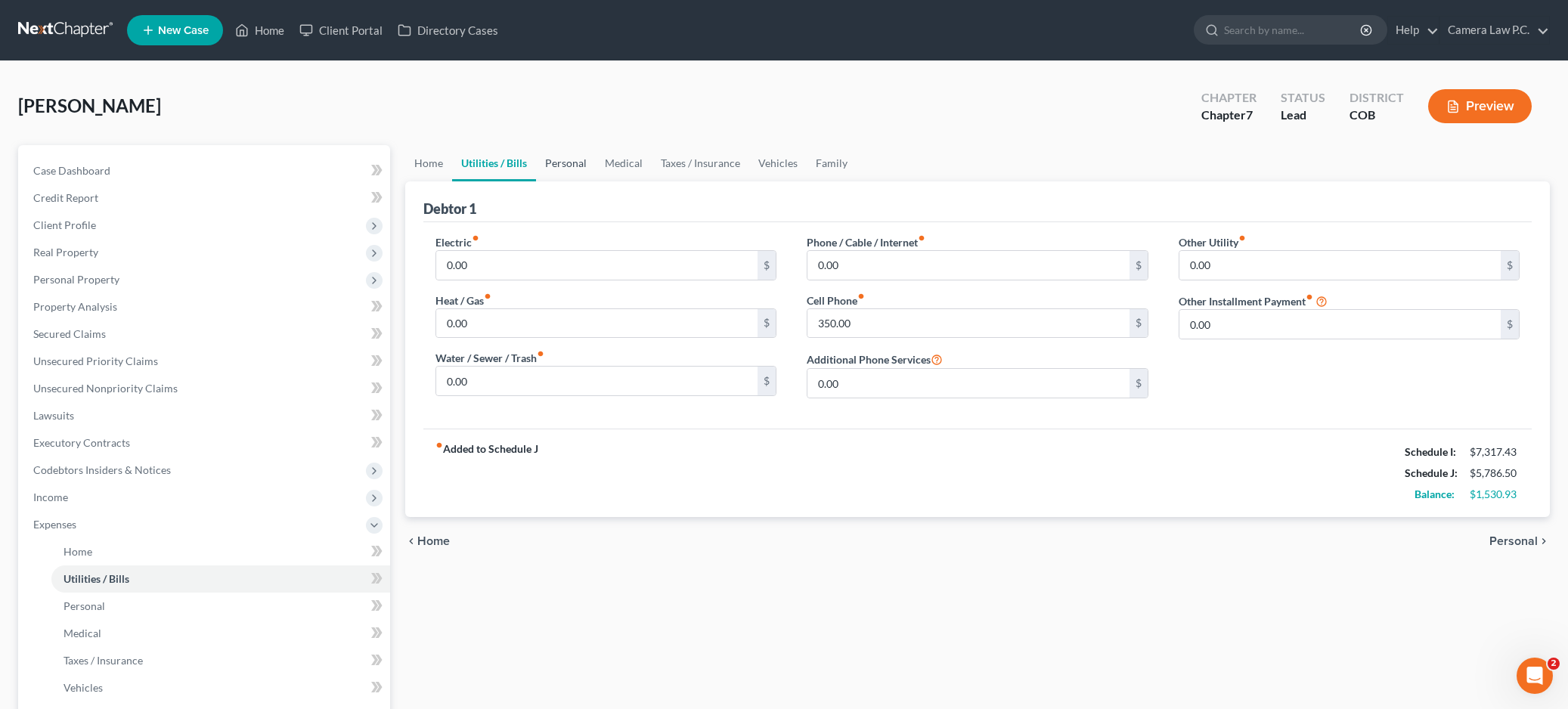
click at [567, 155] on link "Personal" at bounding box center [566, 163] width 60 height 36
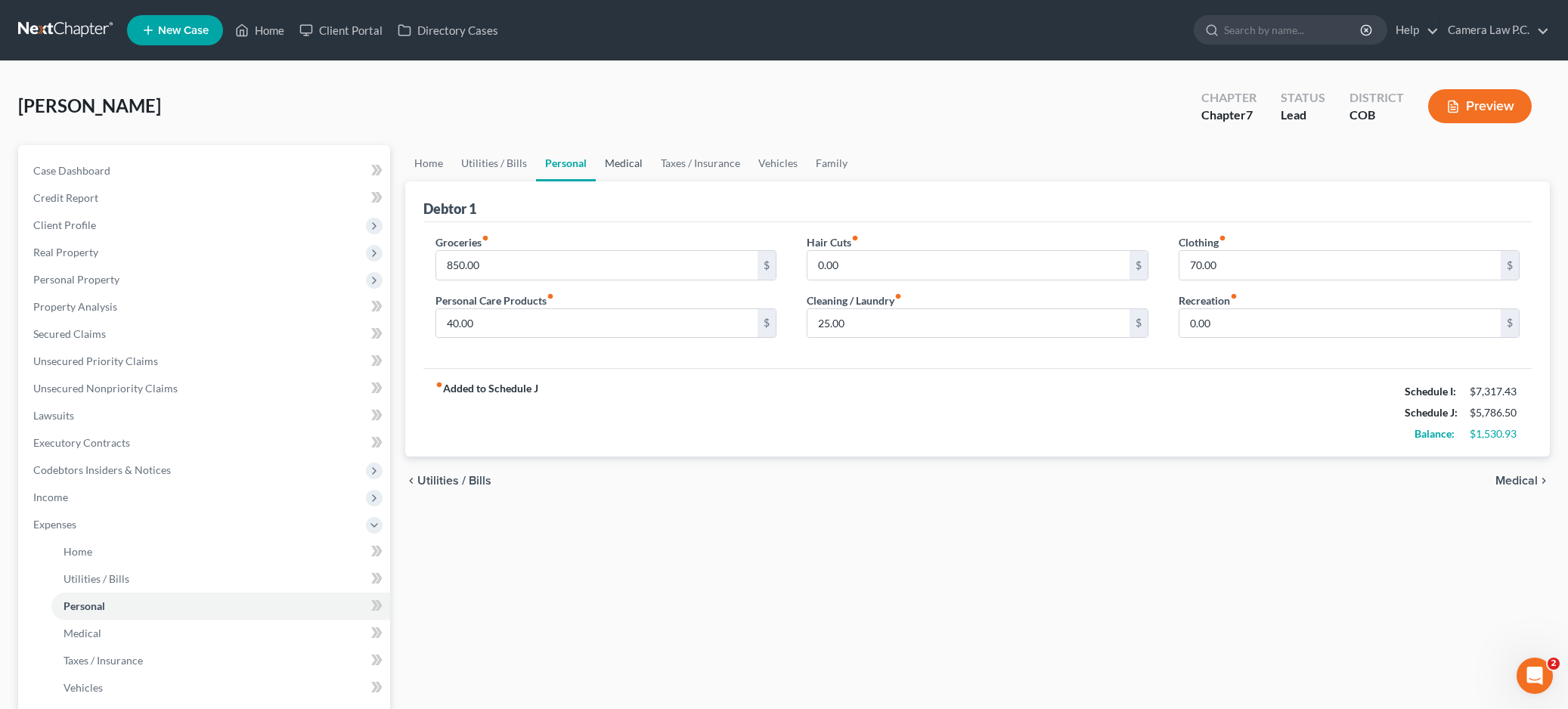
click at [624, 167] on link "Medical" at bounding box center [623, 163] width 56 height 36
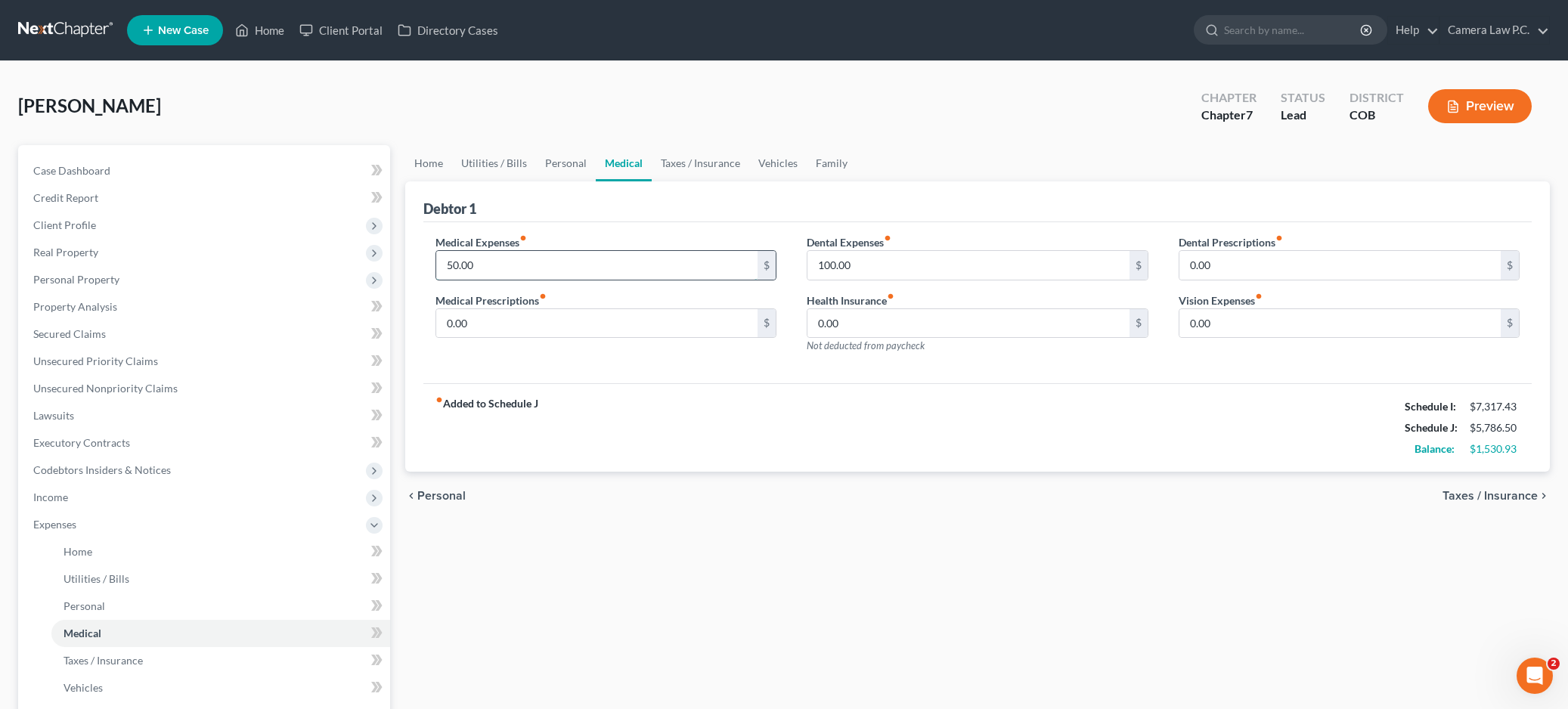
click at [486, 267] on input "50.00" at bounding box center [597, 265] width 322 height 28
type input "245"
click at [571, 427] on div "fiber_manual_record Added to Schedule J Schedule I: $7,317.43 Schedule J: $5,98…" at bounding box center [978, 428] width 1109 height 88
click at [502, 314] on input "0.00" at bounding box center [597, 323] width 322 height 28
type input "30"
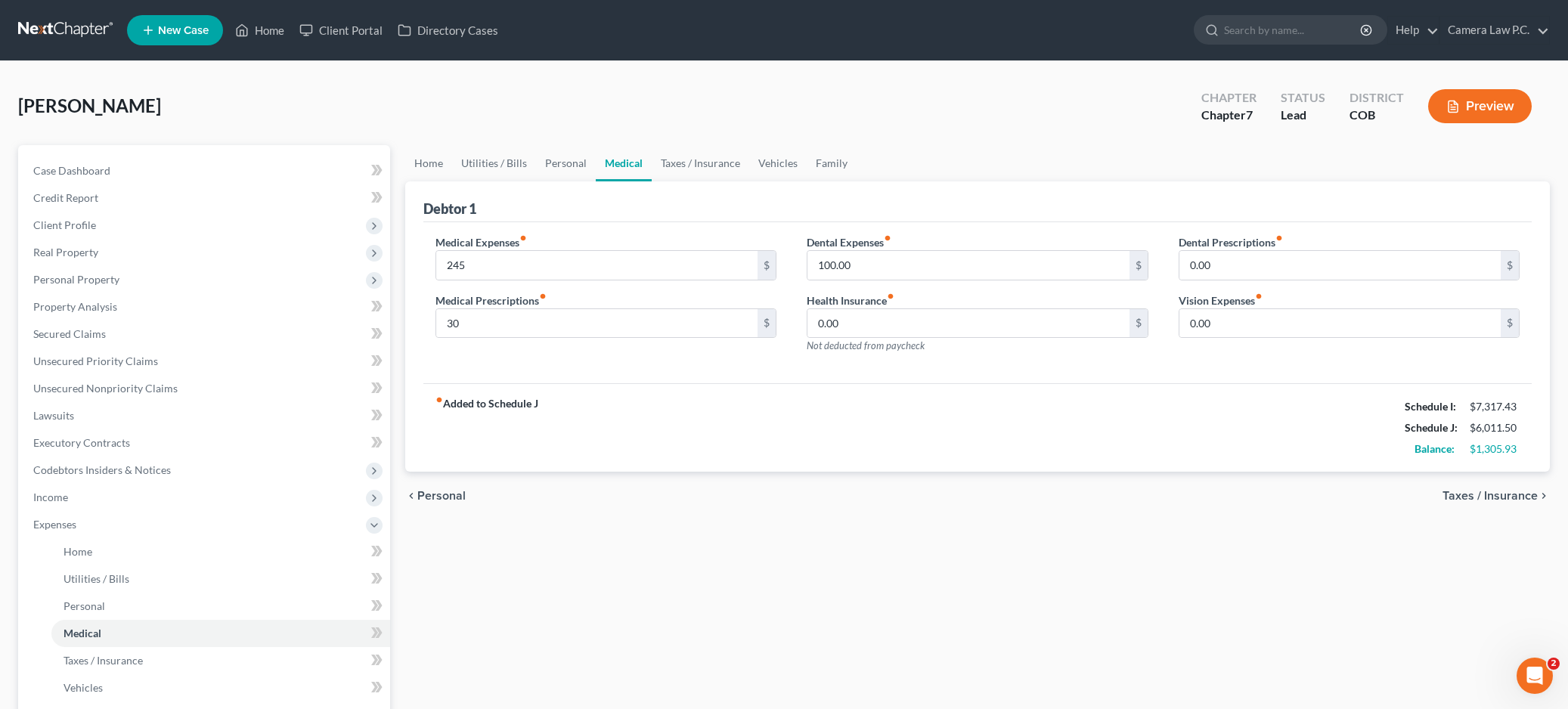
click at [591, 392] on div "fiber_manual_record Added to Schedule J Schedule I: $7,317.43 Schedule J: $6,01…" at bounding box center [978, 428] width 1109 height 88
click at [878, 276] on input "100.00" at bounding box center [968, 265] width 322 height 28
type input "250"
click at [890, 405] on div "fiber_manual_record Added to Schedule J Schedule I: $7,317.43 Schedule J: $6,16…" at bounding box center [978, 428] width 1109 height 88
click at [695, 155] on link "Taxes / Insurance" at bounding box center [700, 163] width 98 height 36
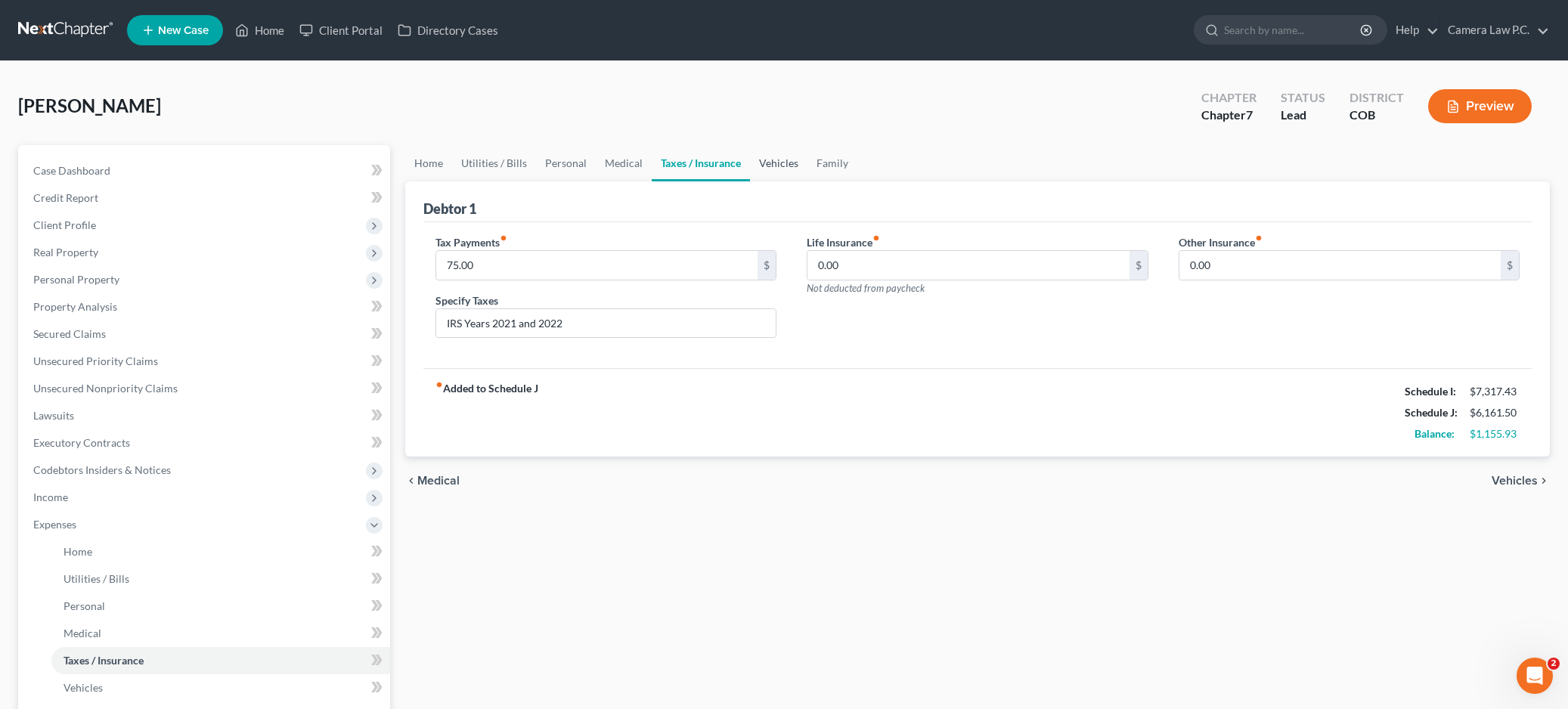
click at [777, 164] on link "Vehicles" at bounding box center [778, 163] width 58 height 36
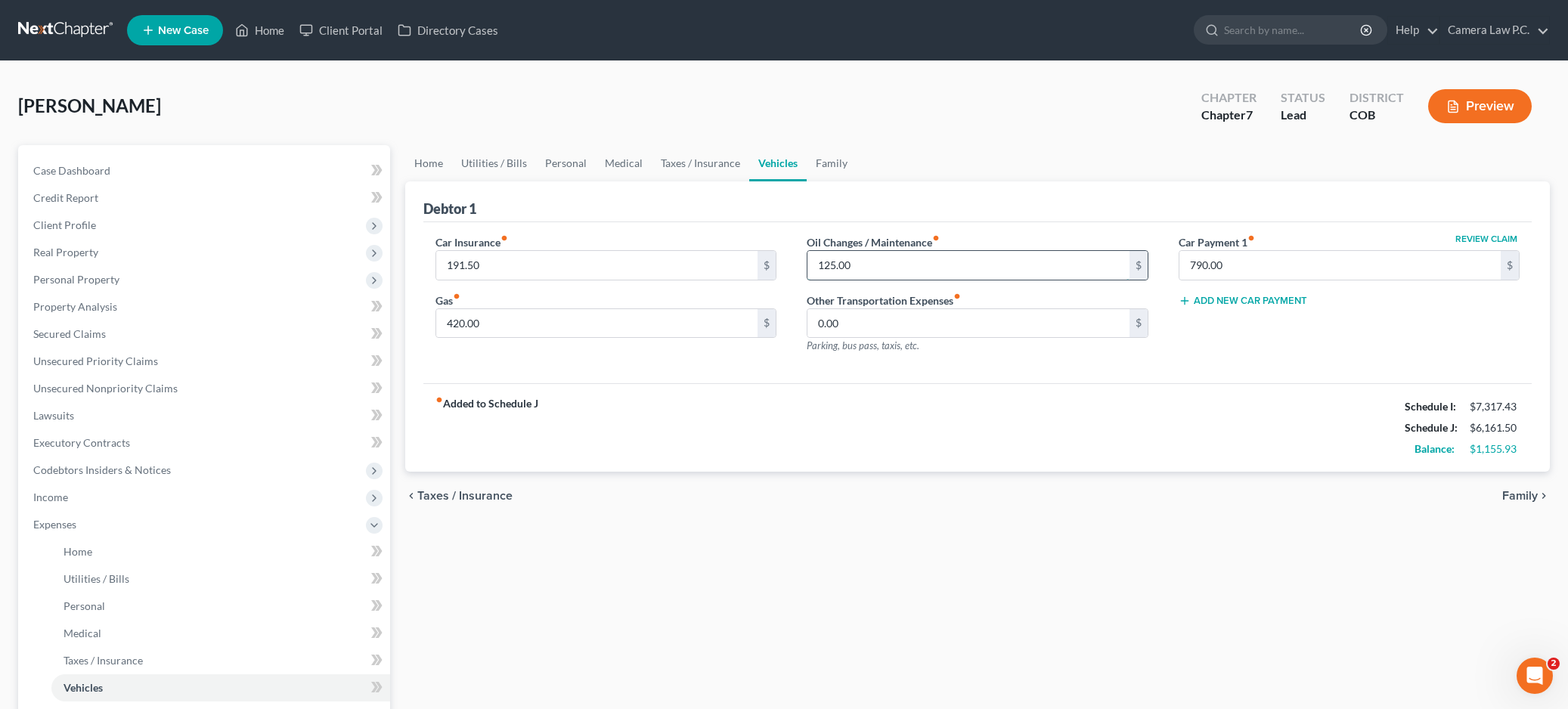
click at [864, 262] on input "125.00" at bounding box center [968, 265] width 322 height 28
type input "225"
click at [862, 518] on div "chevron_left Taxes / Insurance Family chevron_right" at bounding box center [978, 496] width 1146 height 48
click at [830, 159] on link "Family" at bounding box center [831, 163] width 50 height 36
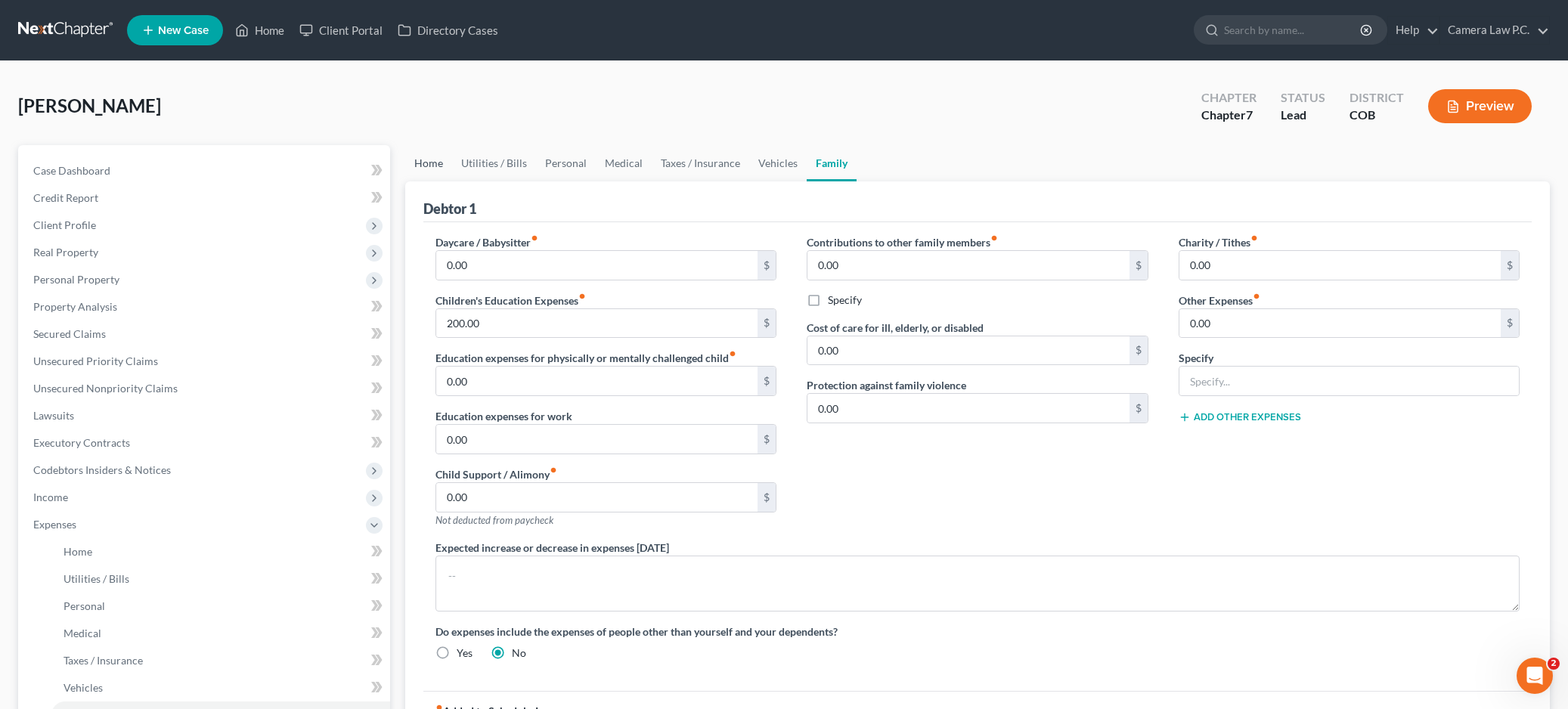
click at [425, 158] on link "Home" at bounding box center [428, 163] width 46 height 36
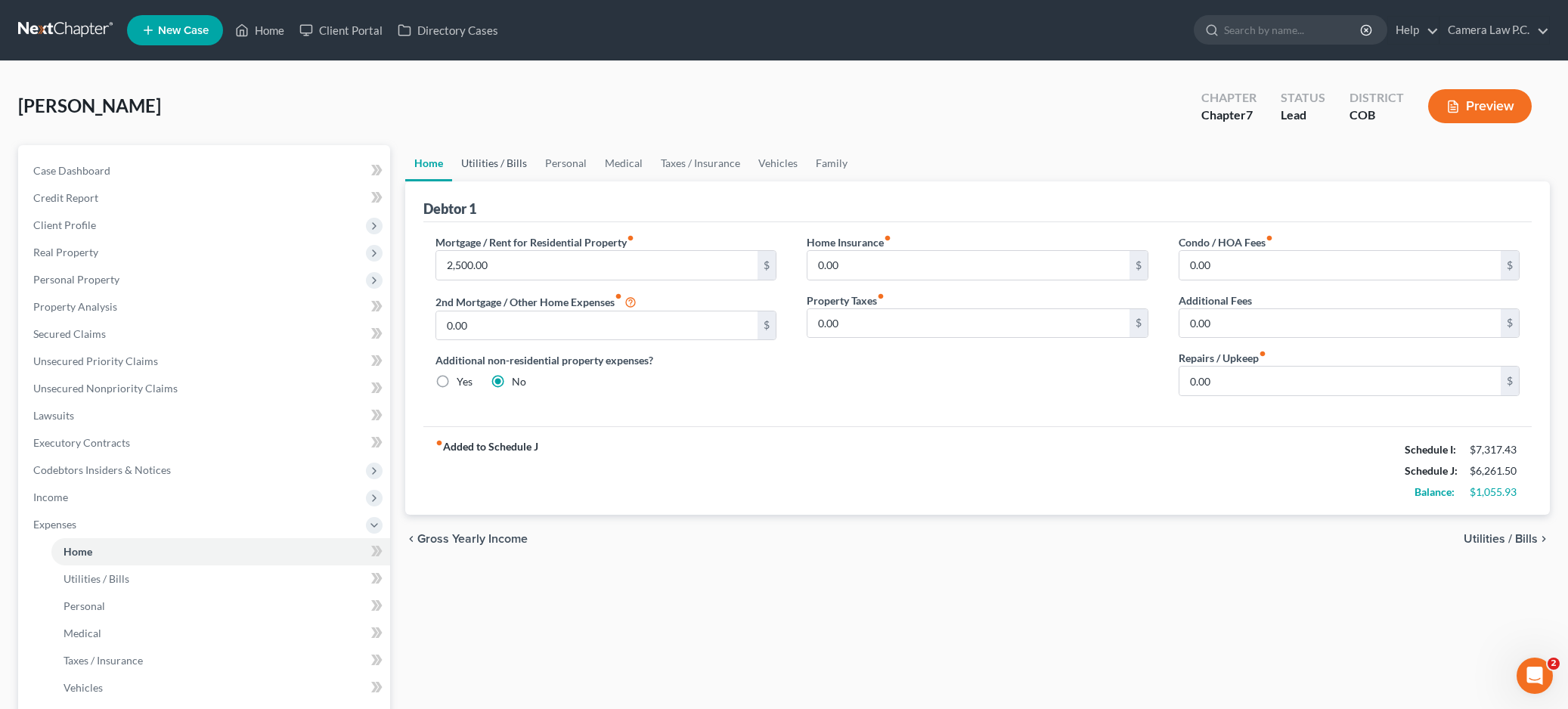
click at [505, 159] on link "Utilities / Bills" at bounding box center [494, 163] width 84 height 36
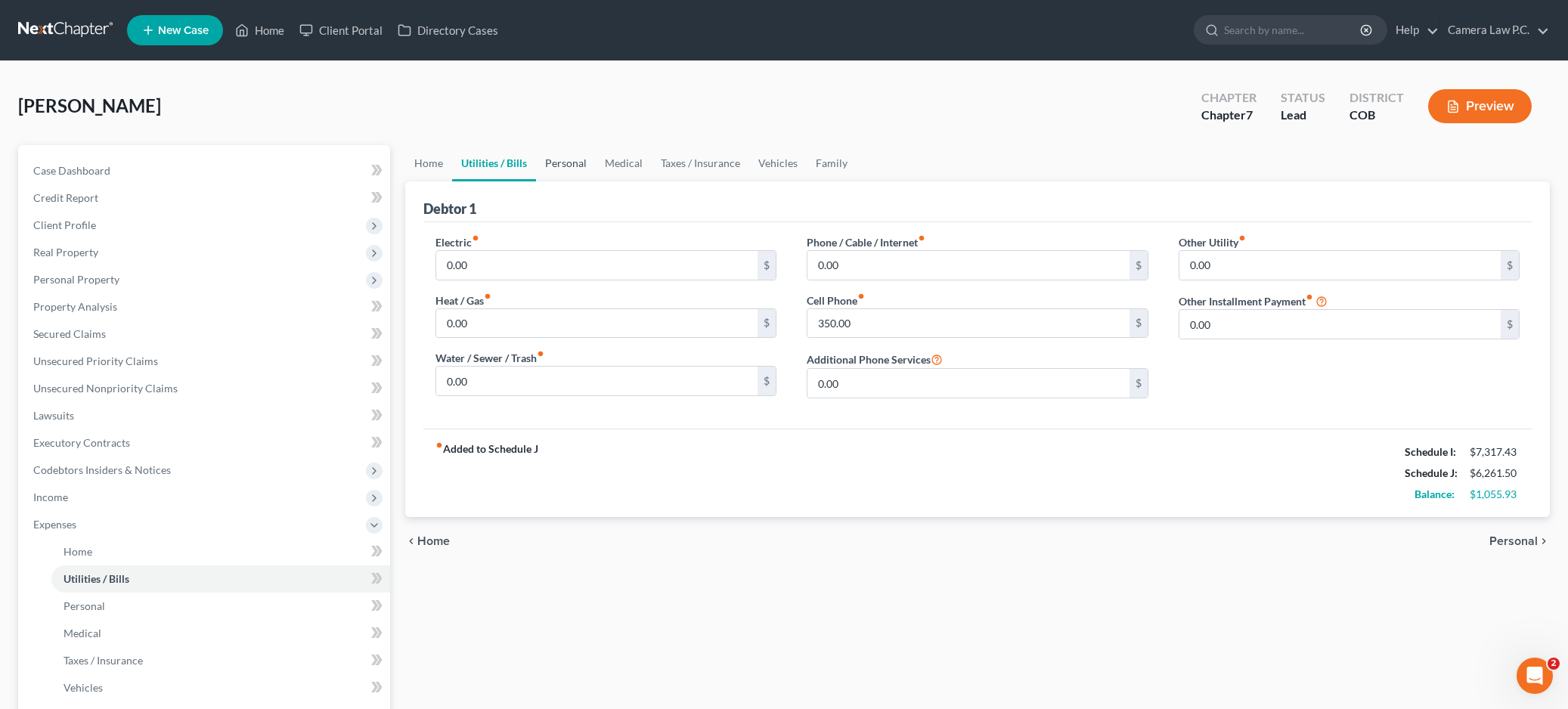
click at [567, 162] on link "Personal" at bounding box center [566, 163] width 60 height 36
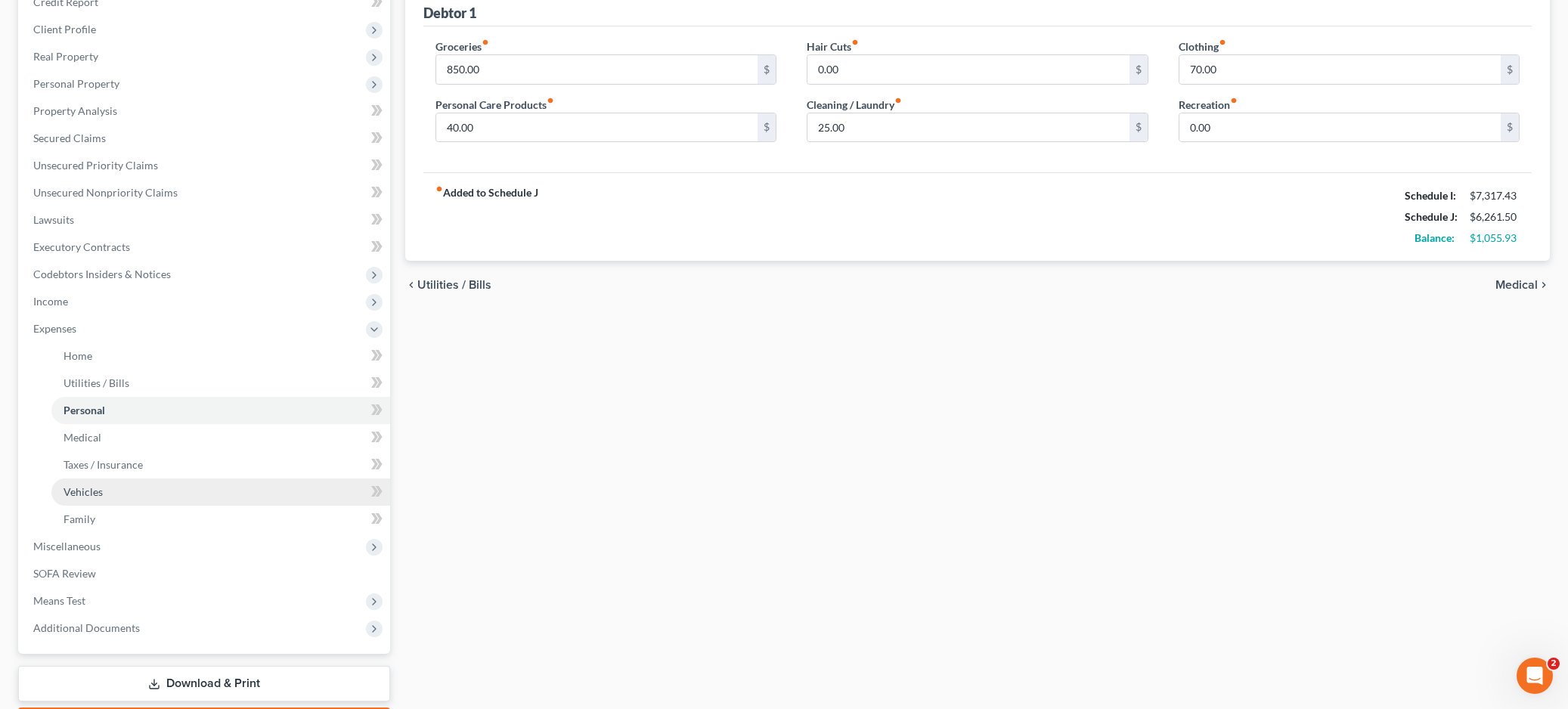
scroll to position [285, 0]
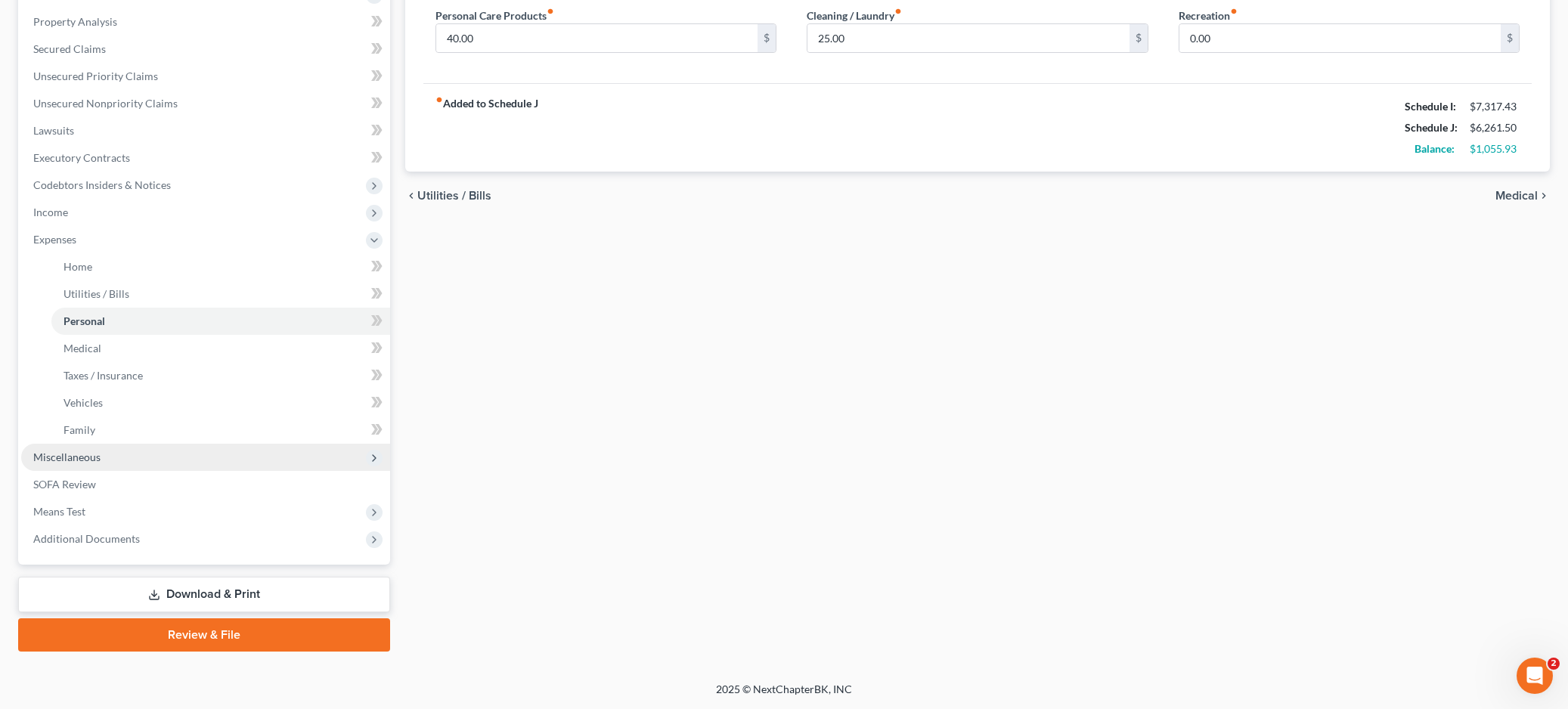
click at [46, 458] on span "Miscellaneous" at bounding box center [66, 457] width 67 height 13
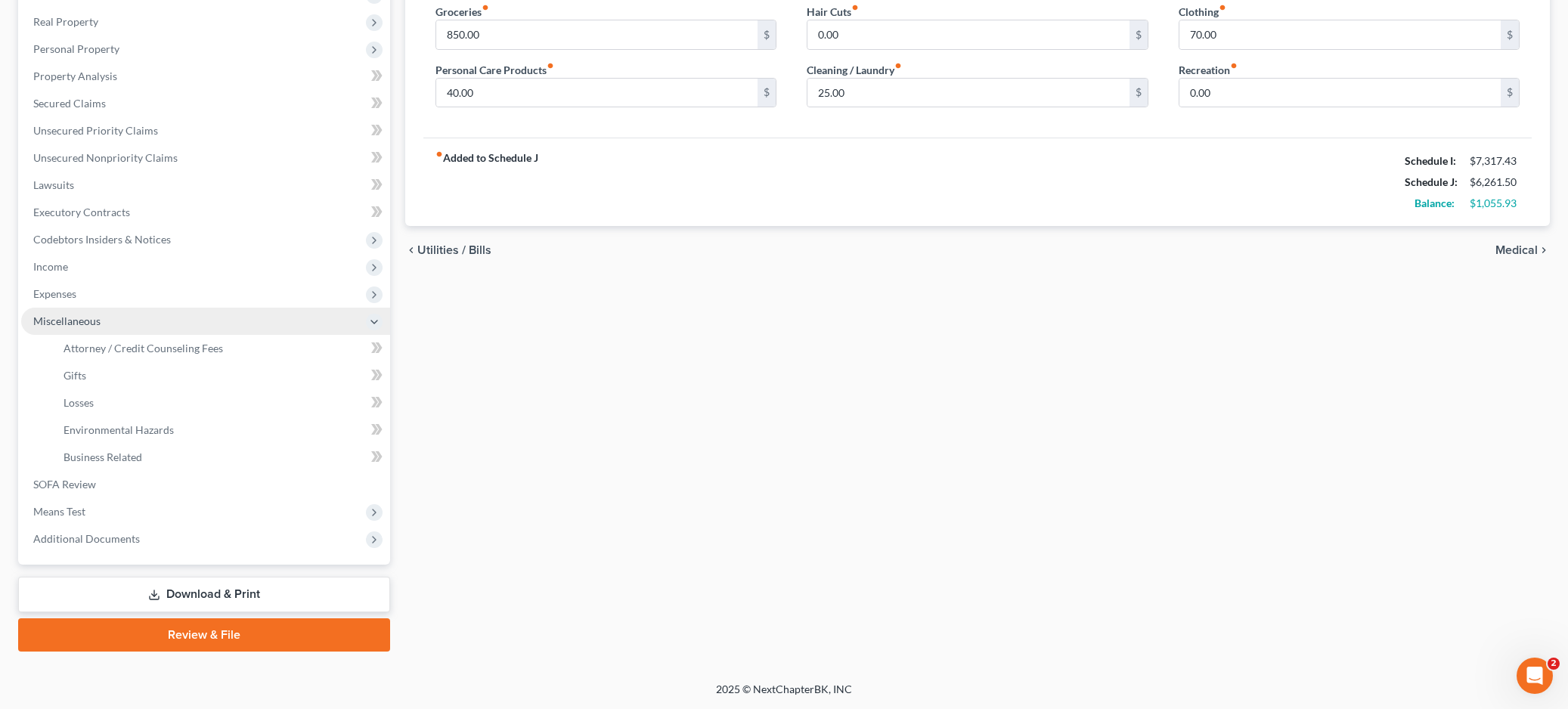
scroll to position [231, 0]
click at [116, 343] on span "Attorney / Credit Counseling Fees" at bounding box center [143, 348] width 159 height 13
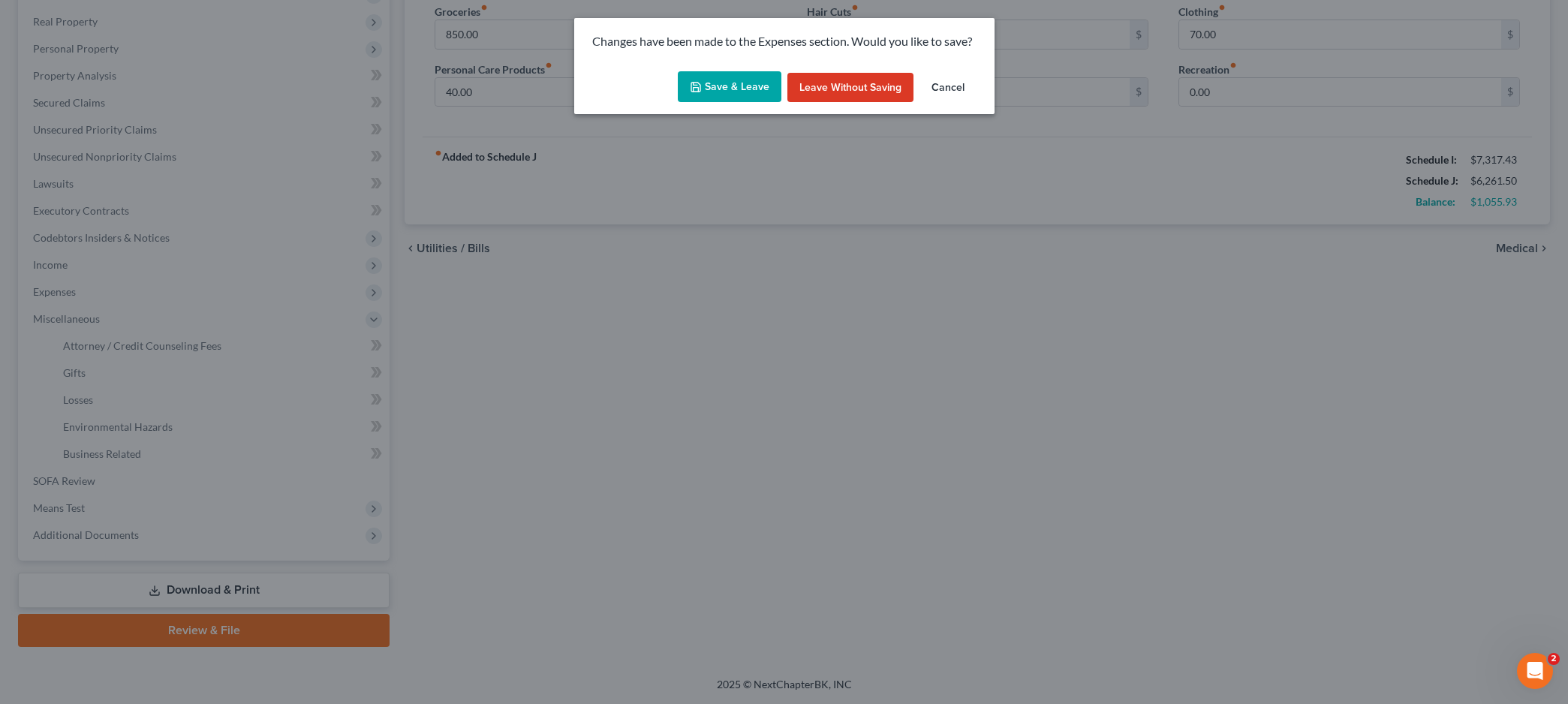
click at [732, 89] on button "Save & Leave" at bounding box center [730, 87] width 103 height 31
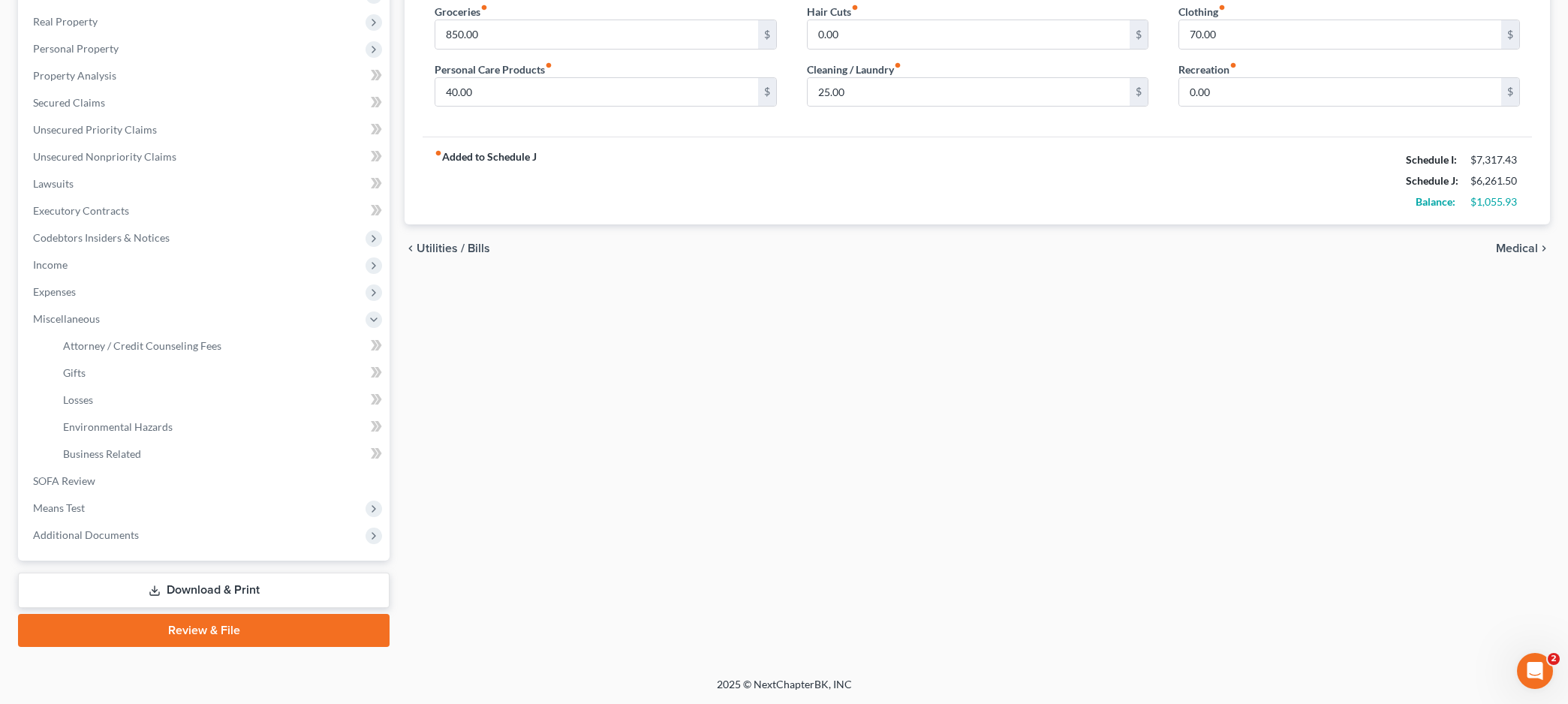
select select "0"
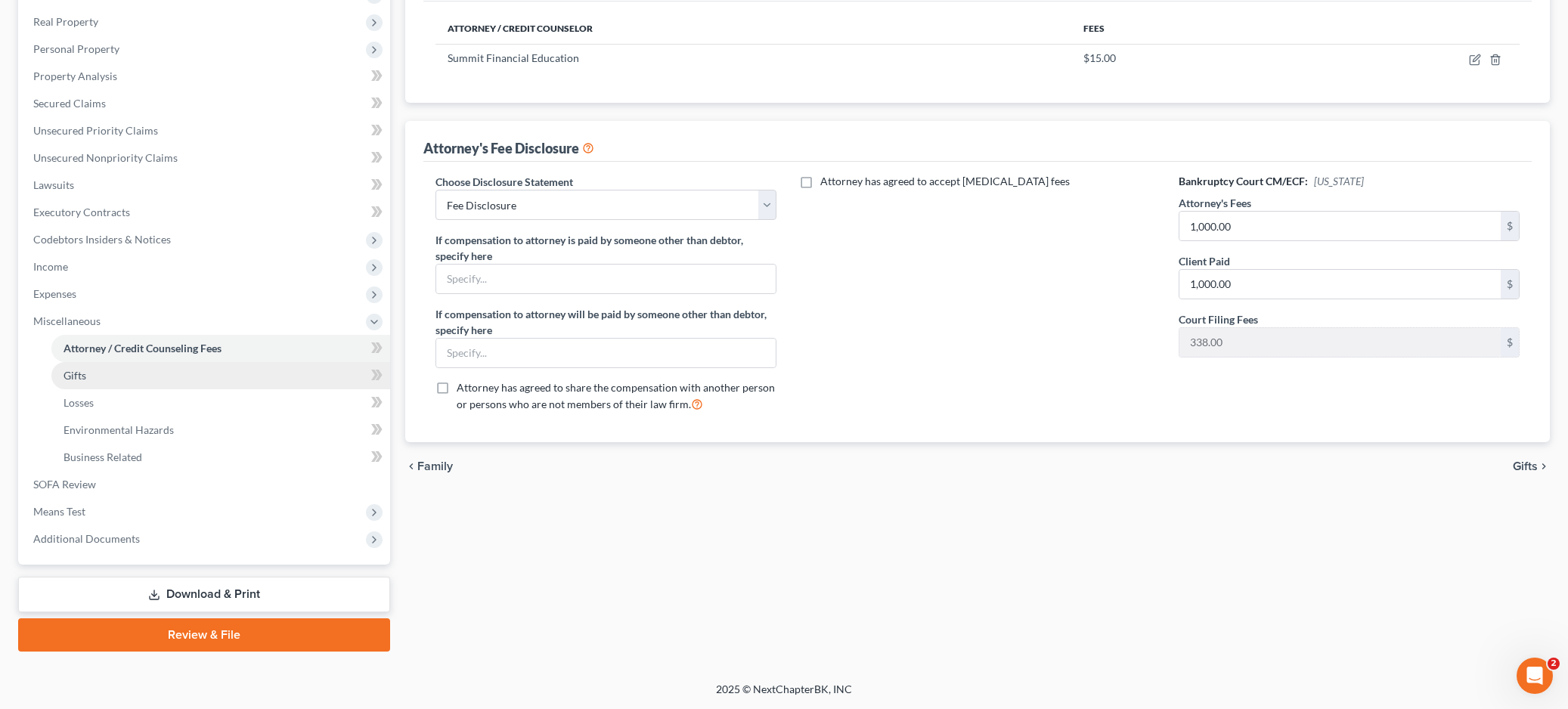
click at [66, 375] on span "Gifts" at bounding box center [75, 375] width 23 height 13
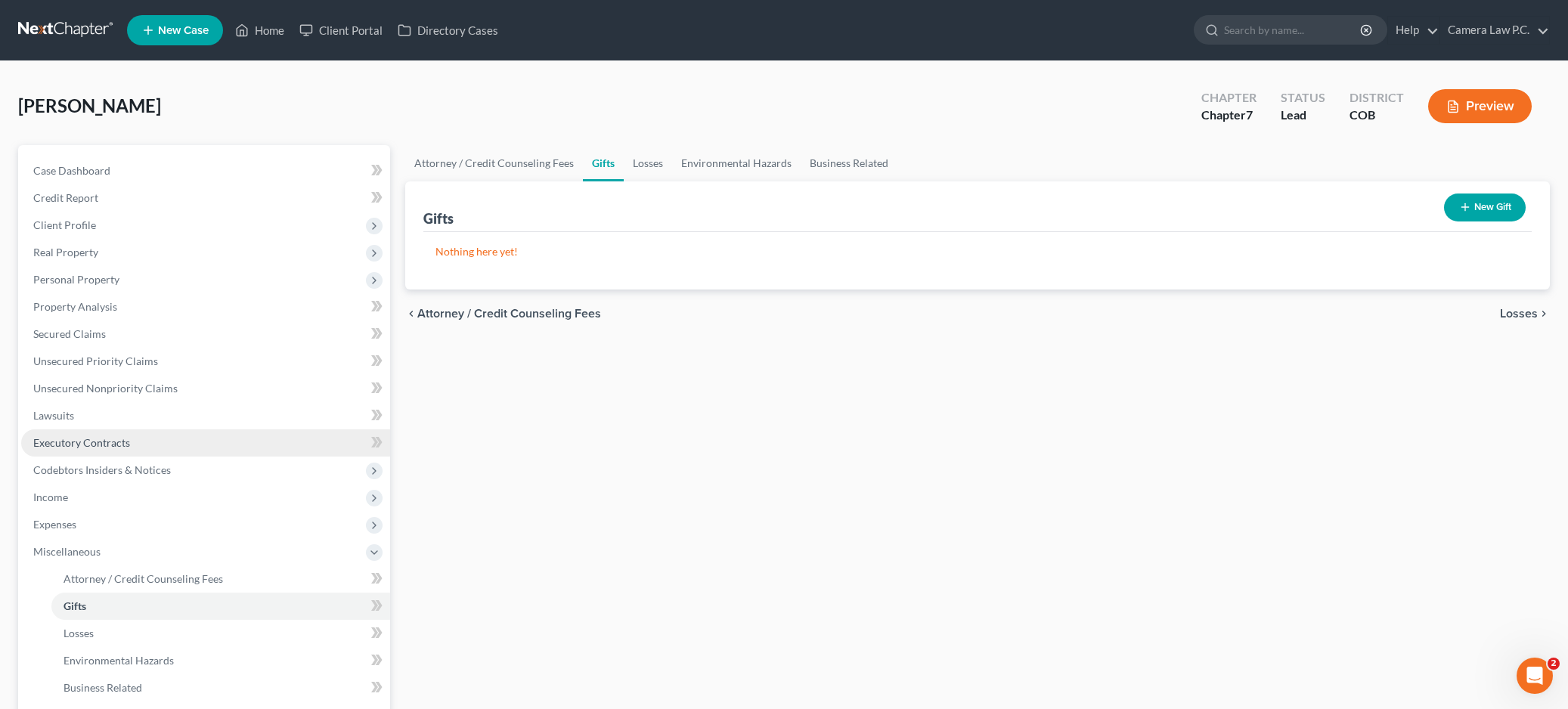
scroll to position [231, 0]
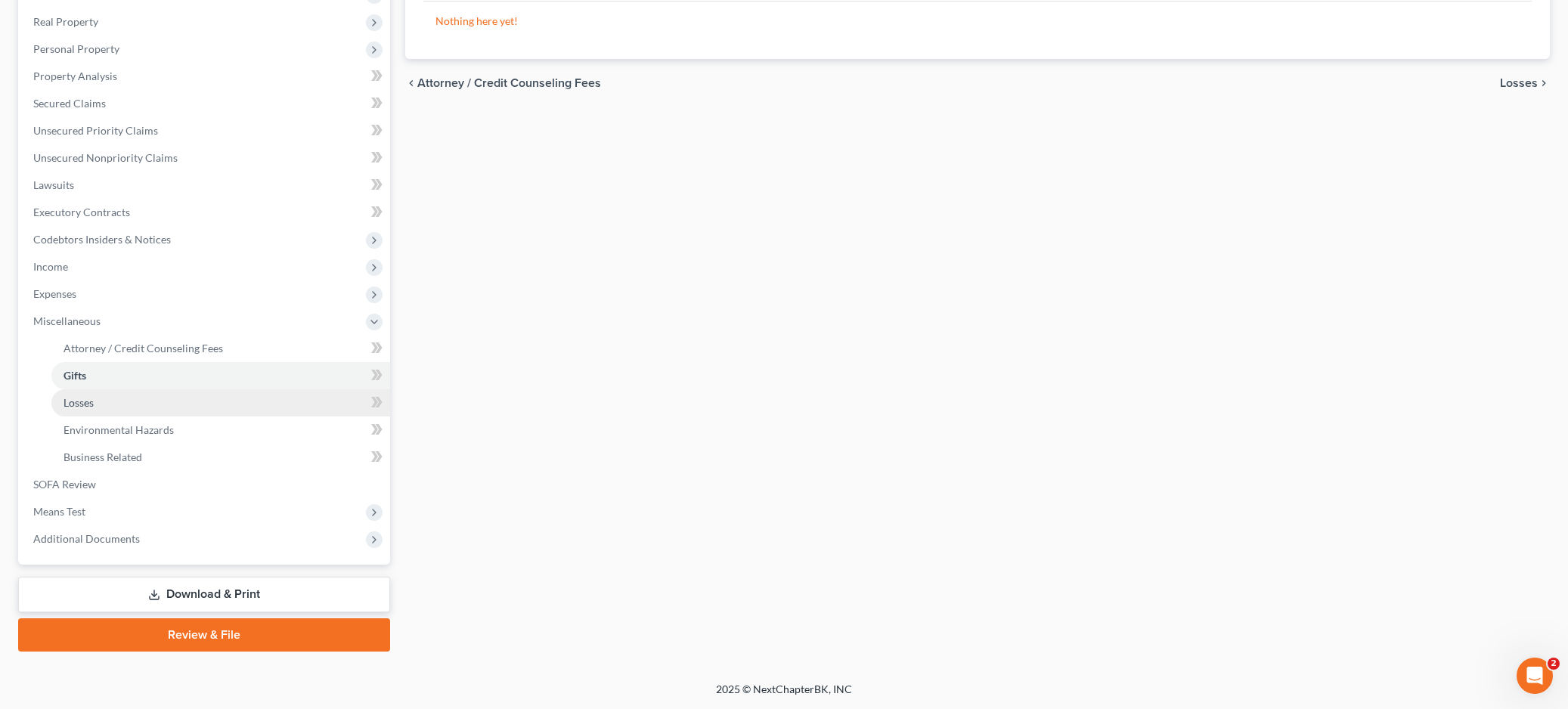
click at [62, 405] on link "Losses" at bounding box center [221, 403] width 339 height 28
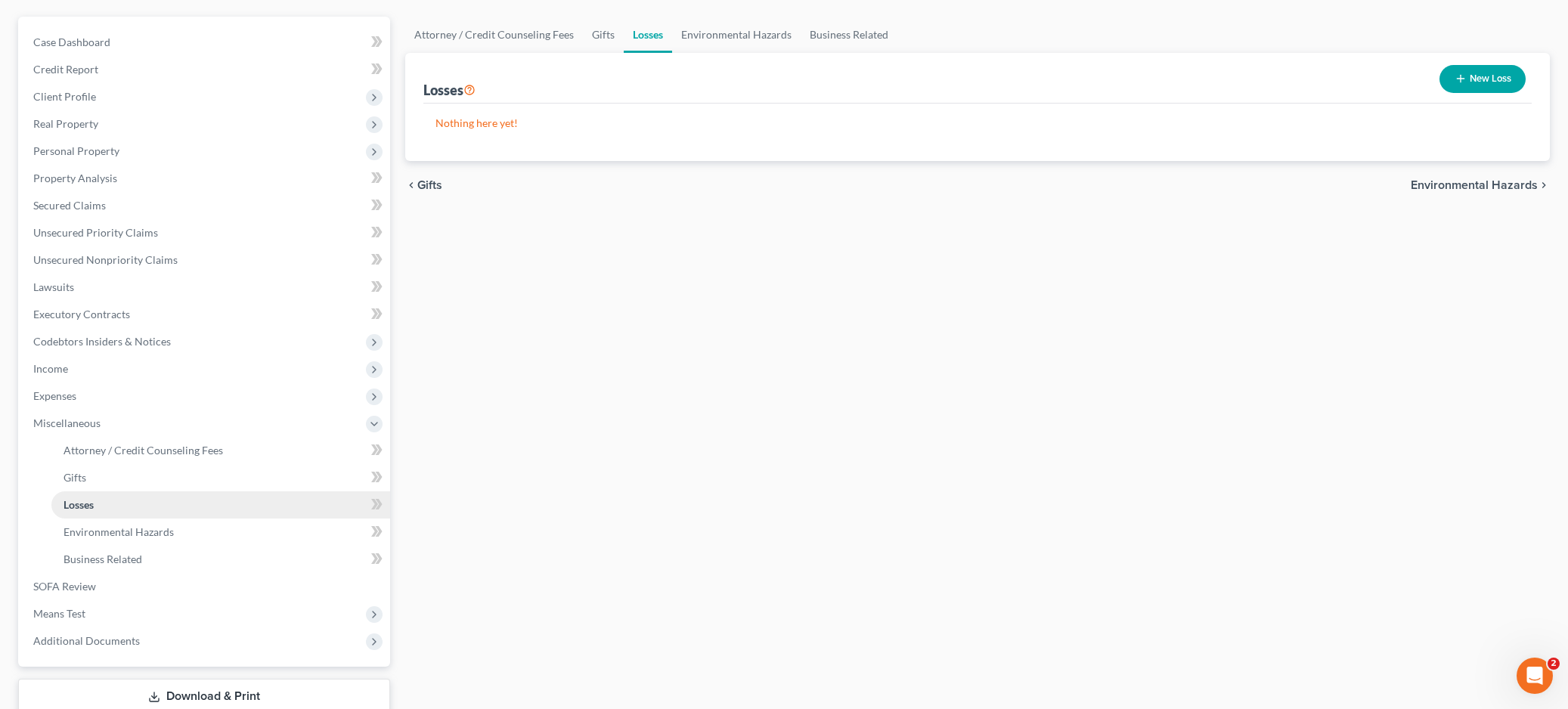
scroll to position [231, 0]
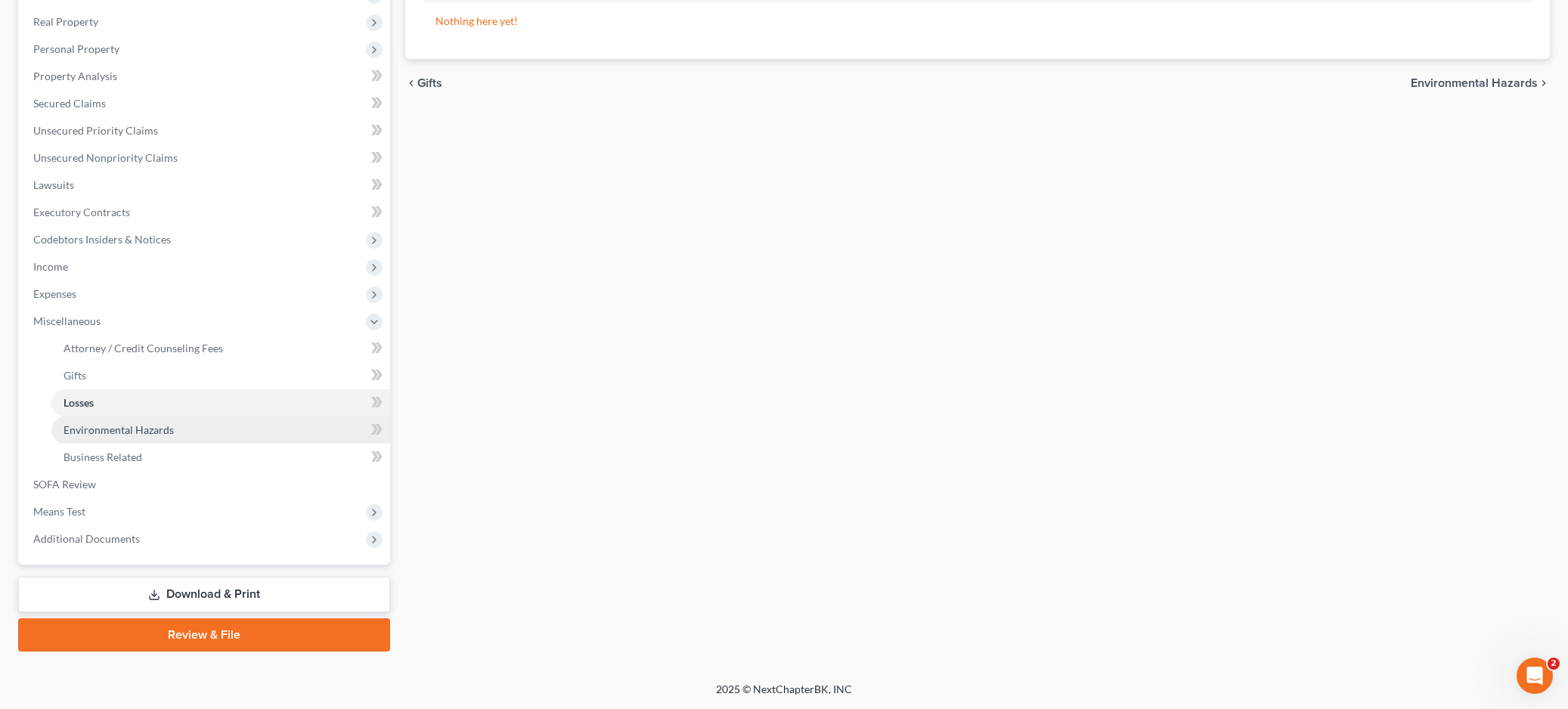
click at [86, 435] on span "Environmental Hazards" at bounding box center [119, 429] width 110 height 13
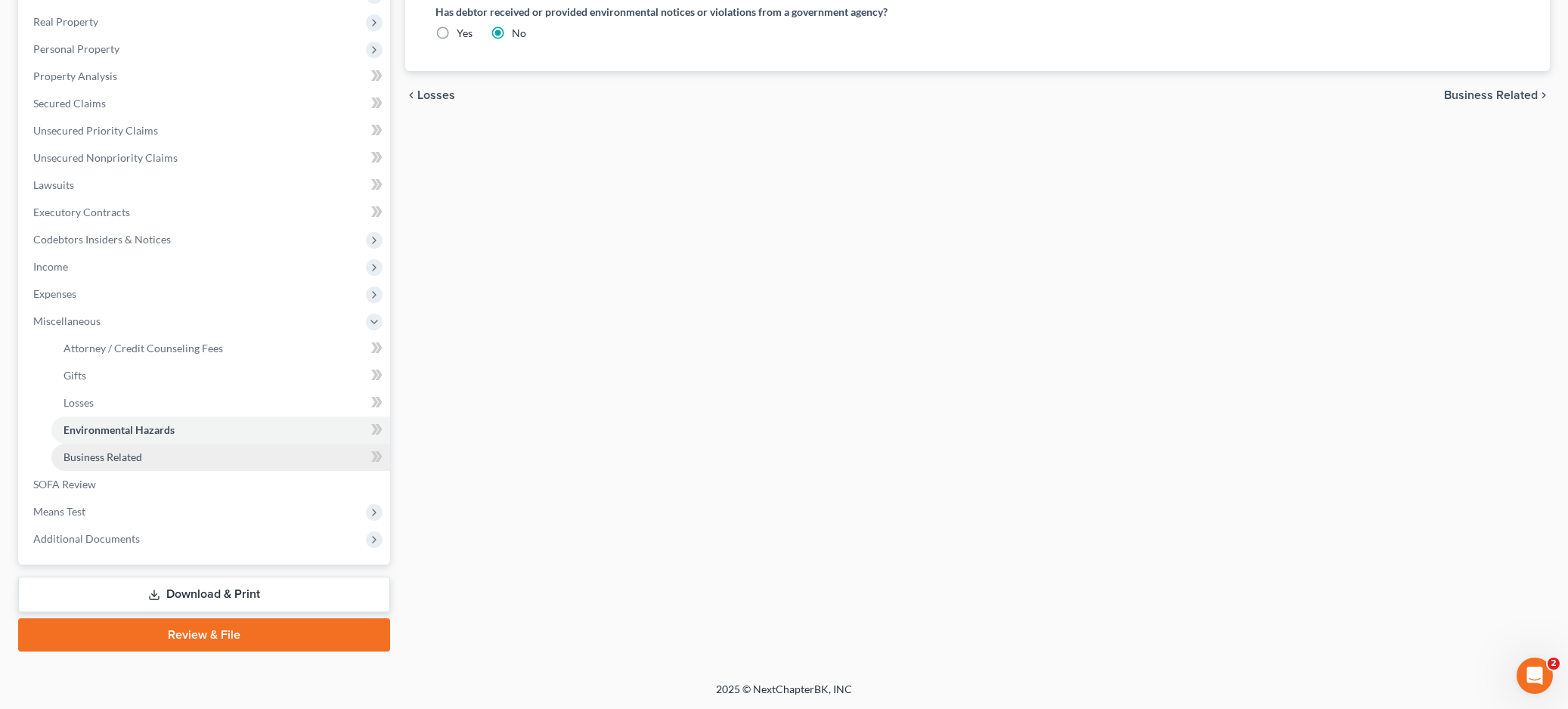
click at [92, 451] on span "Business Related" at bounding box center [103, 457] width 79 height 13
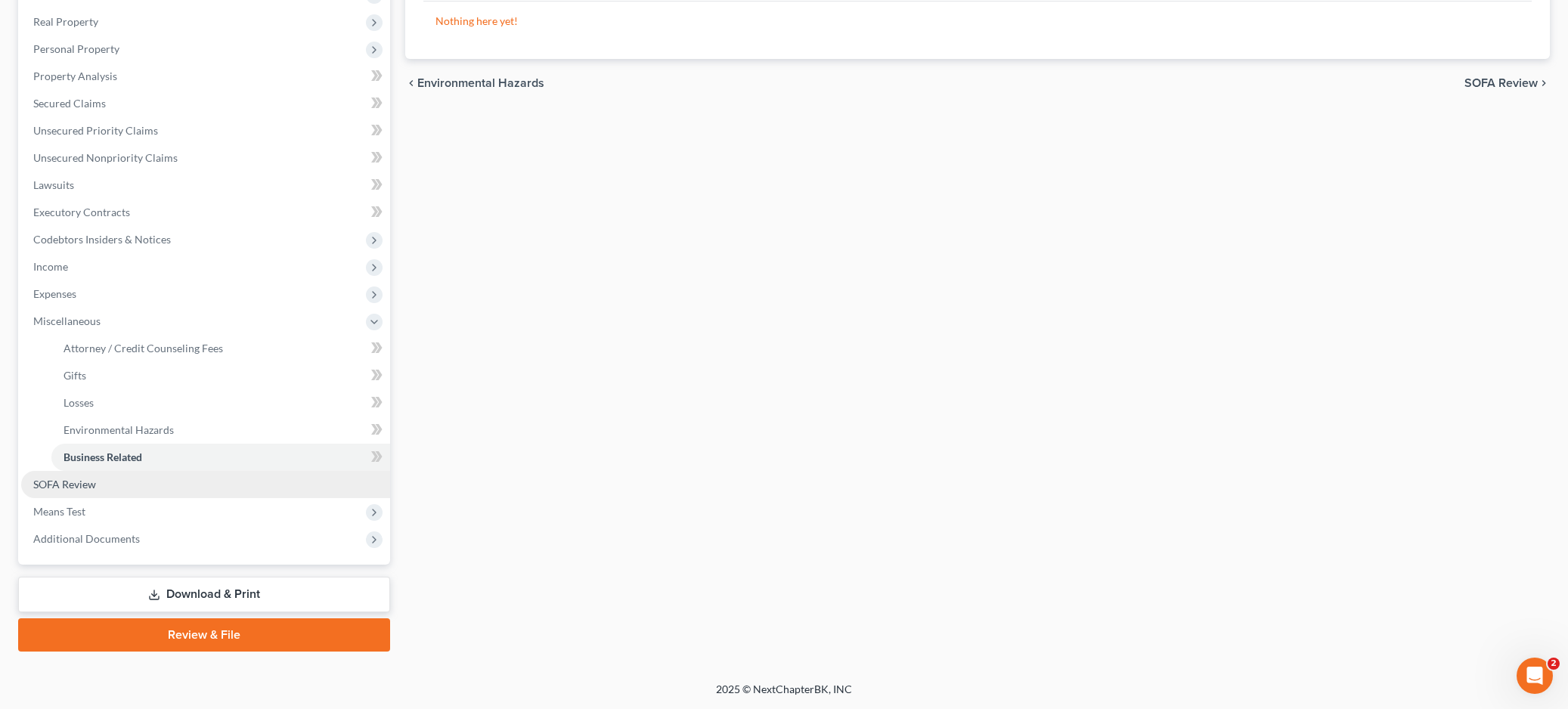
click at [65, 486] on span "SOFA Review" at bounding box center [65, 484] width 63 height 13
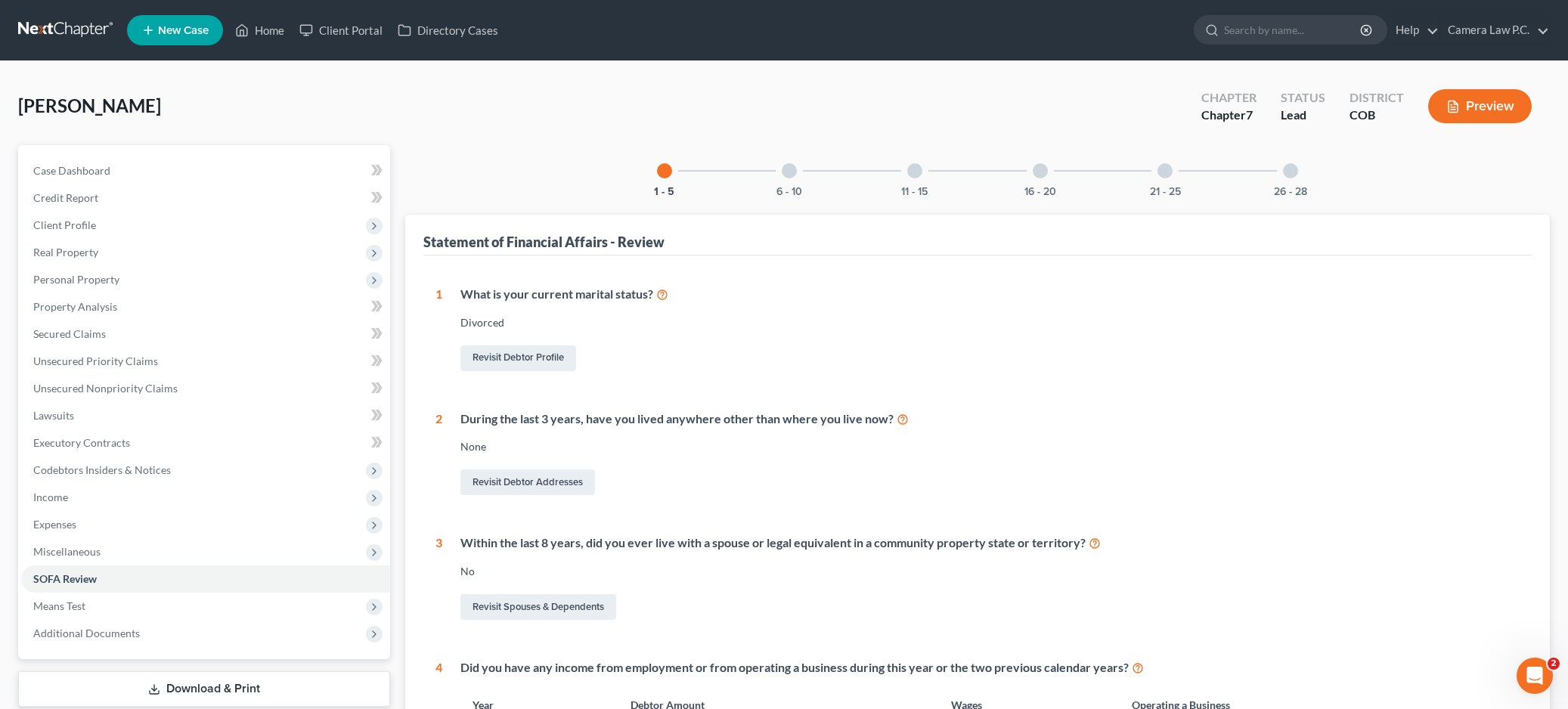
click at [786, 171] on div at bounding box center [789, 170] width 15 height 15
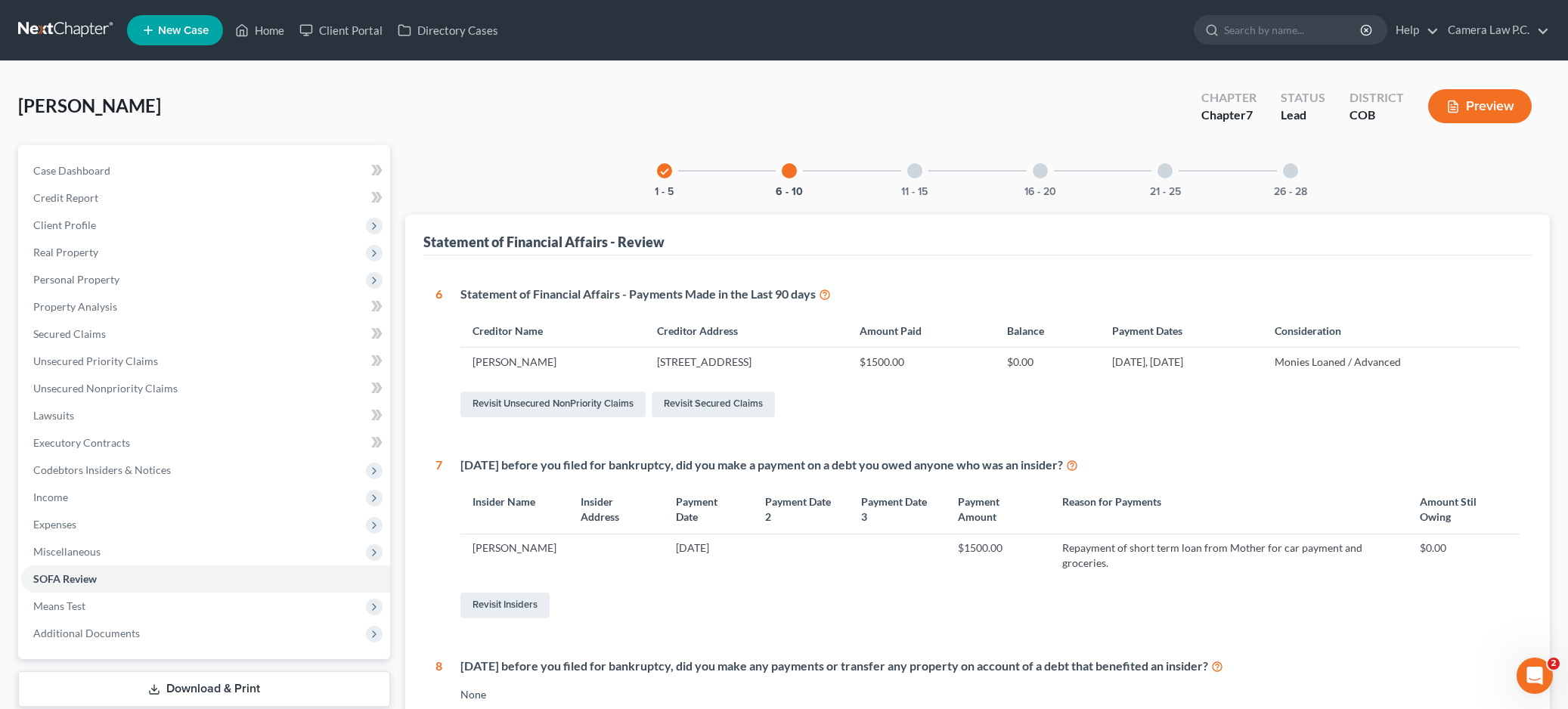
click at [912, 168] on div at bounding box center [915, 170] width 15 height 15
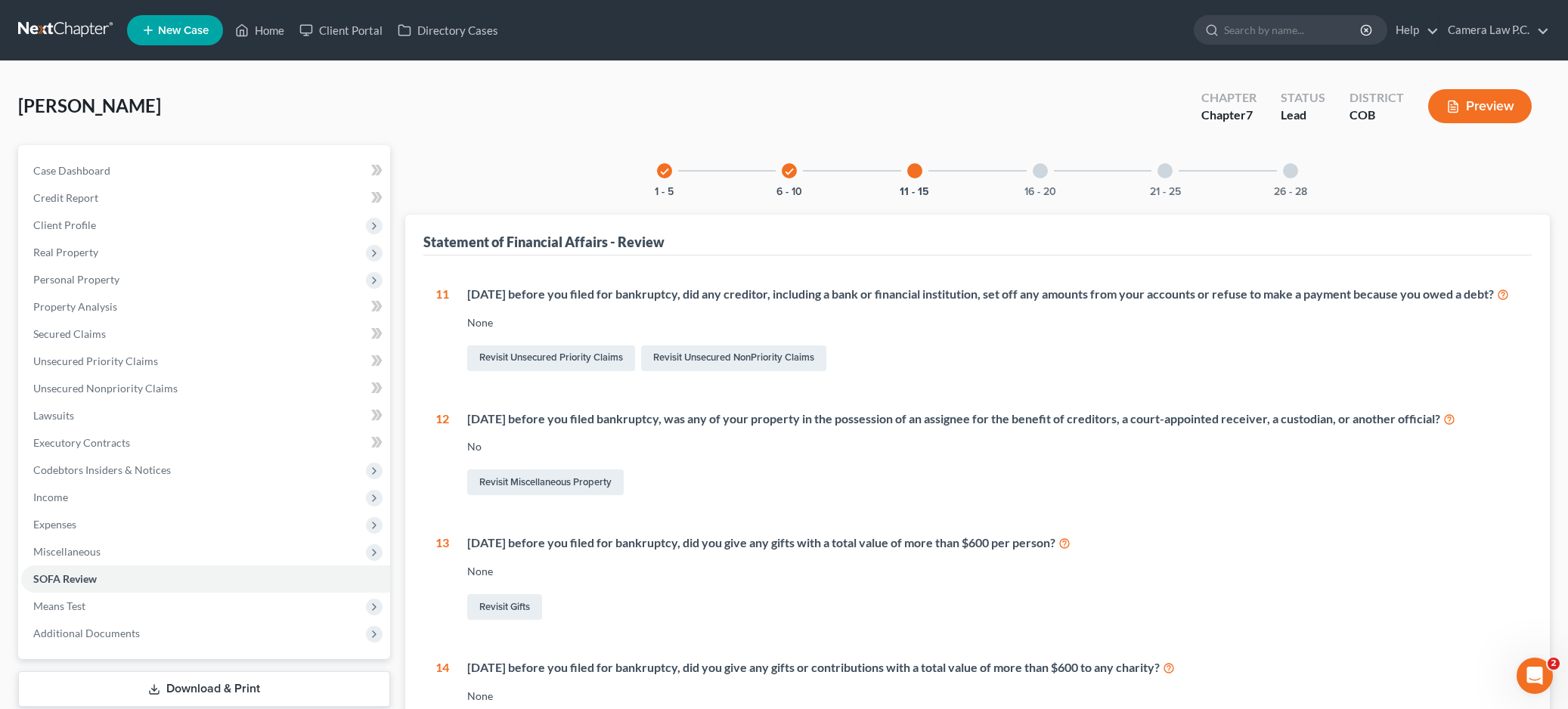
click at [1042, 175] on div at bounding box center [1040, 170] width 15 height 15
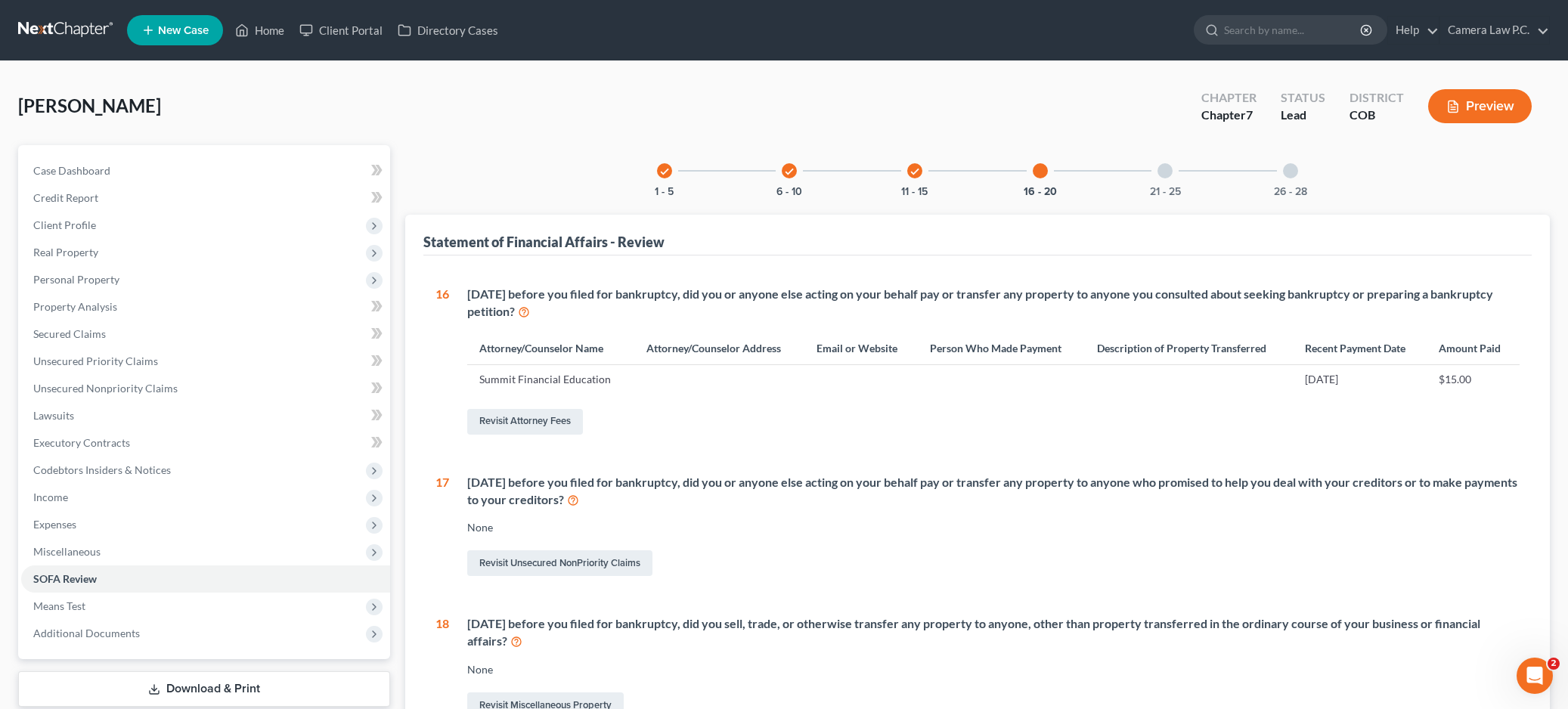
click at [1172, 174] on div at bounding box center [1165, 170] width 15 height 15
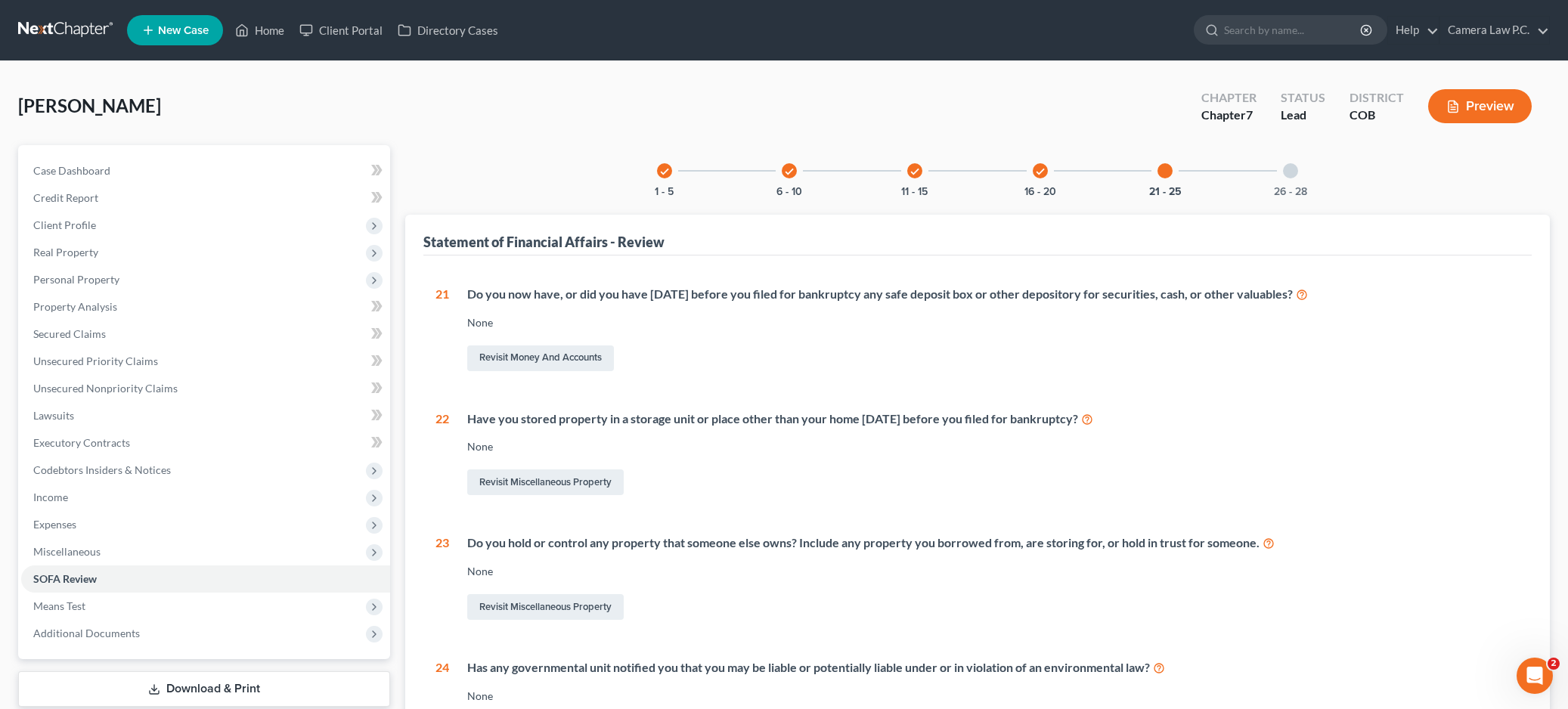
click at [1292, 167] on div at bounding box center [1290, 170] width 15 height 15
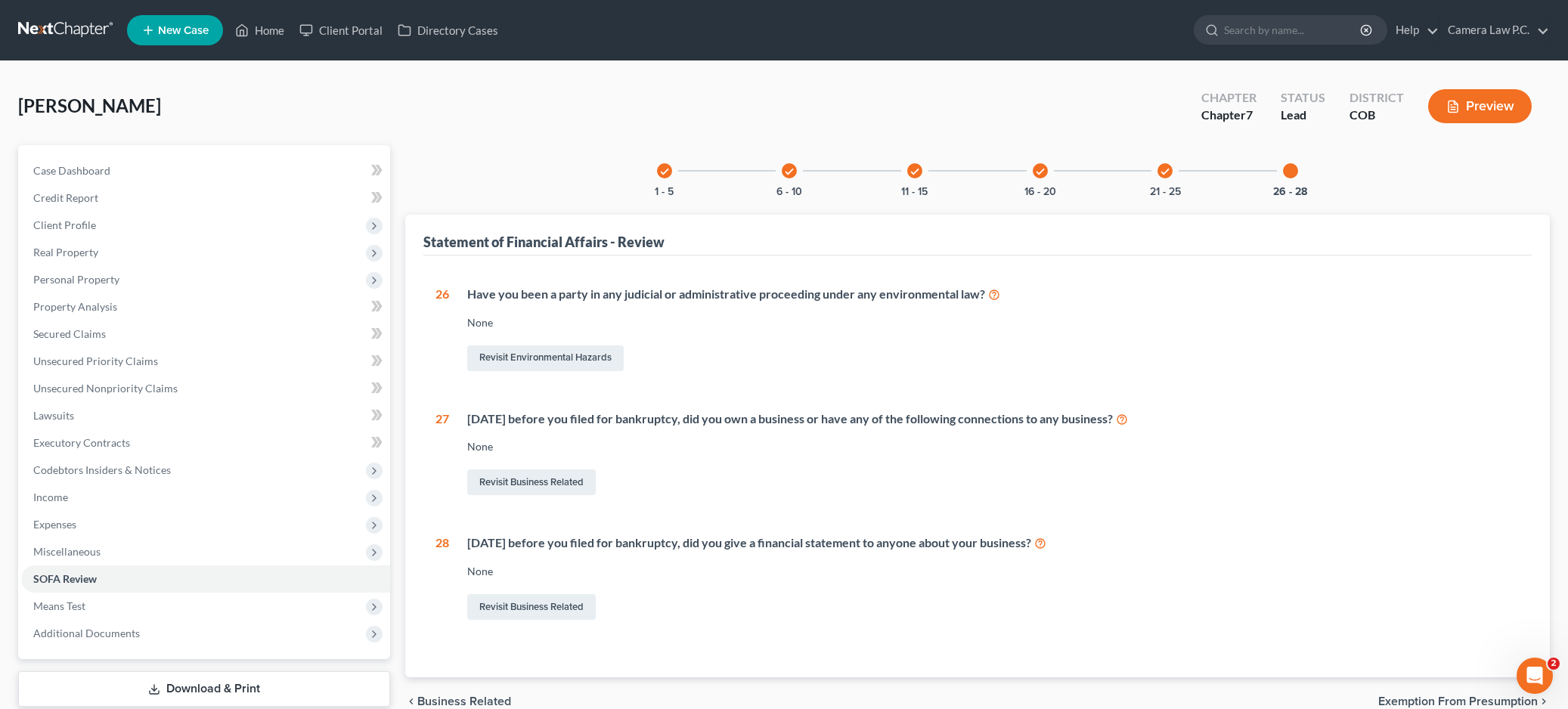
click at [1487, 176] on div "check 1 - 5 check 6 - 10 check 11 - 15 check 16 - 20 check 21 - 25 26 - 28 Stat…" at bounding box center [978, 411] width 1146 height 533
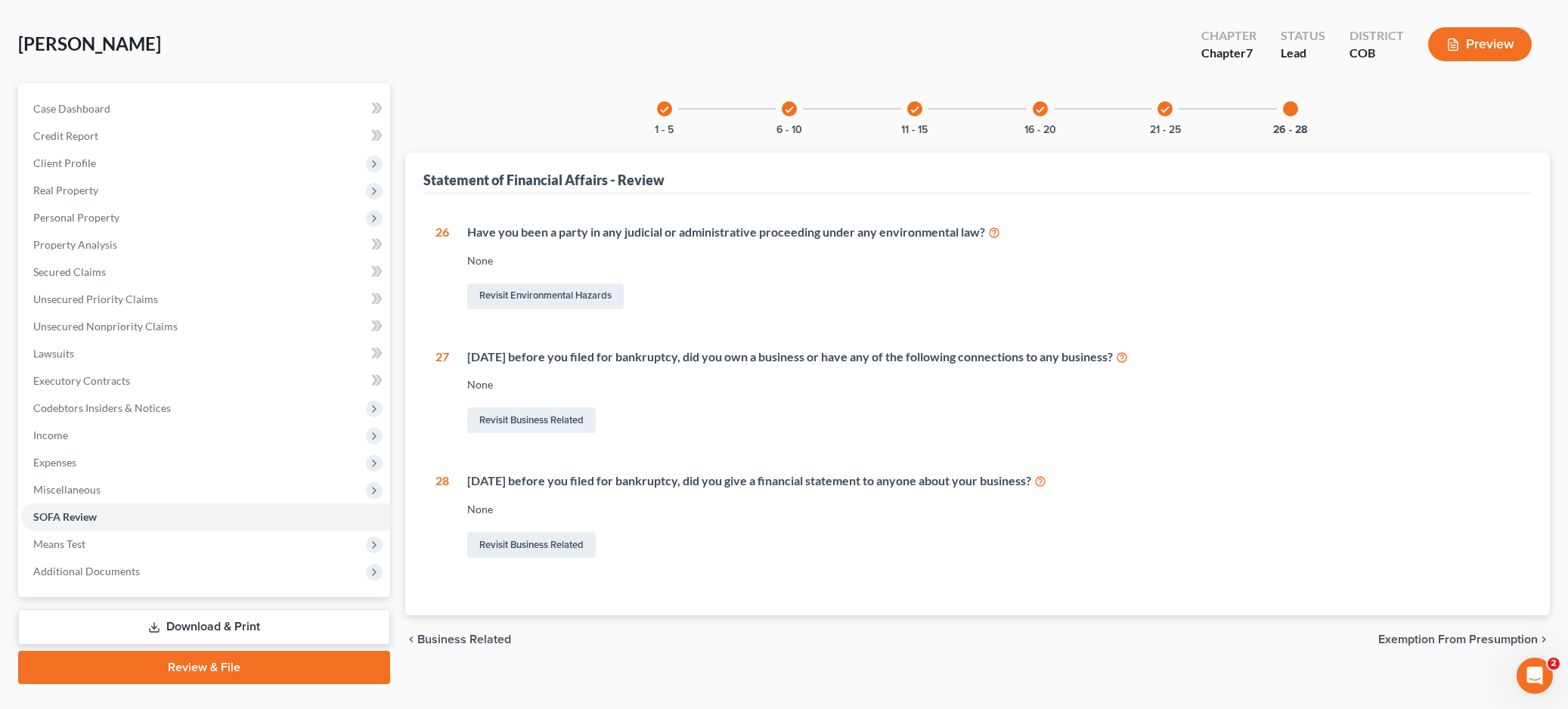
scroll to position [95, 0]
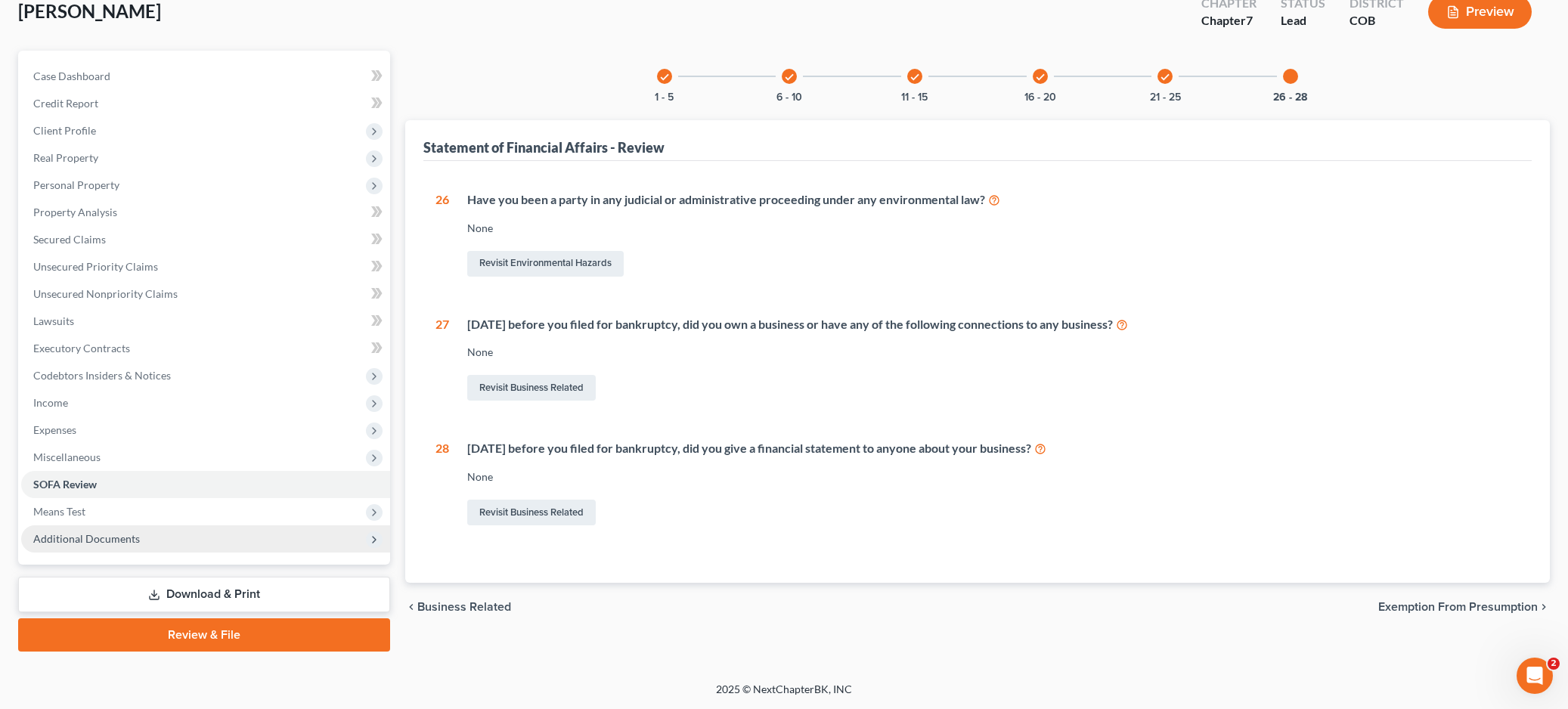
click at [76, 540] on span "Additional Documents" at bounding box center [86, 539] width 106 height 13
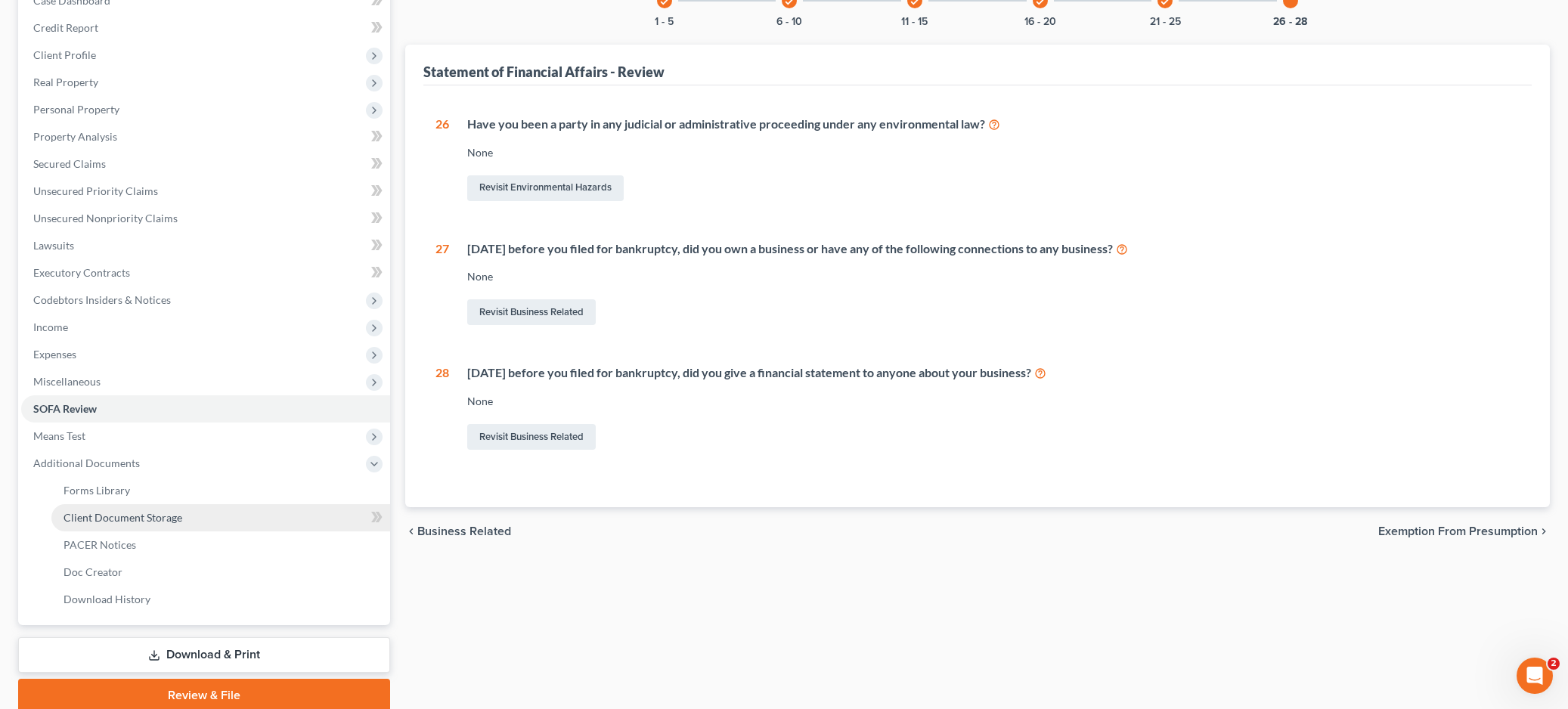
scroll to position [231, 0]
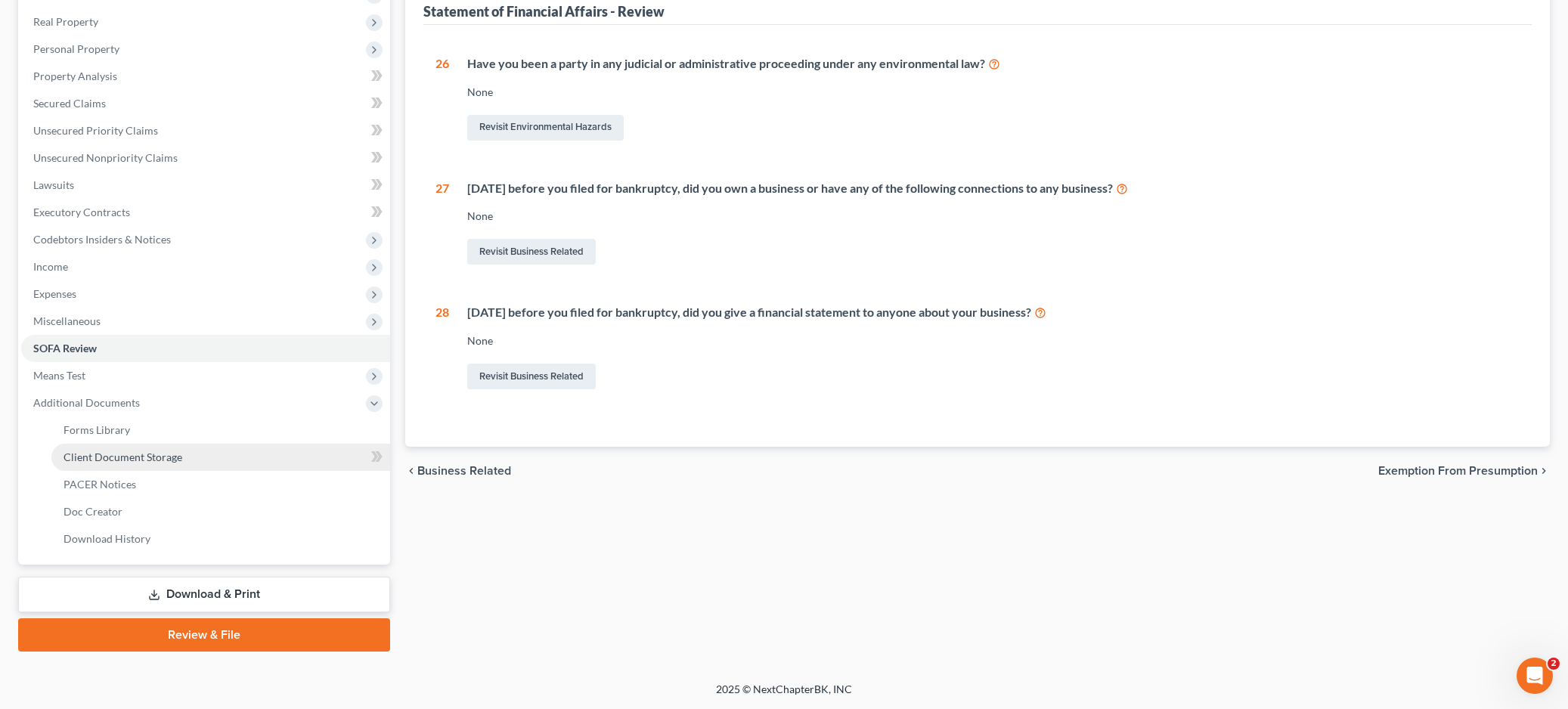
click at [87, 462] on span "Client Document Storage" at bounding box center [123, 457] width 119 height 13
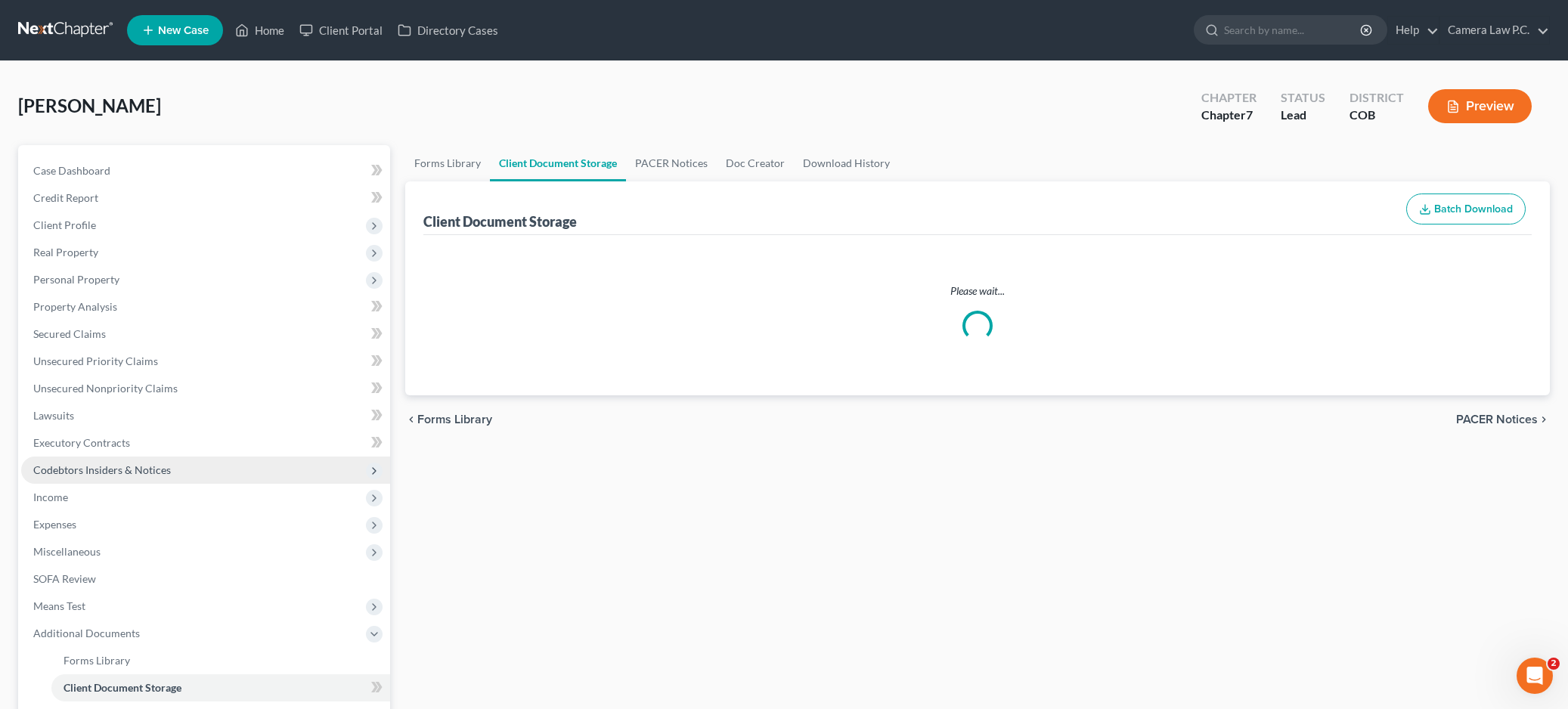
select select "5"
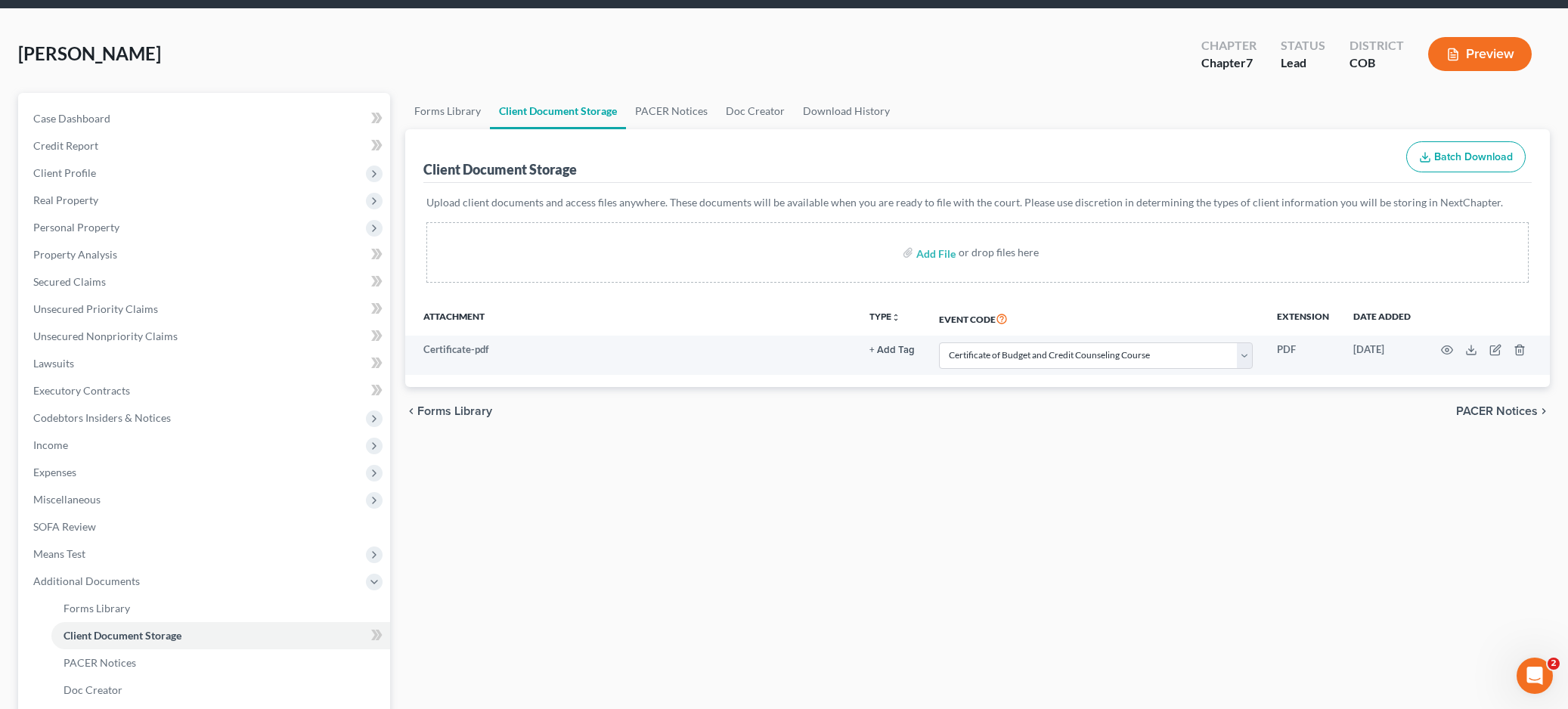
scroll to position [231, 0]
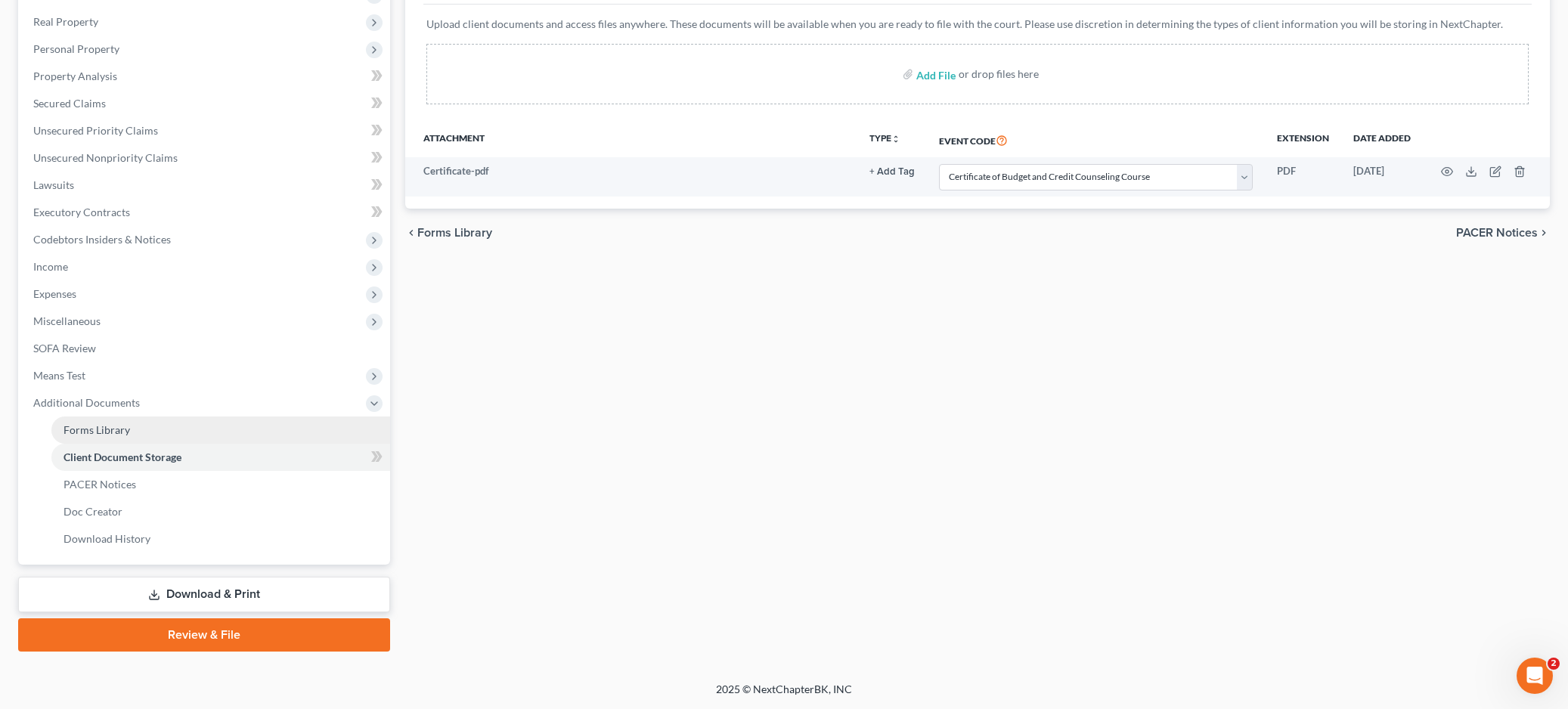
click at [89, 433] on span "Forms Library" at bounding box center [97, 429] width 66 height 13
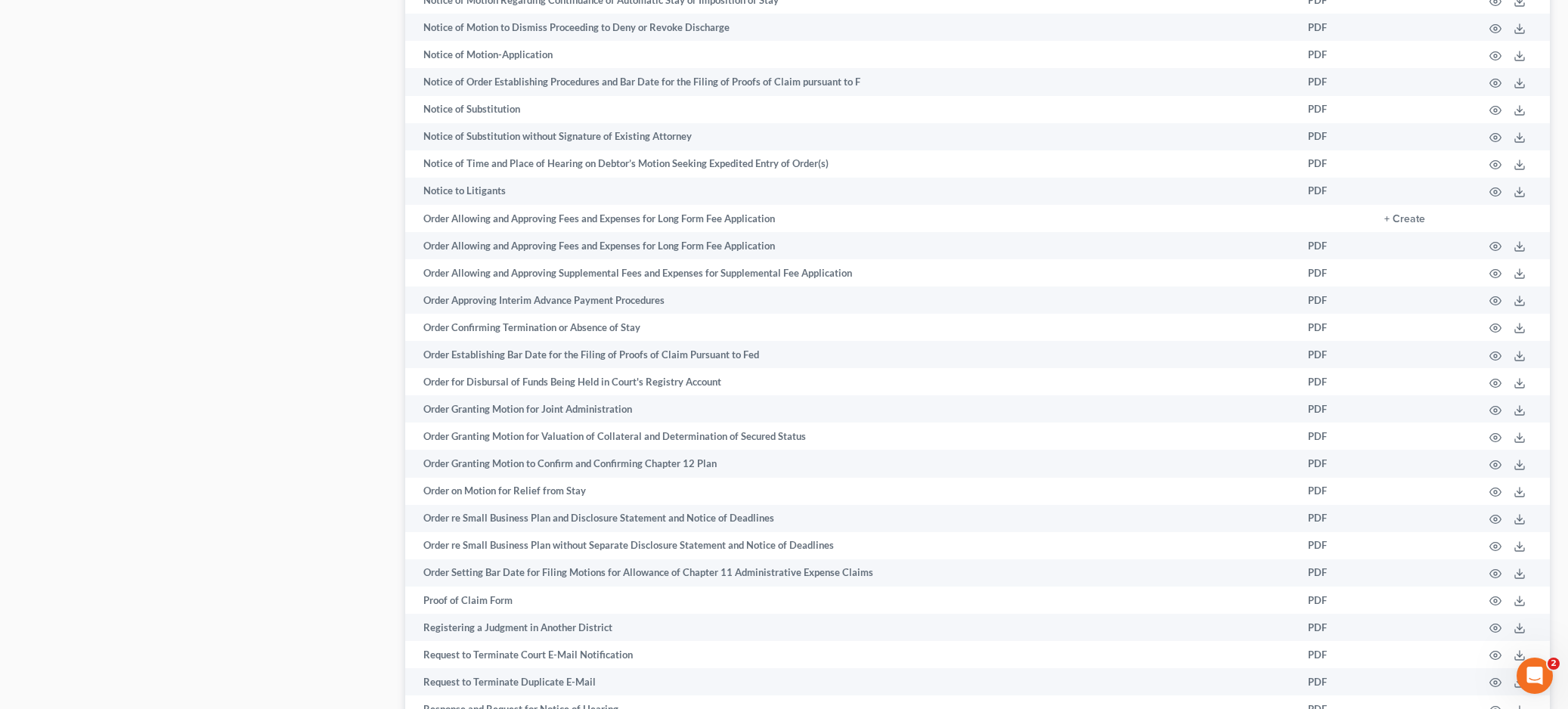
scroll to position [1509, 0]
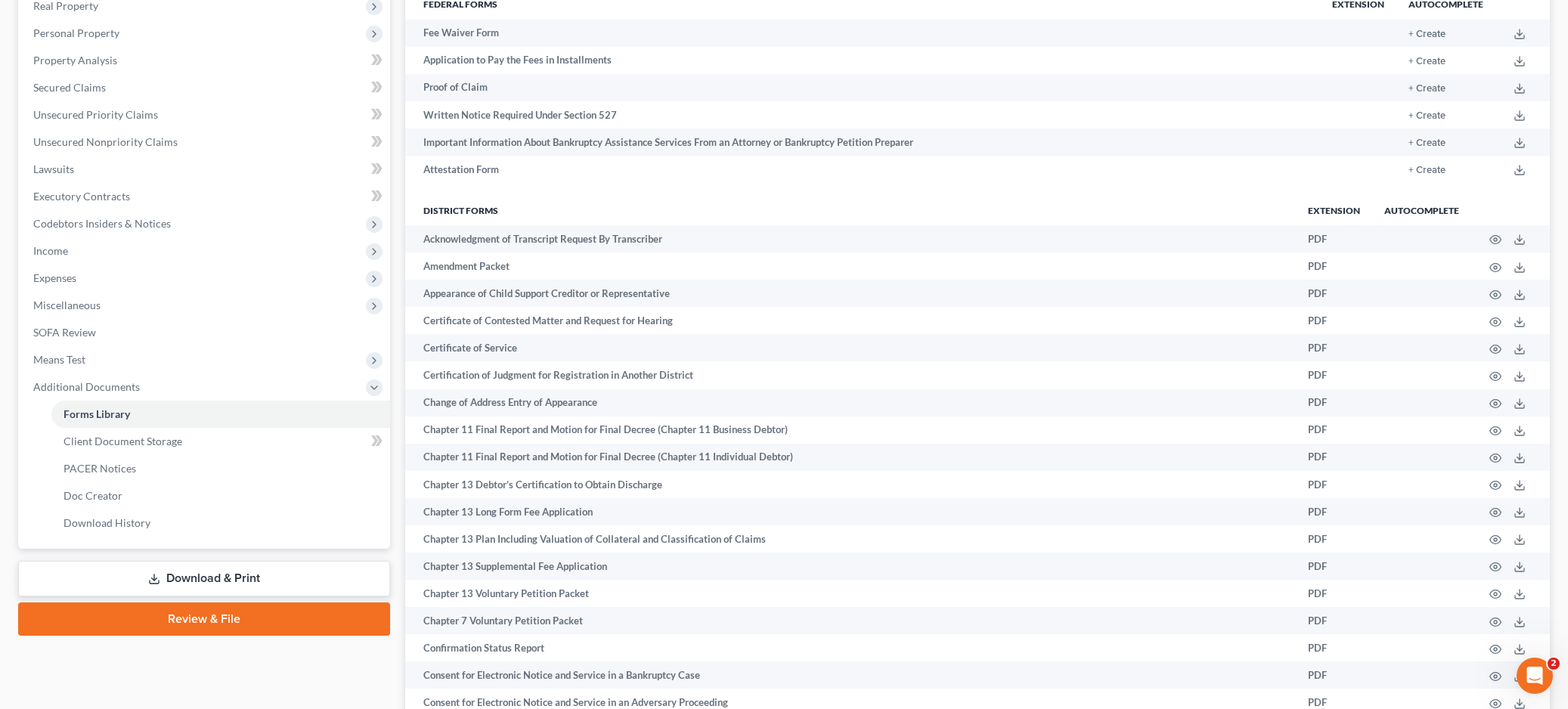
scroll to position [0, 0]
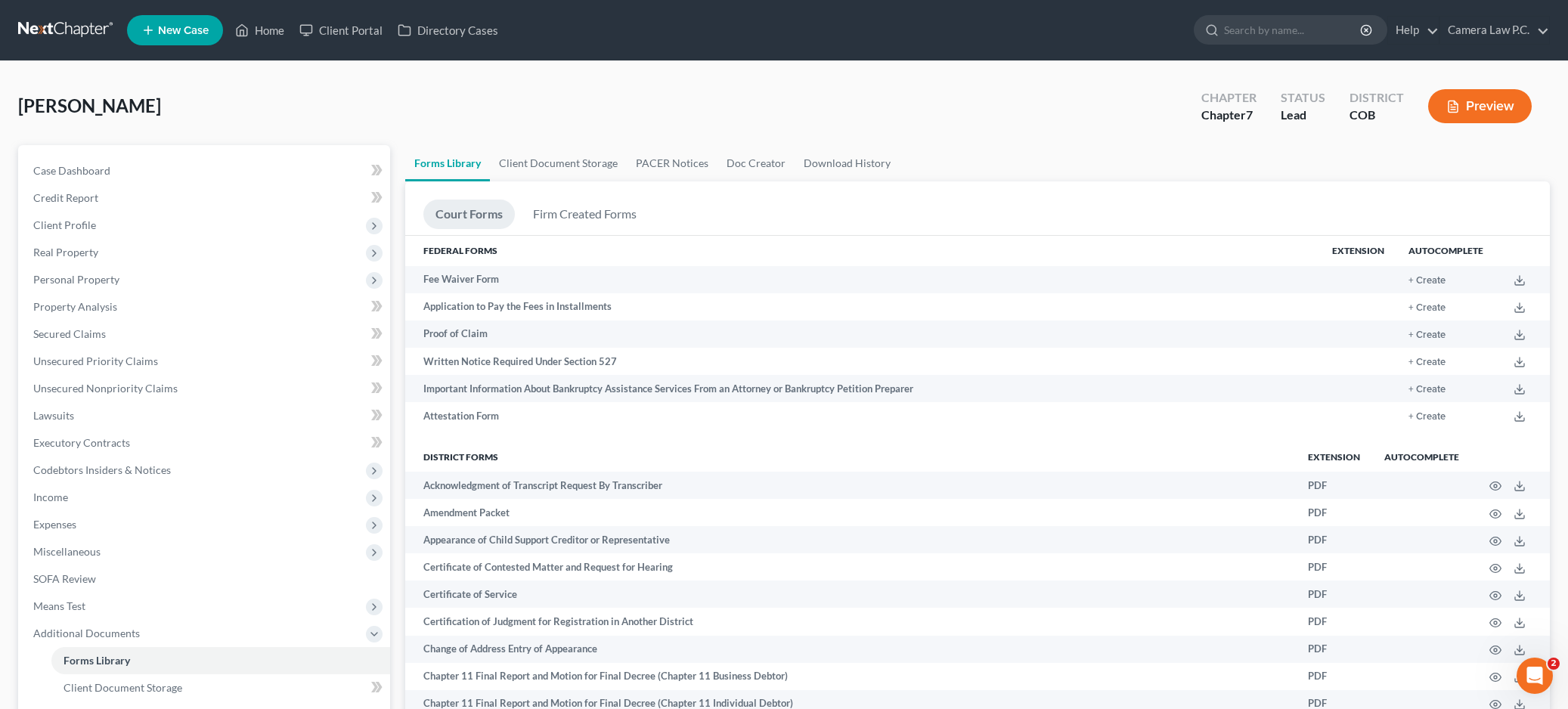
click at [493, 105] on div "[PERSON_NAME] Upgraded Chapter Chapter 7 Status Lead District COB Preview" at bounding box center [784, 112] width 1532 height 65
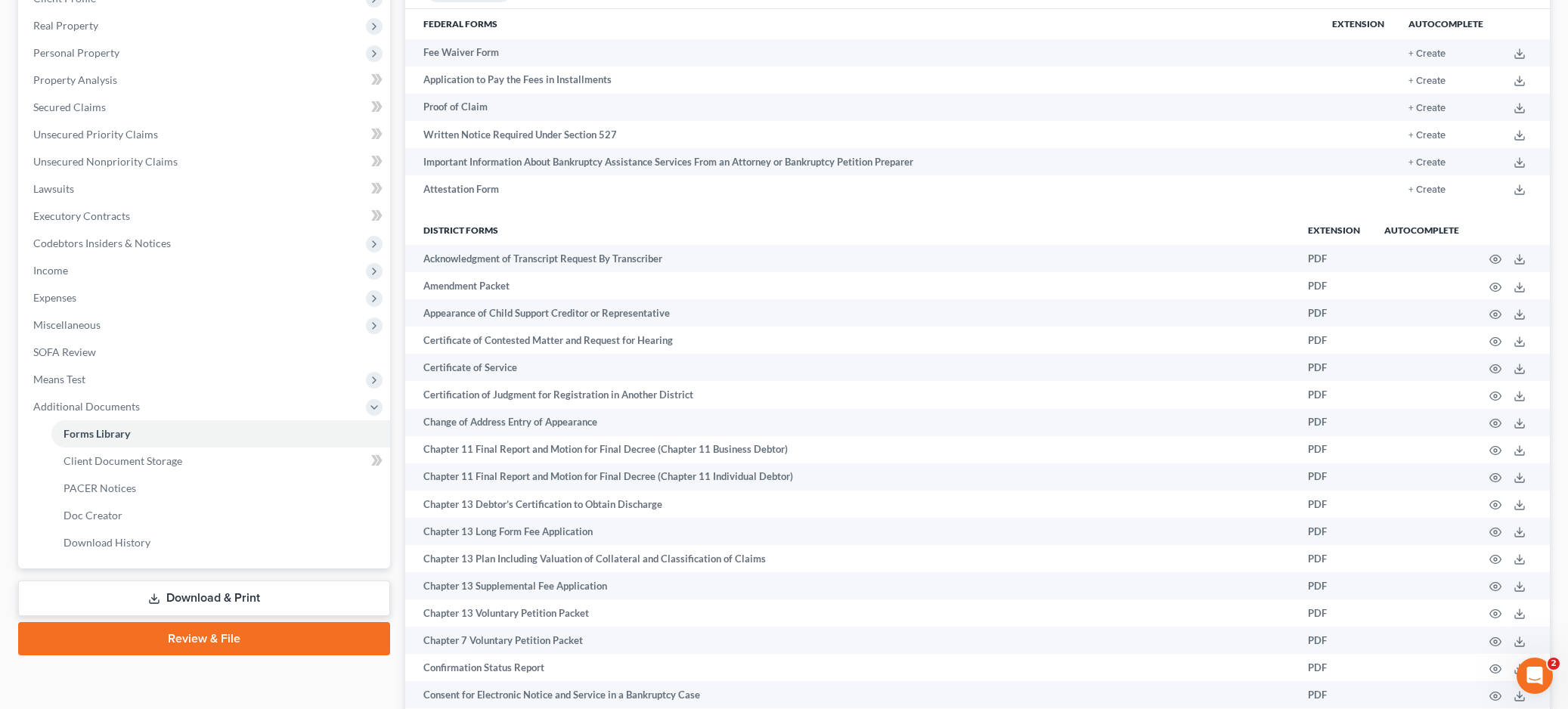
click at [146, 637] on link "Review & File" at bounding box center [204, 639] width 372 height 33
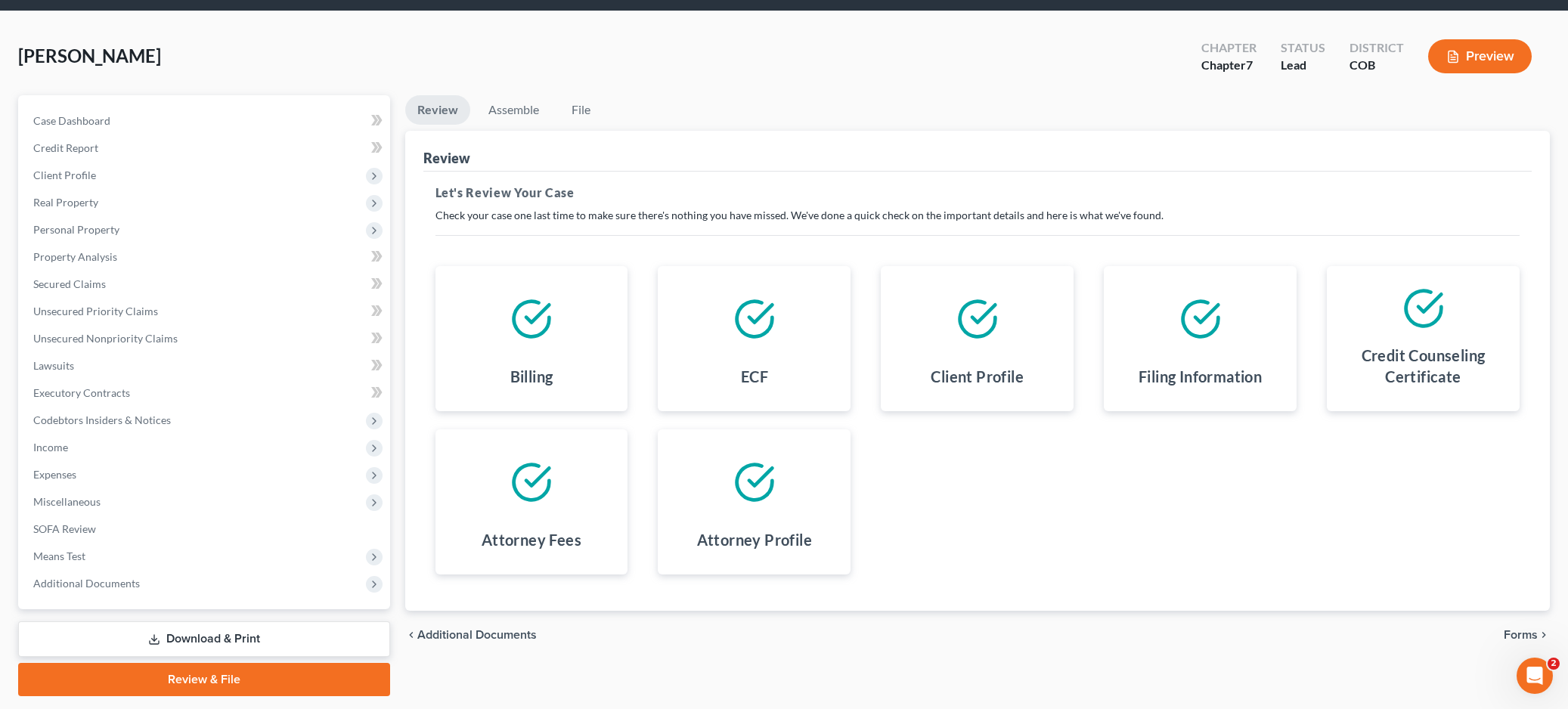
scroll to position [95, 0]
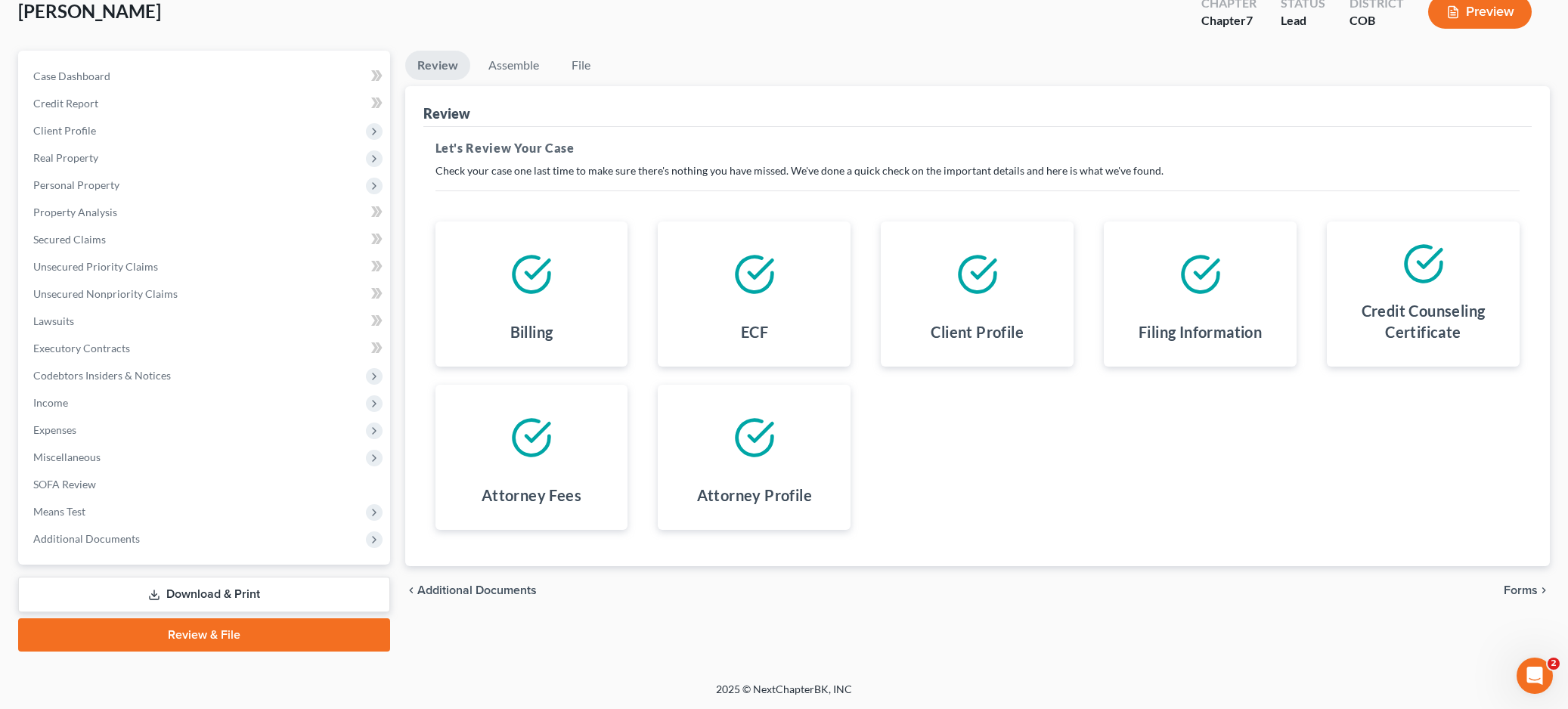
click at [1531, 592] on span "Forms" at bounding box center [1521, 590] width 34 height 12
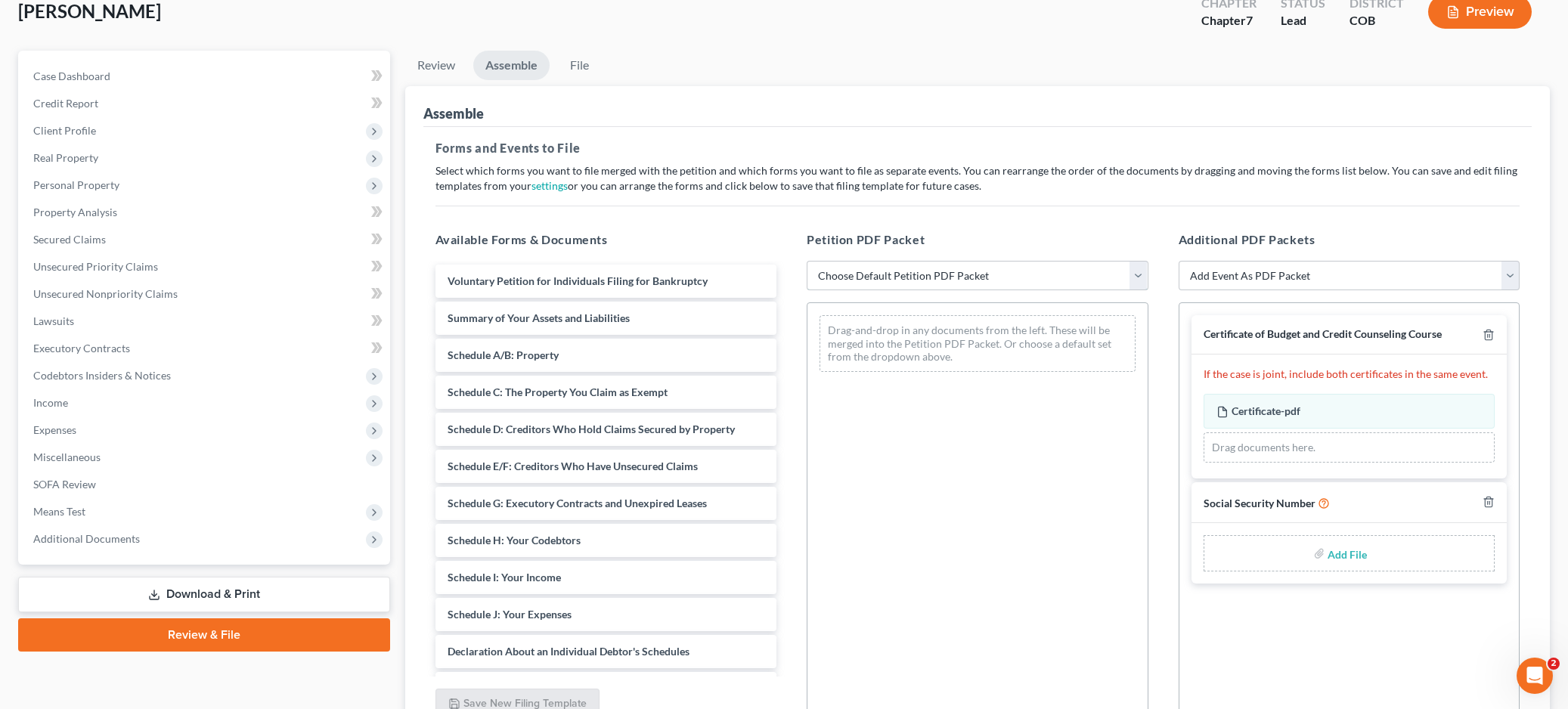
click at [892, 271] on select "Choose Default Petition PDF Packet Emergency Filing (Voluntary Petition and Cre…" at bounding box center [978, 276] width 342 height 30
select select "1"
click at [807, 261] on select "Choose Default Petition PDF Packet Emergency Filing (Voluntary Petition and Cre…" at bounding box center [978, 276] width 342 height 30
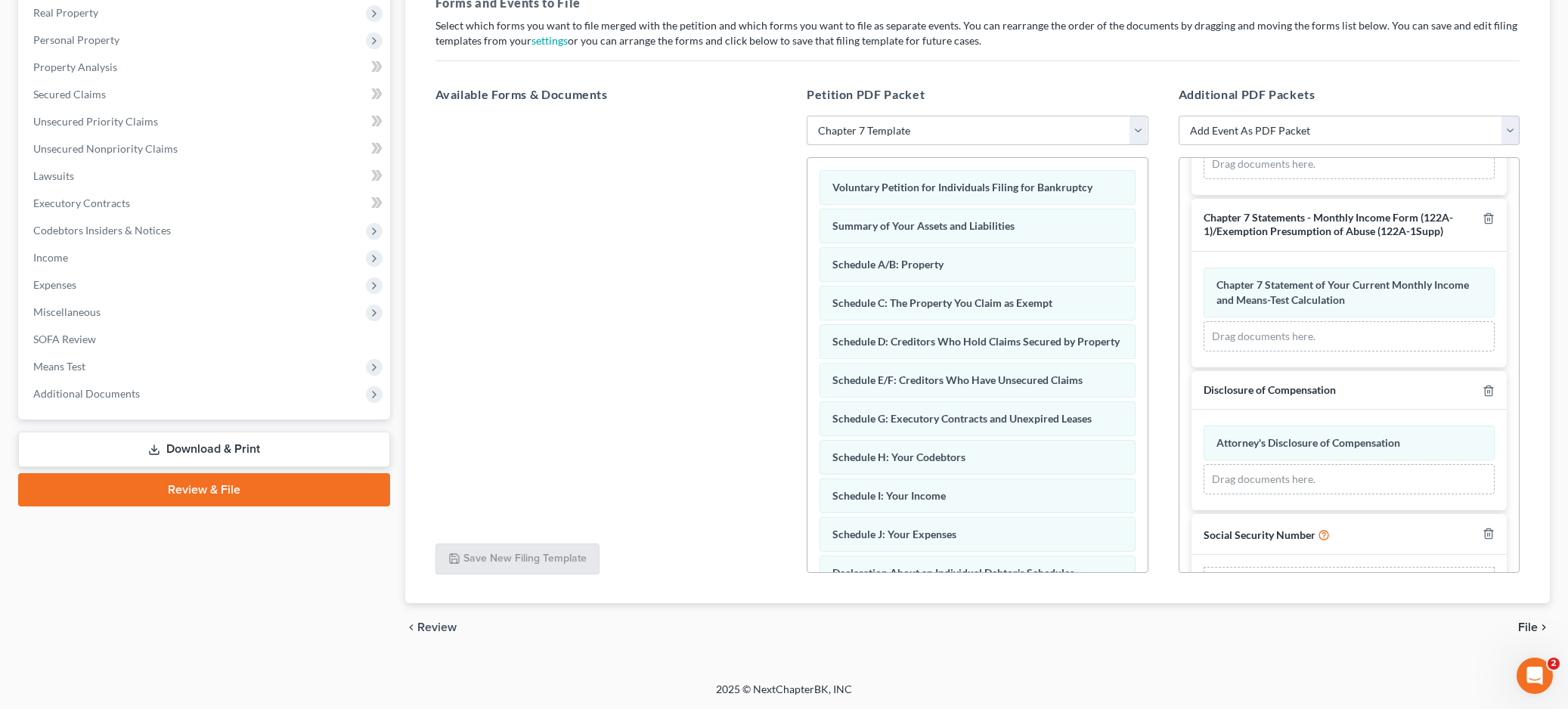
scroll to position [351, 0]
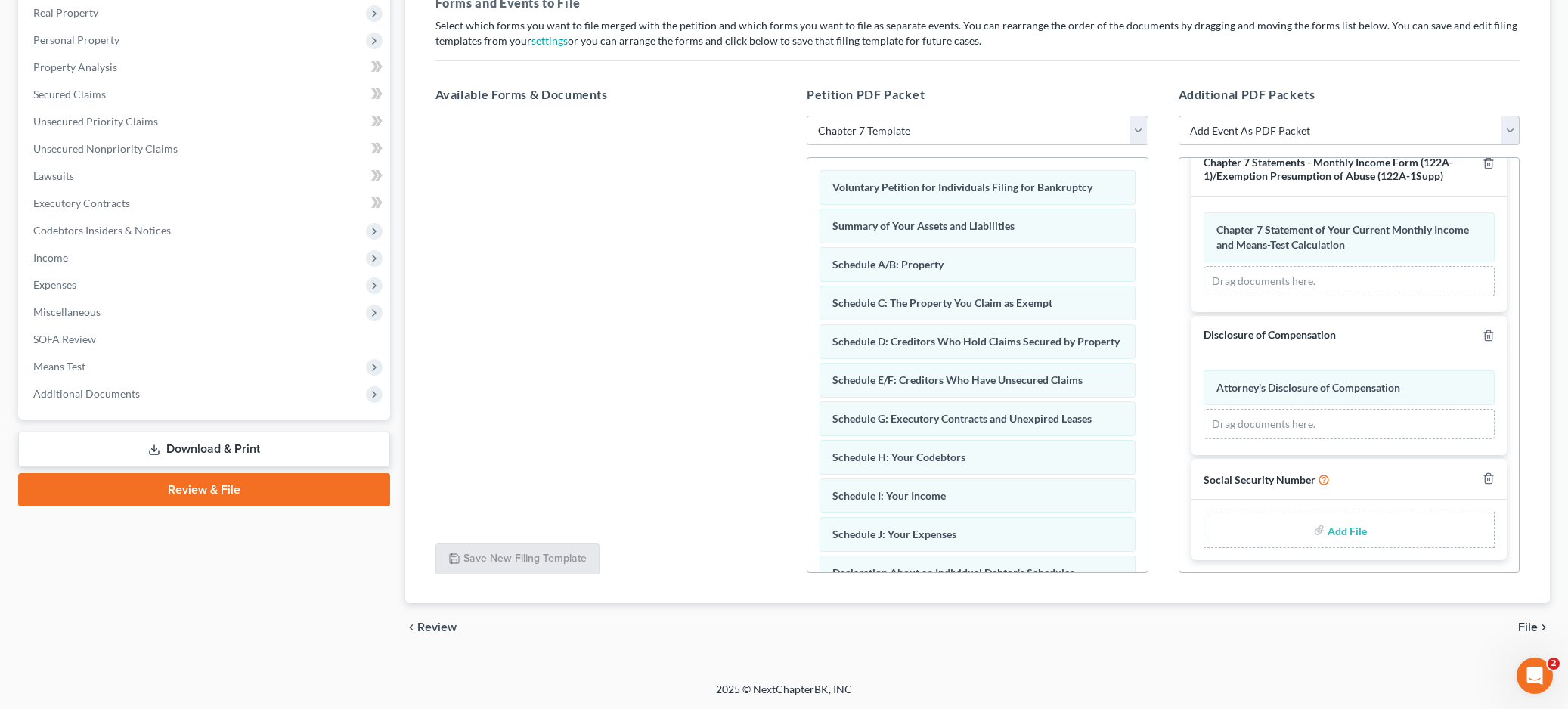
click at [1345, 536] on input "file" at bounding box center [1346, 529] width 36 height 28
type input "C:\fakepath\SSN Statement.pdf"
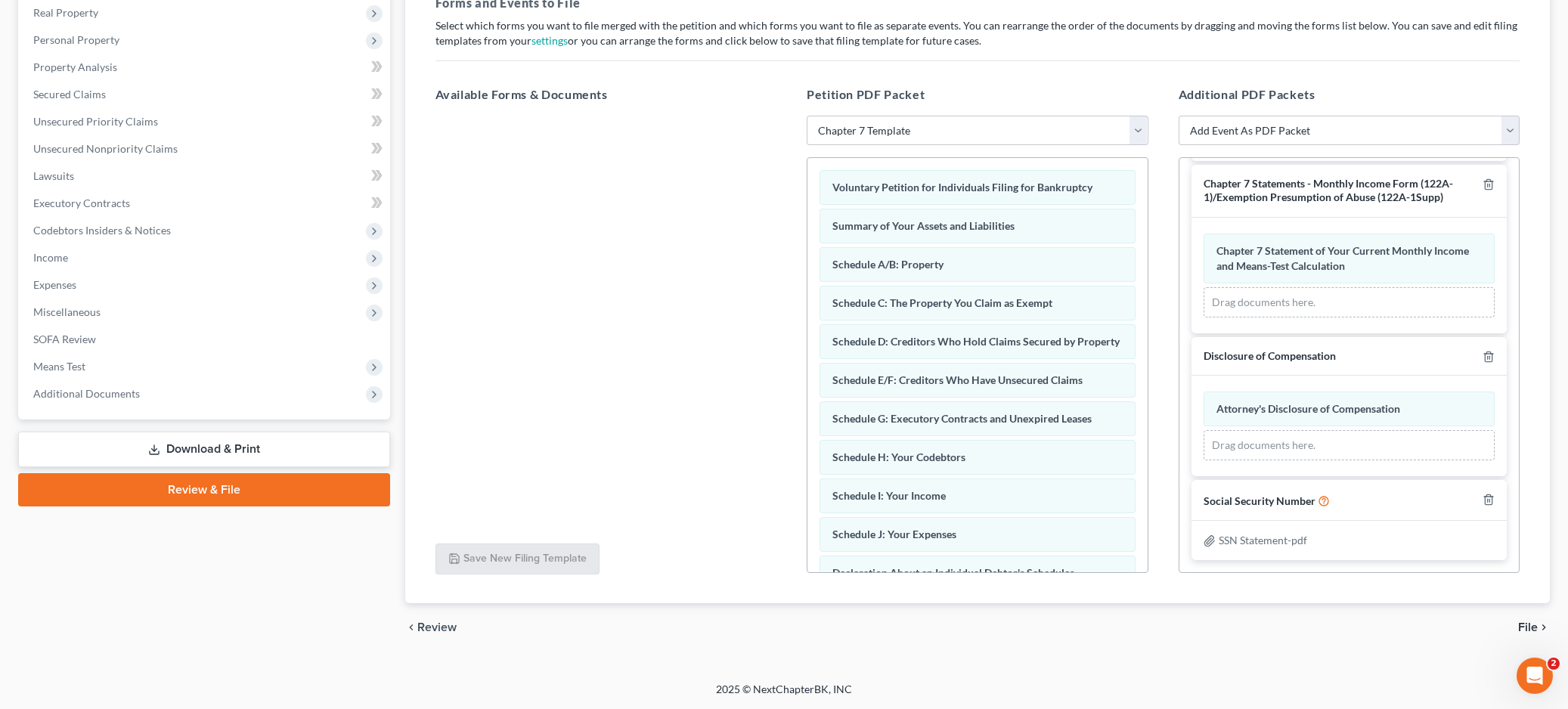
scroll to position [0, 0]
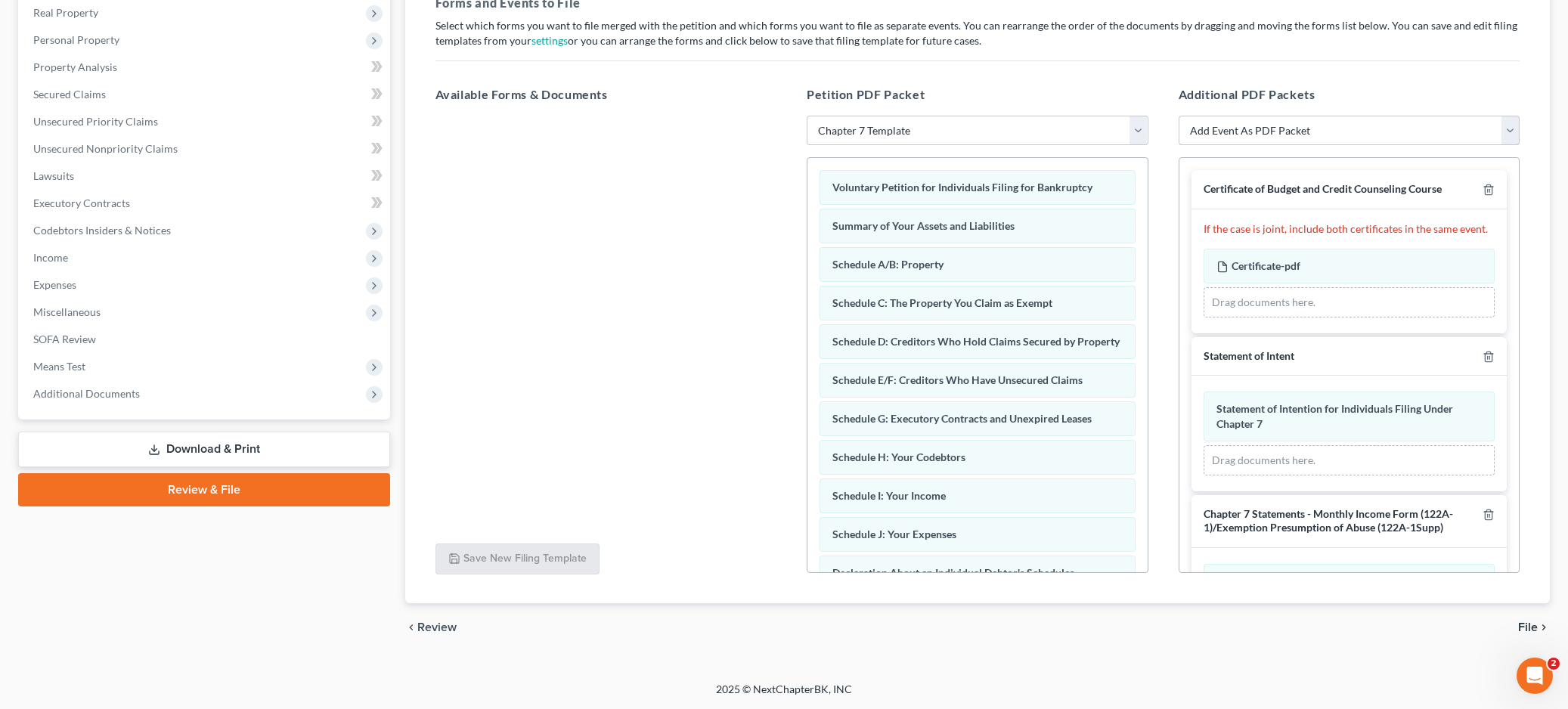
click at [1427, 136] on select "Add Event As PDF Packet 1009-1.1 Notice of Amendments Amended Voluntary Petitio…" at bounding box center [1350, 131] width 342 height 30
select select "15"
click at [1179, 116] on select "Add Event As PDF Packet 1009-1.1 Notice of Amendments Amended Voluntary Petitio…" at bounding box center [1350, 131] width 342 height 30
select select
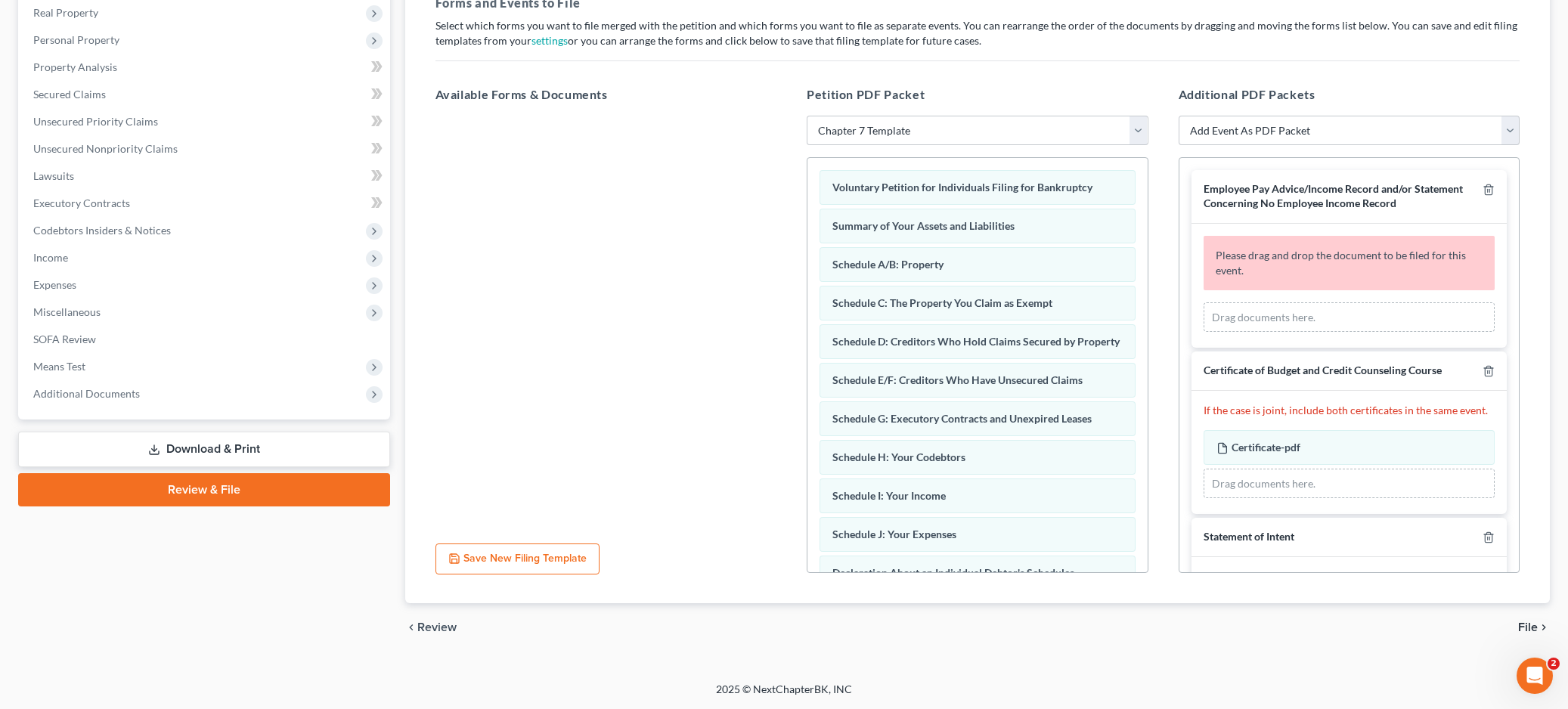
click at [1315, 317] on div "Drag documents here." at bounding box center [1350, 317] width 292 height 30
click at [1255, 316] on div "Drag documents here." at bounding box center [1350, 317] width 292 height 30
click at [1260, 316] on div "Drag documents here." at bounding box center [1350, 317] width 292 height 30
click at [1273, 315] on div "Drag documents here." at bounding box center [1350, 317] width 292 height 30
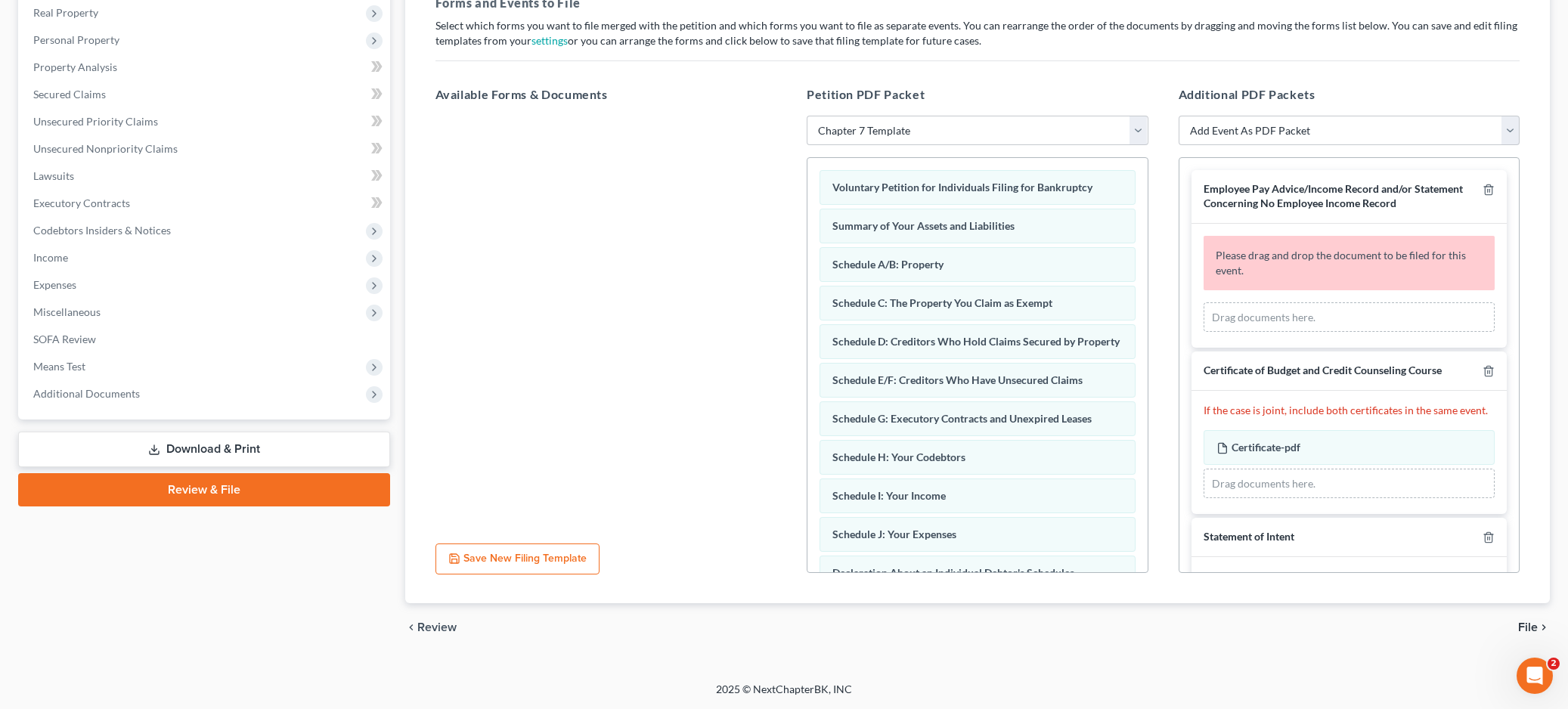
click at [1302, 236] on div "Please drag and drop the document to be filed for this event." at bounding box center [1350, 262] width 292 height 54
click at [1302, 262] on div "Please drag and drop the document to be filed for this event." at bounding box center [1350, 262] width 292 height 54
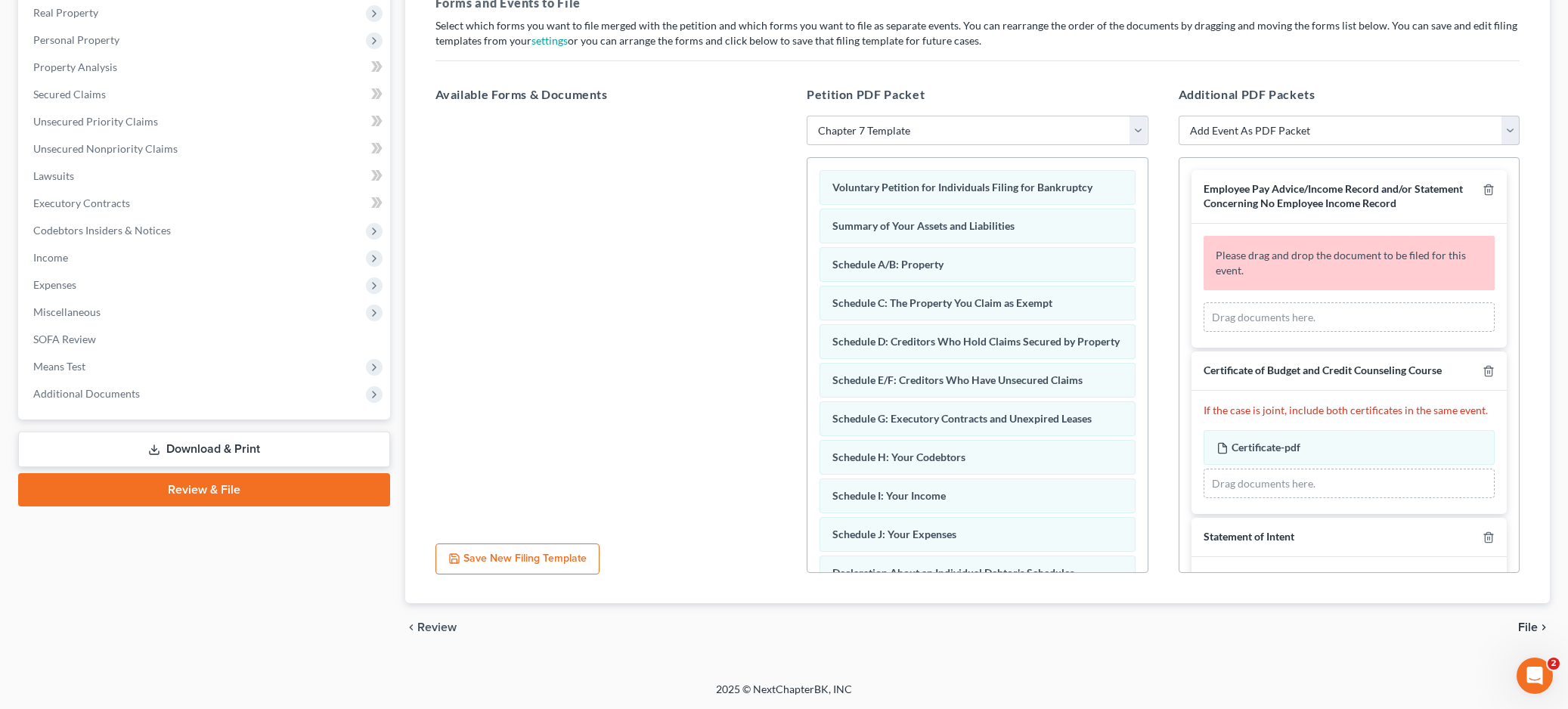
click at [1223, 316] on div "Drag documents here." at bounding box center [1350, 317] width 292 height 30
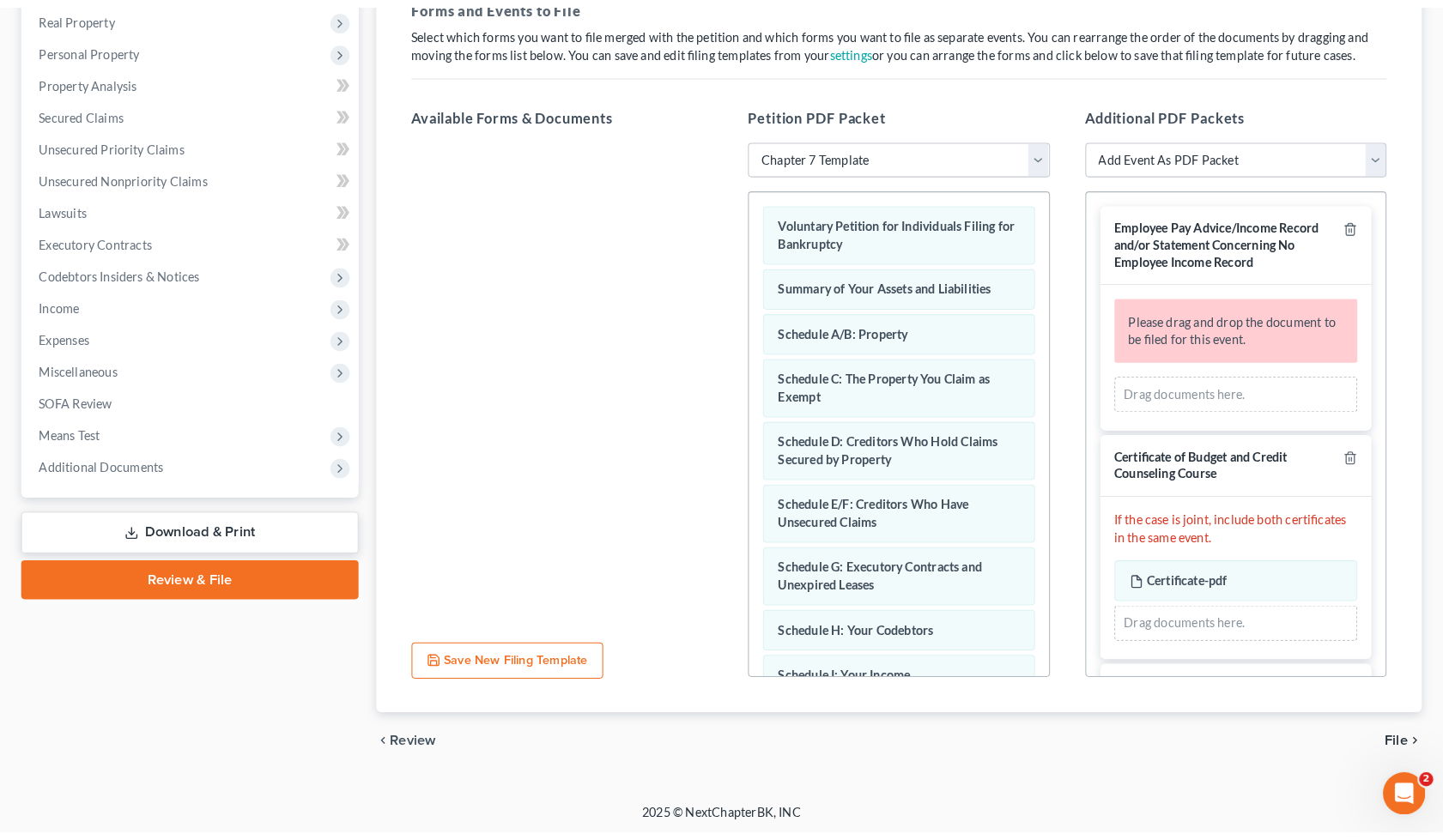
scroll to position [237, 0]
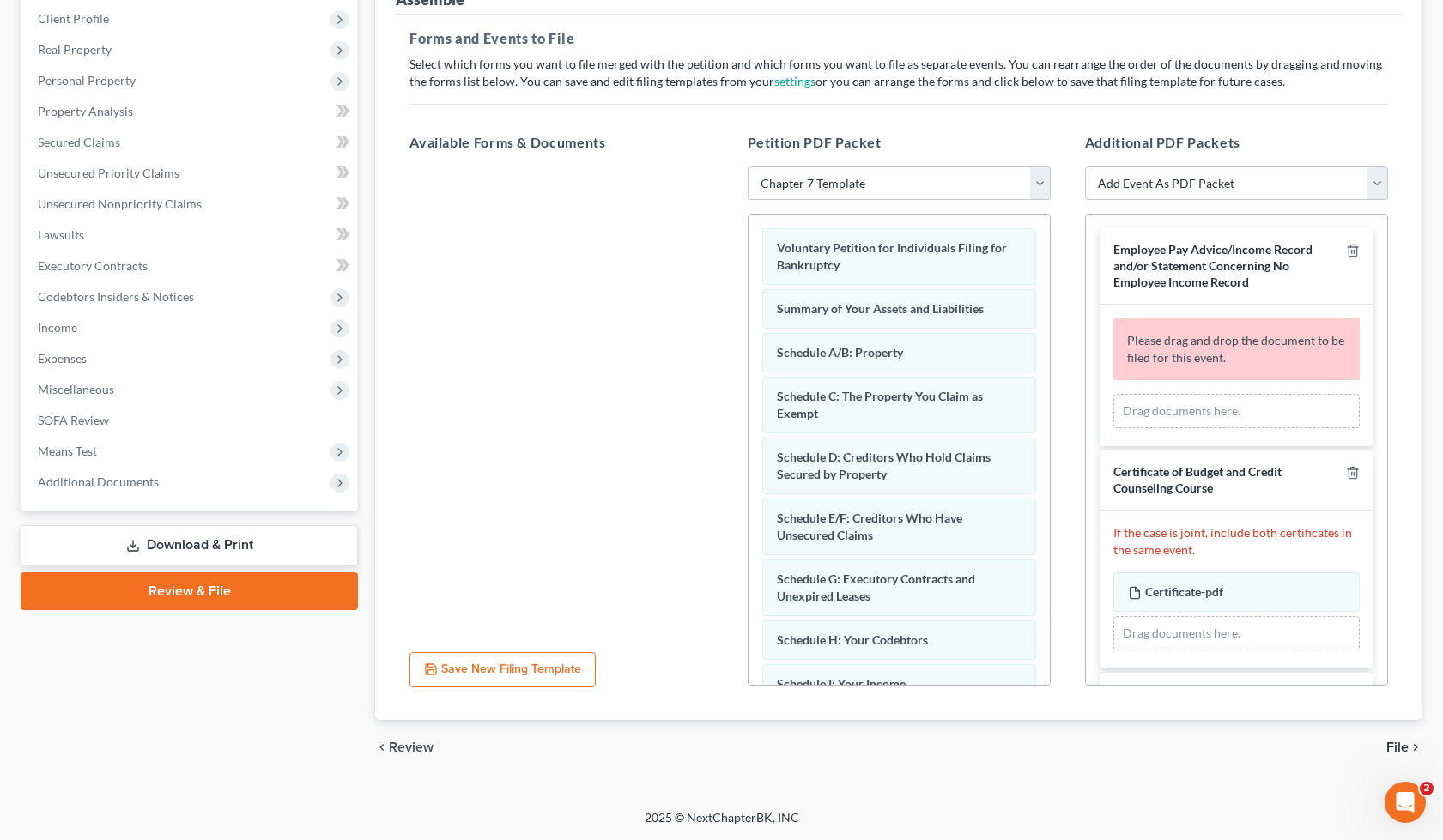
click at [1197, 415] on div "Drag documents here." at bounding box center [1236, 411] width 246 height 34
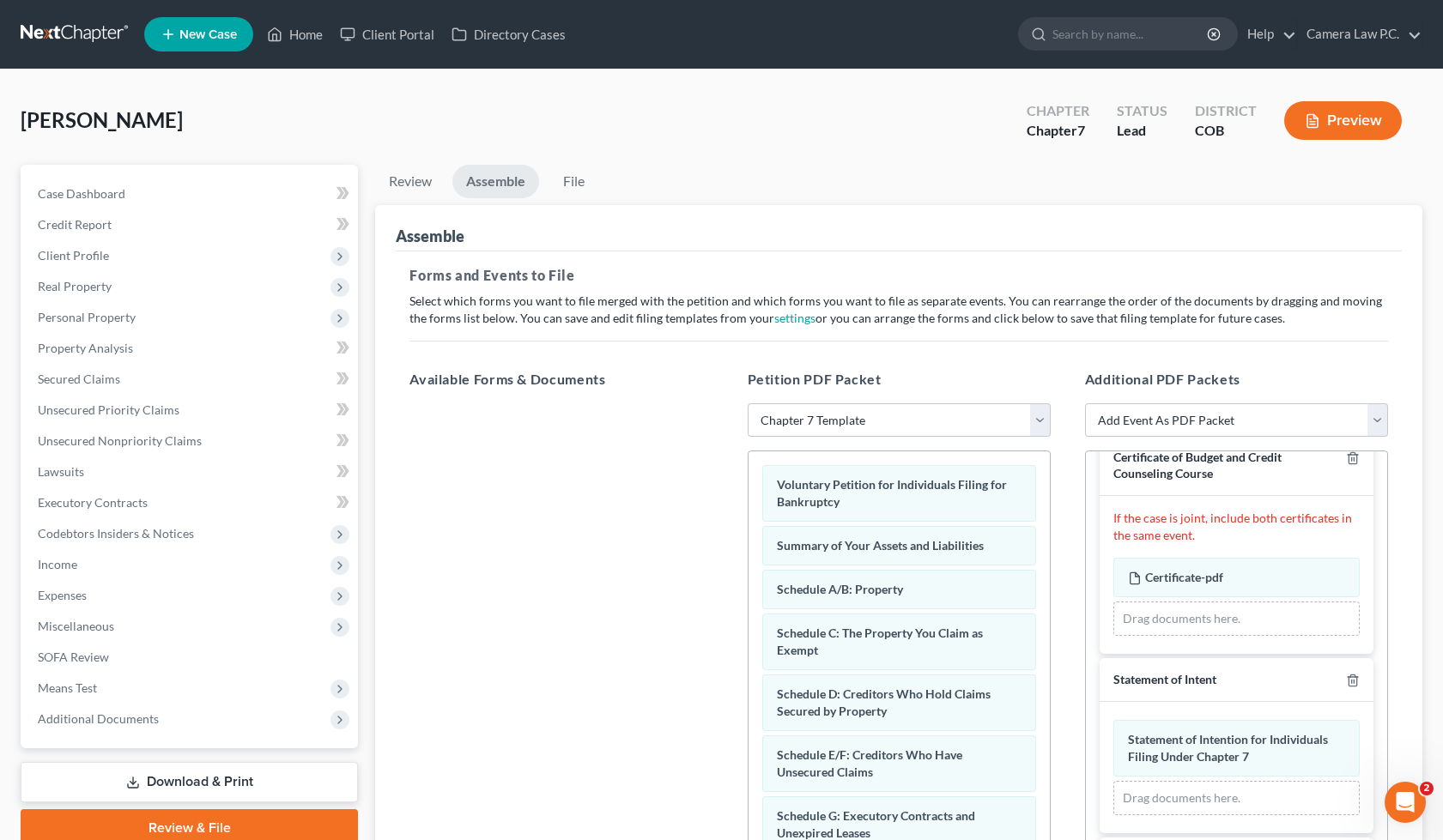
scroll to position [0, 0]
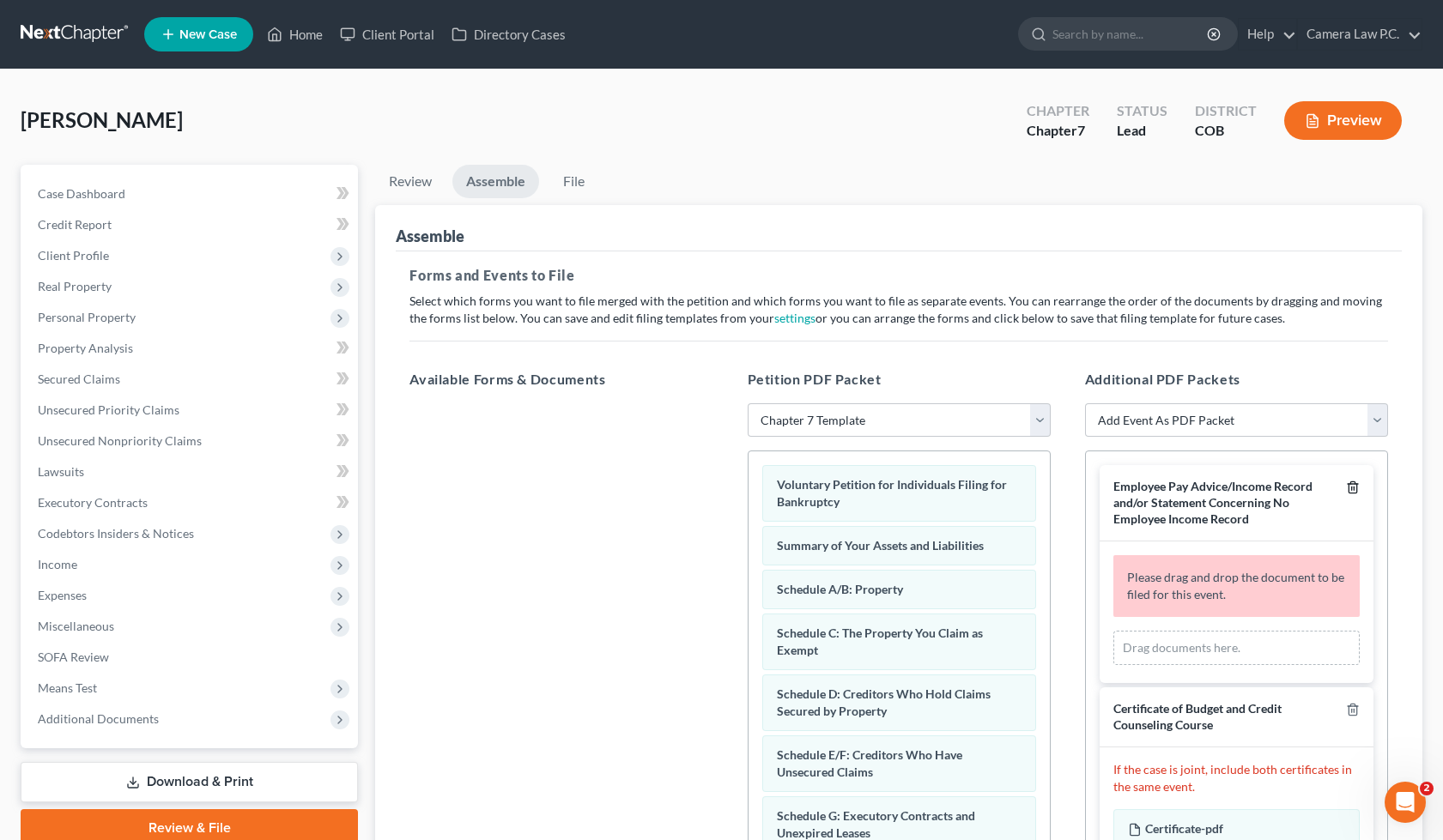
click at [1346, 487] on icon "button" at bounding box center [1353, 487] width 13 height 13
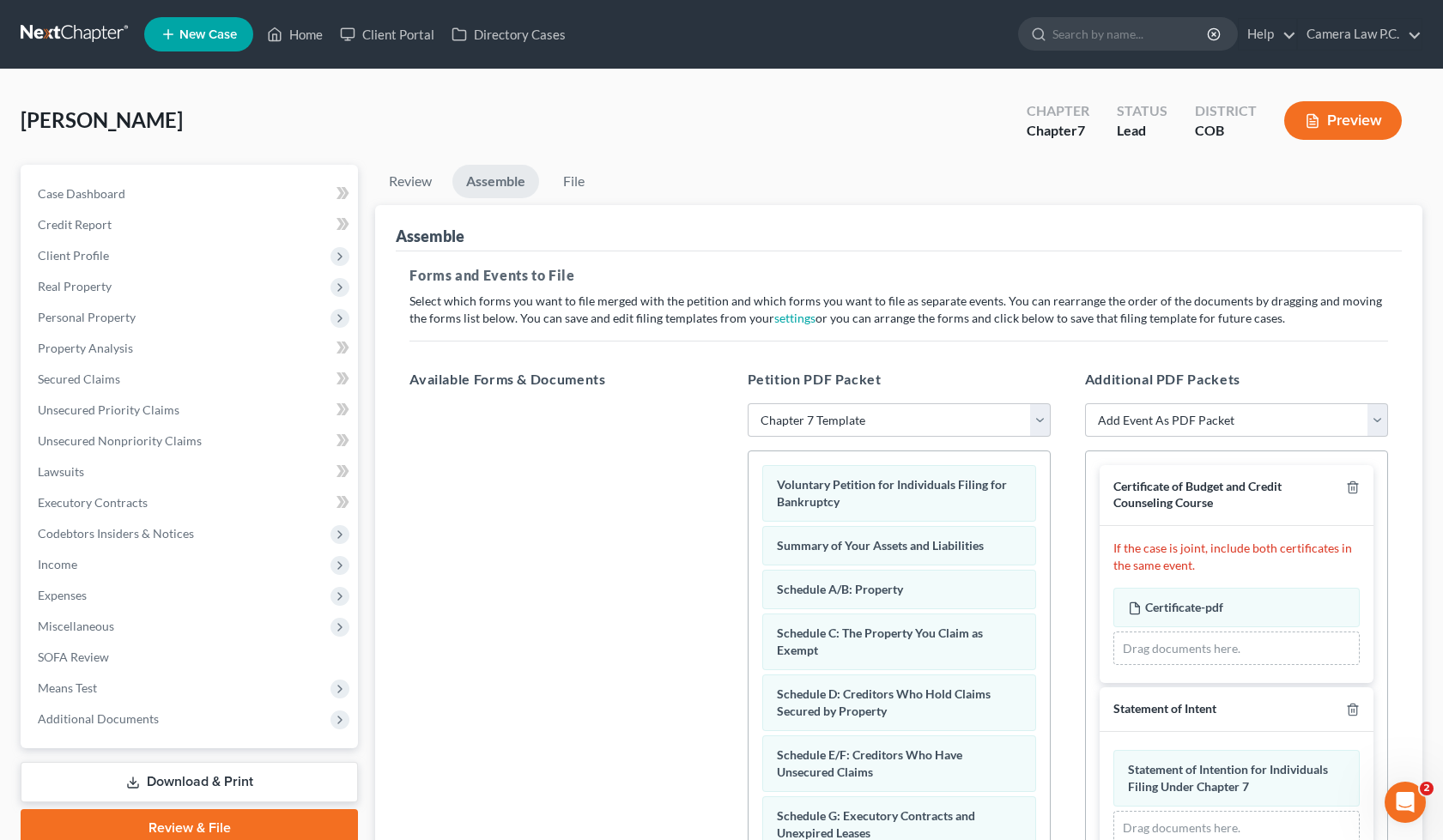
scroll to position [237, 0]
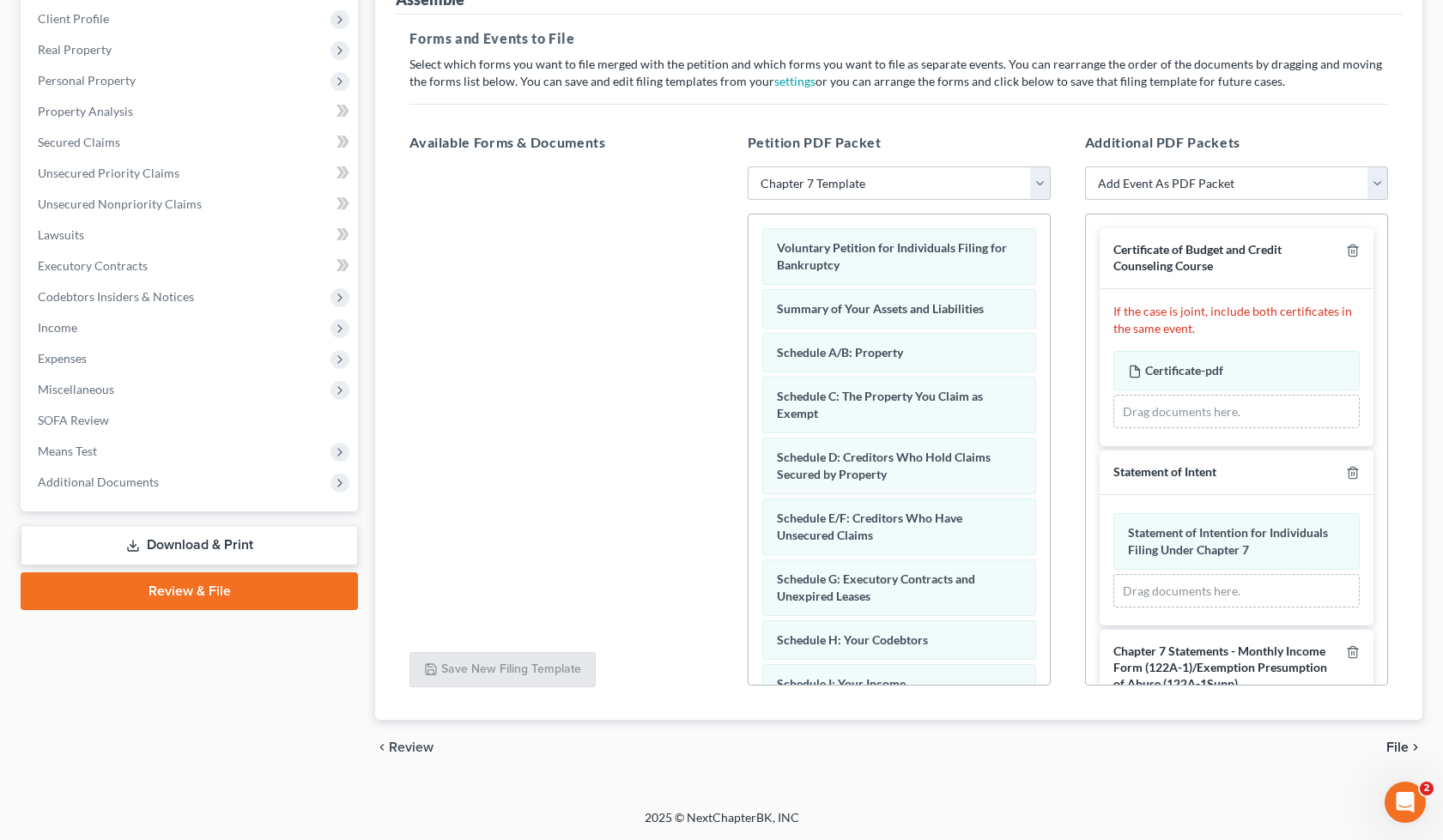
click at [1390, 741] on span "File" at bounding box center [1397, 747] width 22 height 13
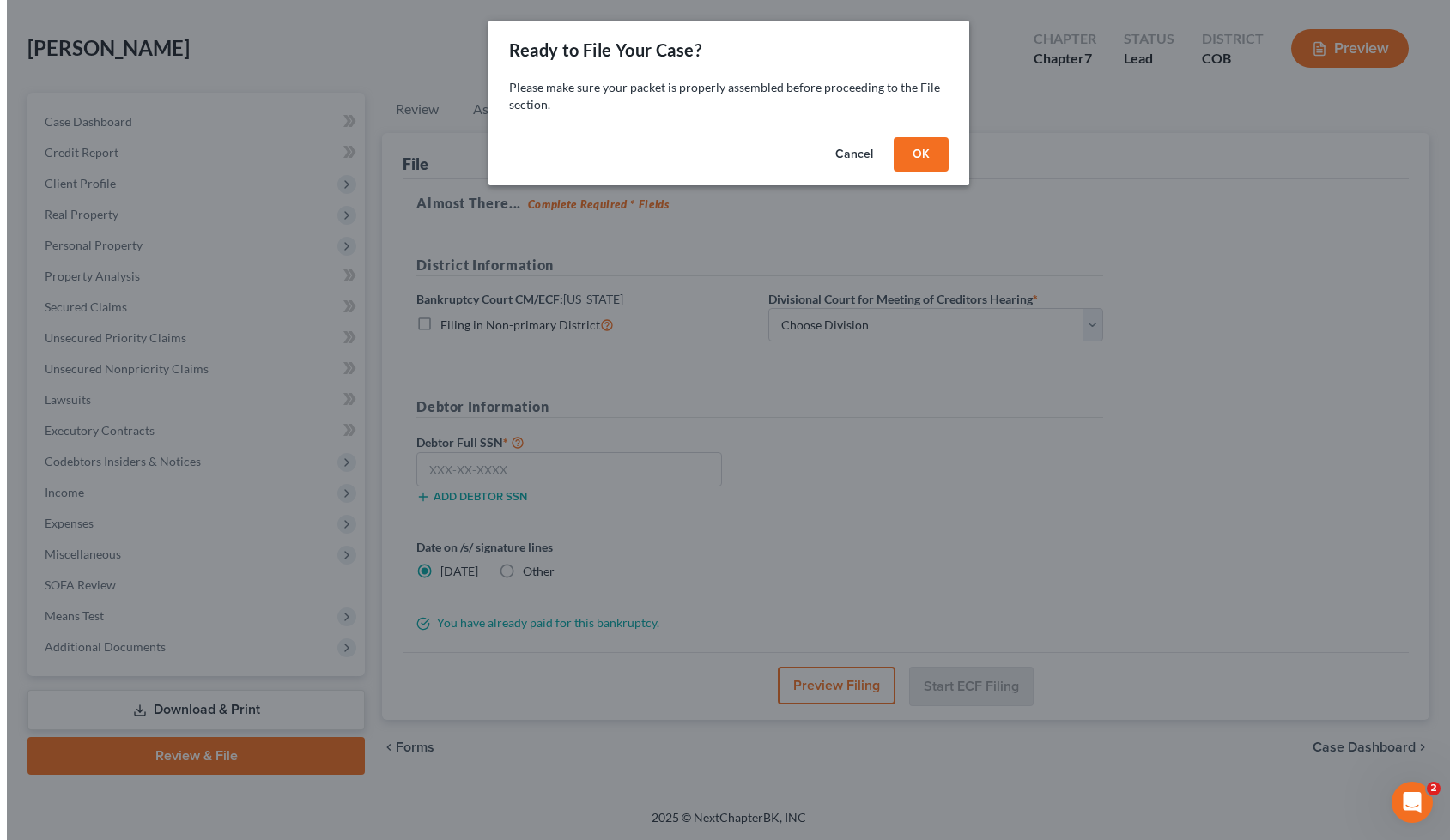
scroll to position [72, 0]
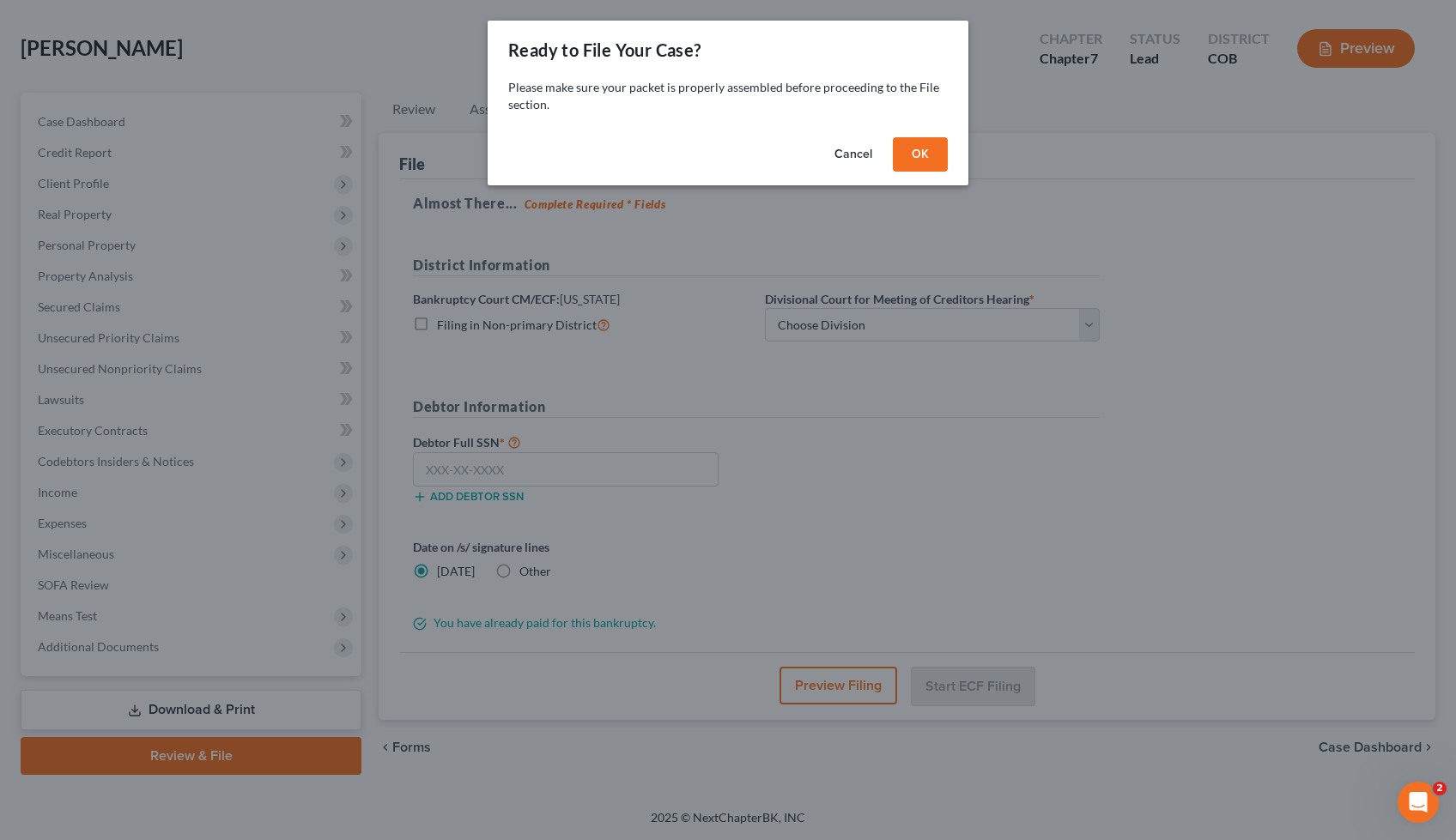
click at [916, 161] on button "OK" at bounding box center [919, 155] width 55 height 34
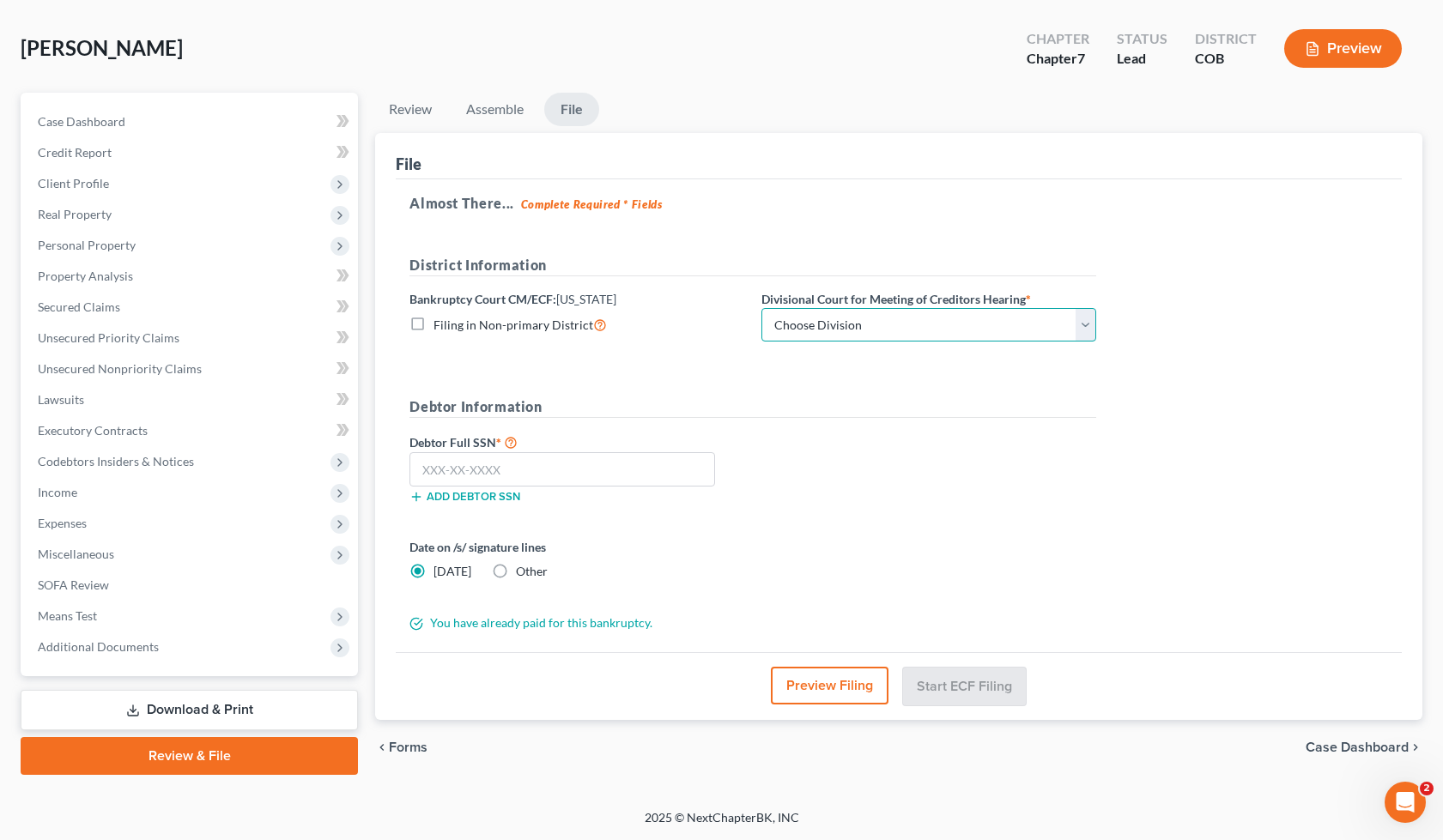
click at [782, 331] on select "Choose Division [GEOGRAPHIC_DATA]" at bounding box center [929, 326] width 335 height 34
select select "0"
click at [761, 309] on select "Choose Division [GEOGRAPHIC_DATA]" at bounding box center [929, 326] width 335 height 34
click at [574, 468] on input "text" at bounding box center [563, 470] width 306 height 34
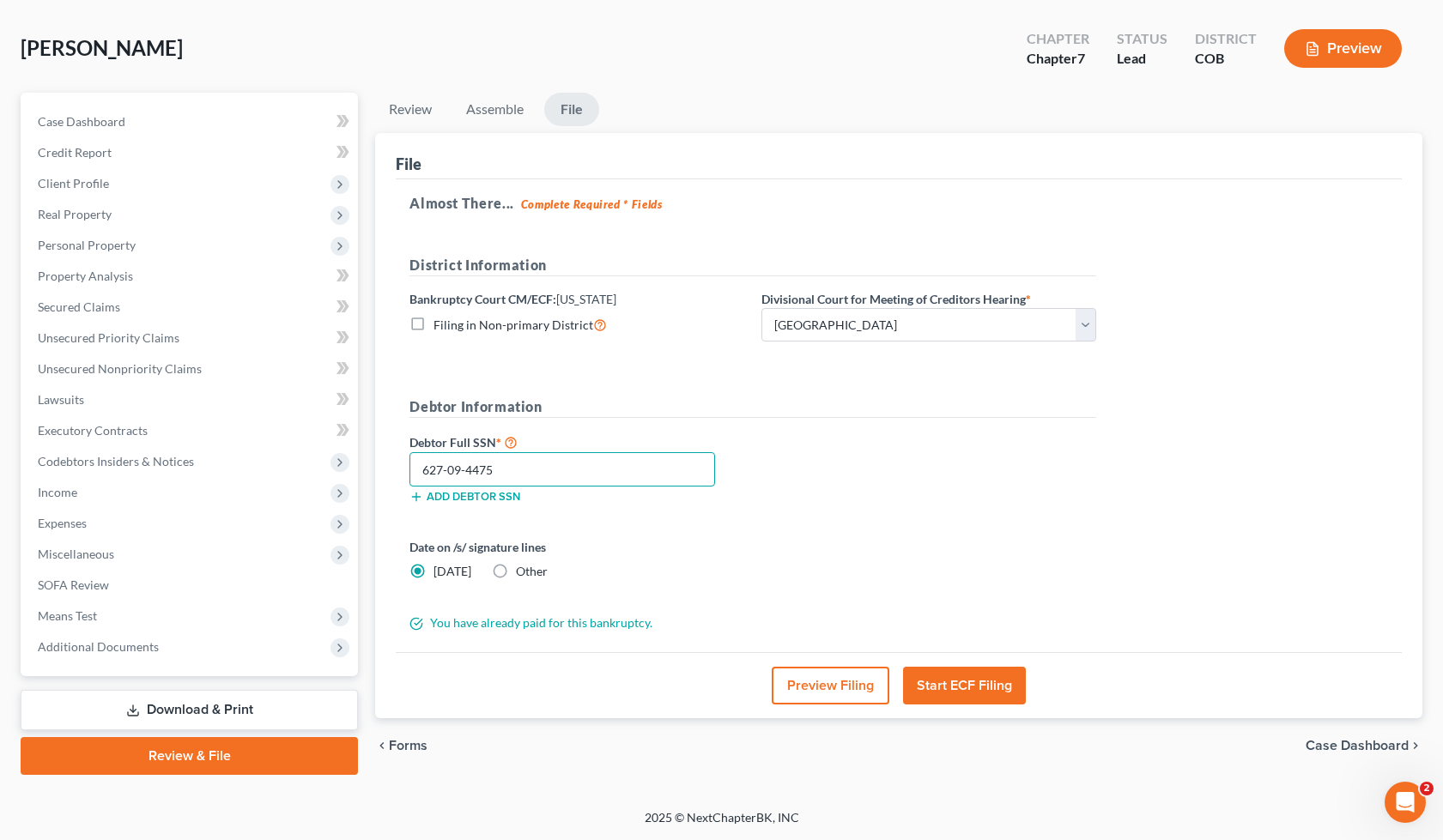
type input "627-09-4475"
click at [969, 690] on button "Start ECF Filing" at bounding box center [964, 686] width 123 height 38
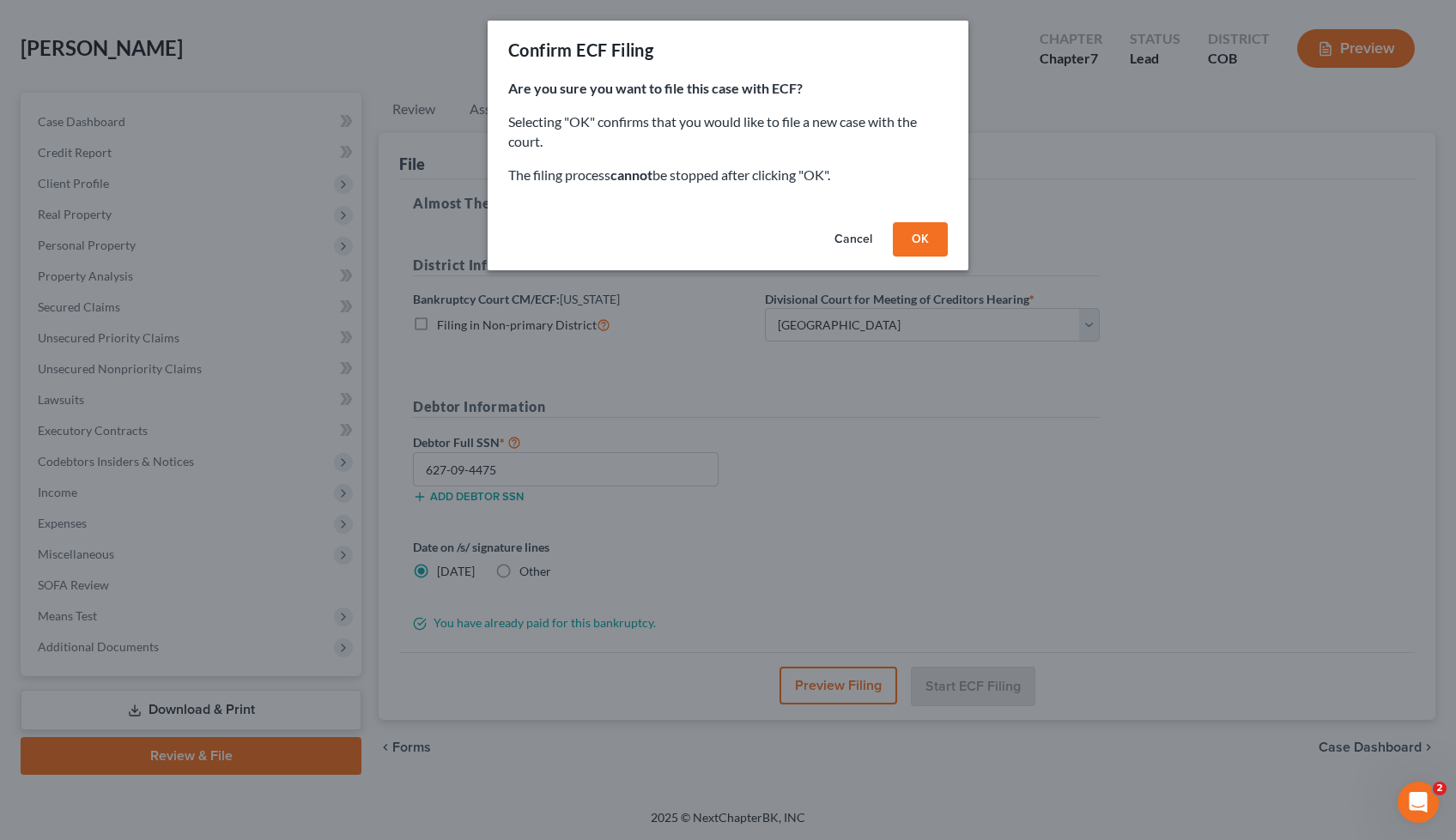
click at [907, 237] on button "OK" at bounding box center [919, 240] width 55 height 34
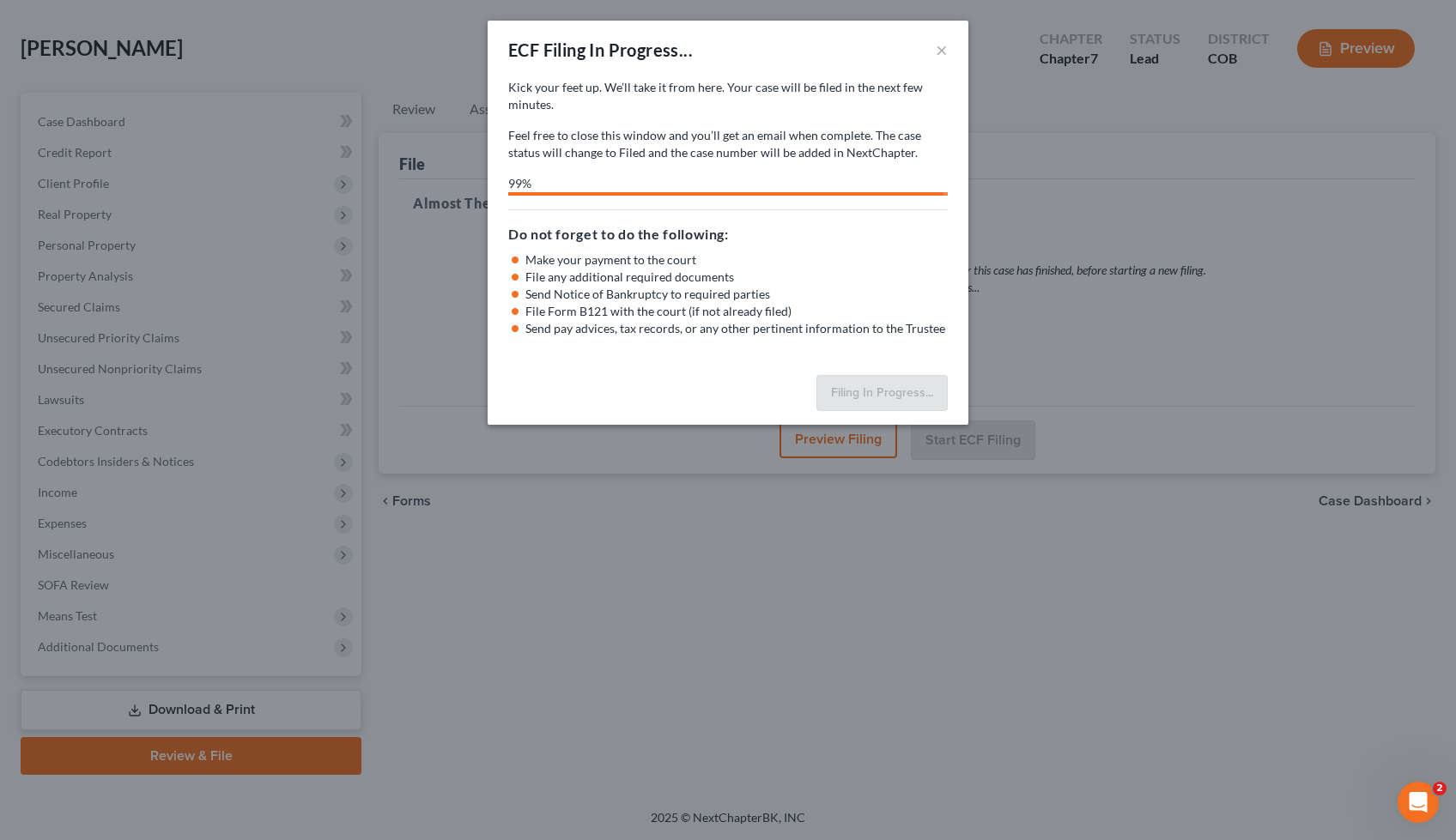
select select "0"
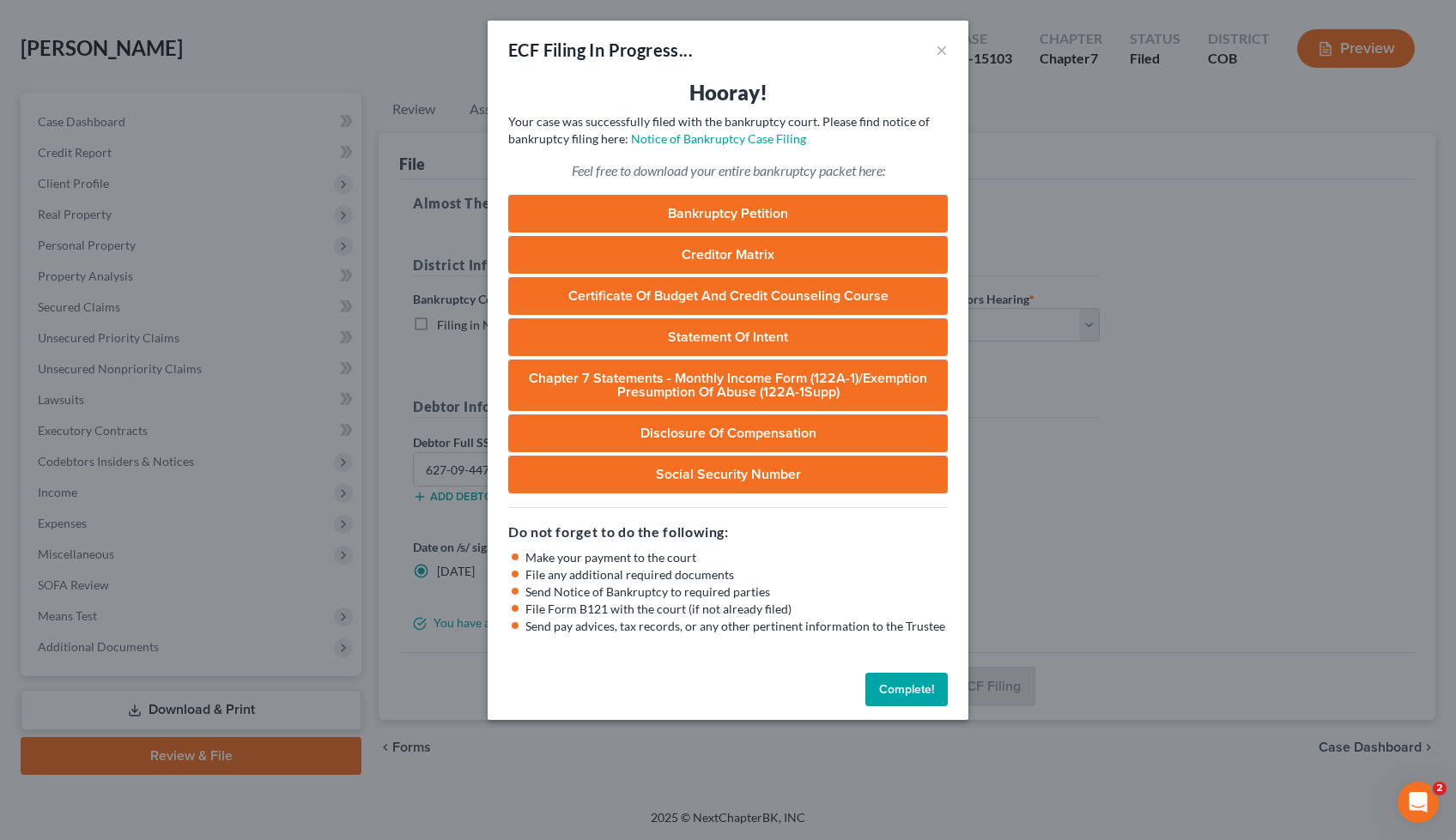
click at [724, 215] on link "Bankruptcy Petition" at bounding box center [727, 214] width 439 height 38
click at [676, 254] on link "Creditor Matrix" at bounding box center [727, 255] width 439 height 38
click at [652, 288] on link "Certificate of Budget and Credit Counseling Course" at bounding box center [727, 296] width 439 height 38
click at [666, 330] on link "Statement of Intent" at bounding box center [727, 337] width 439 height 38
click at [683, 389] on link "Chapter 7 Statements - Monthly Income Form (122A-1)/Exemption Presumption of Ab…" at bounding box center [727, 386] width 439 height 52
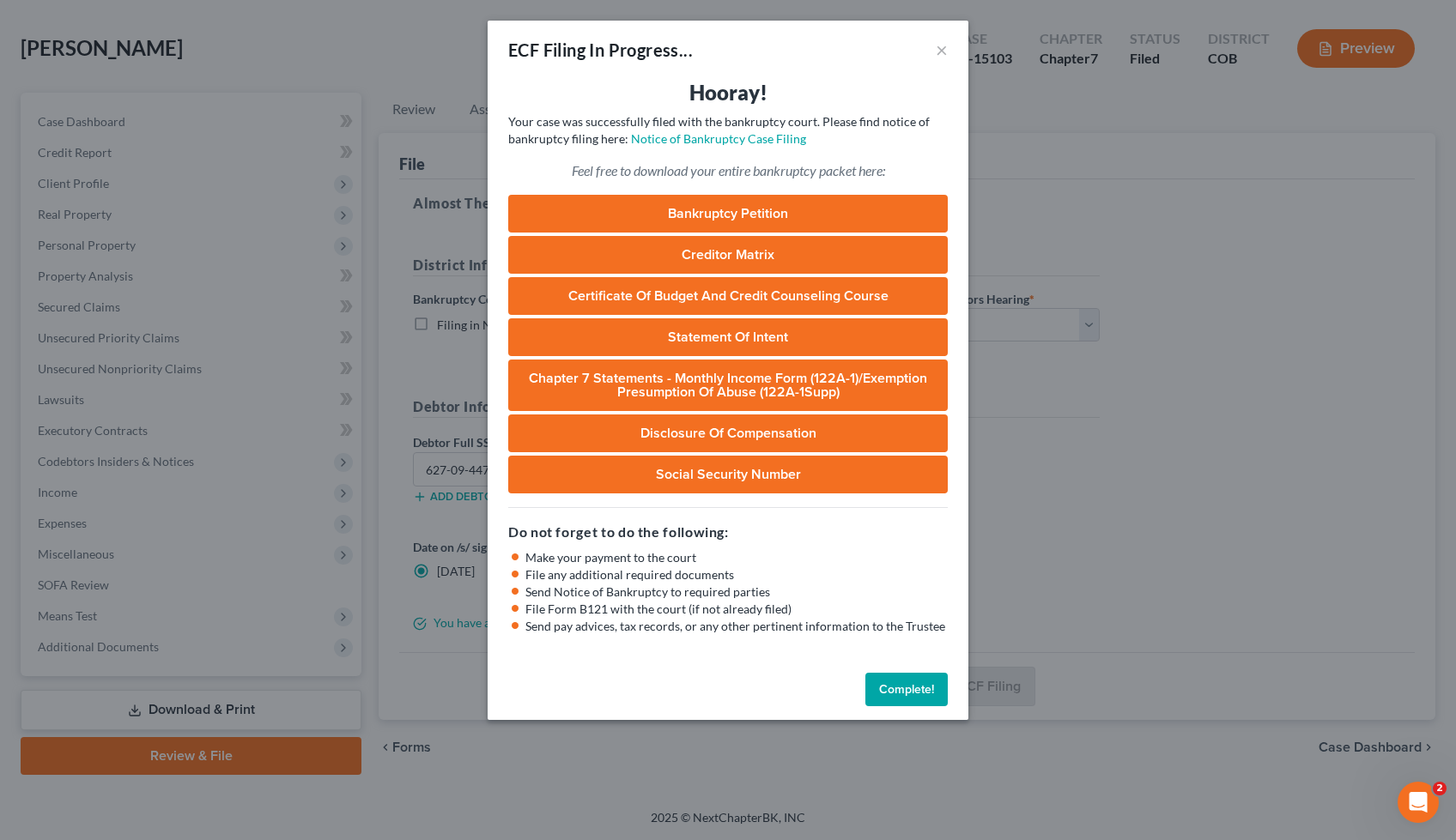
click at [650, 432] on link "Disclosure of Compensation" at bounding box center [727, 434] width 439 height 38
click at [681, 474] on link "Social Security Number" at bounding box center [727, 475] width 439 height 38
